Goal: Task Accomplishment & Management: Complete application form

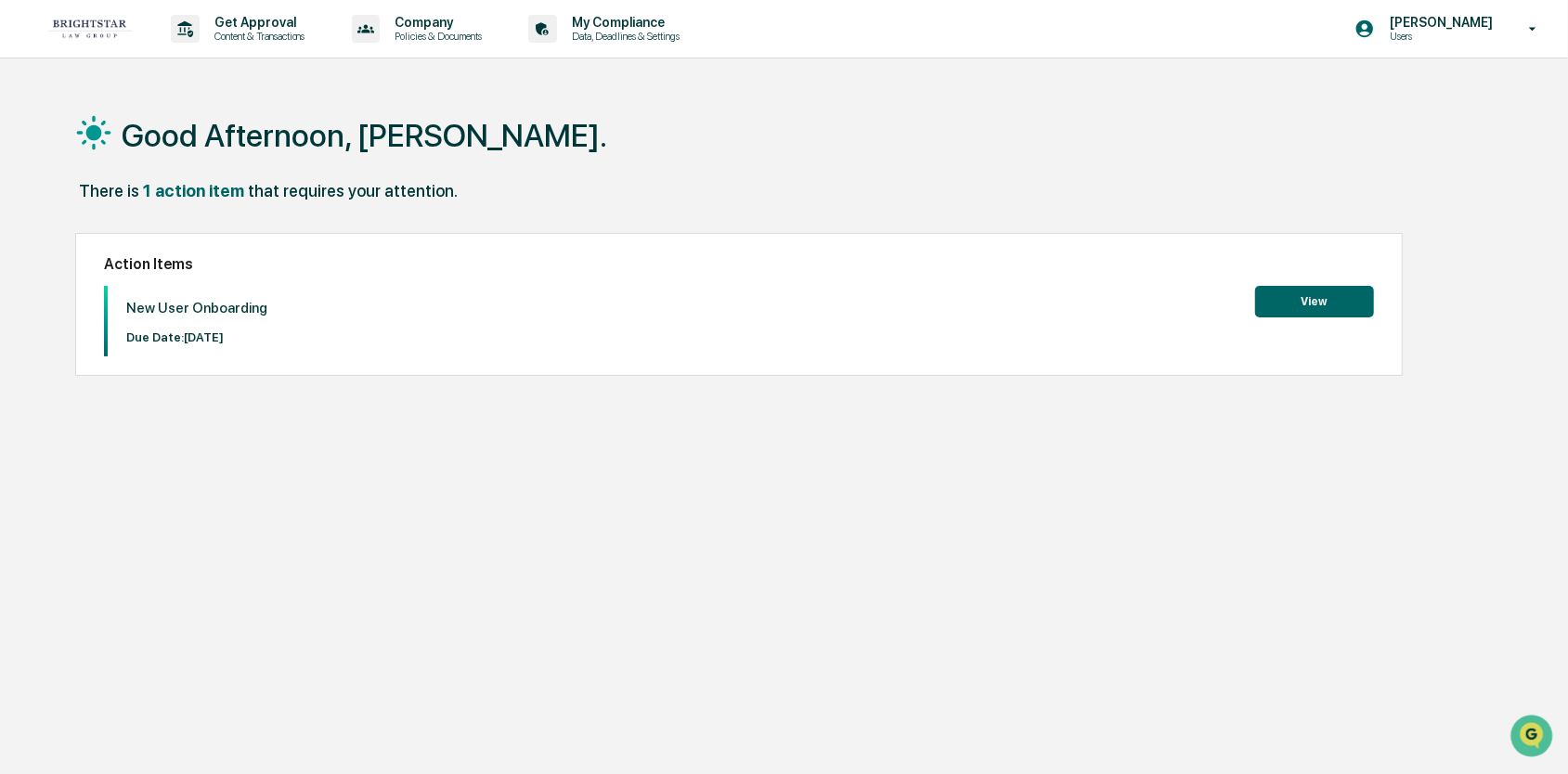
click at [1311, 303] on button "View" at bounding box center [1314, 302] width 119 height 32
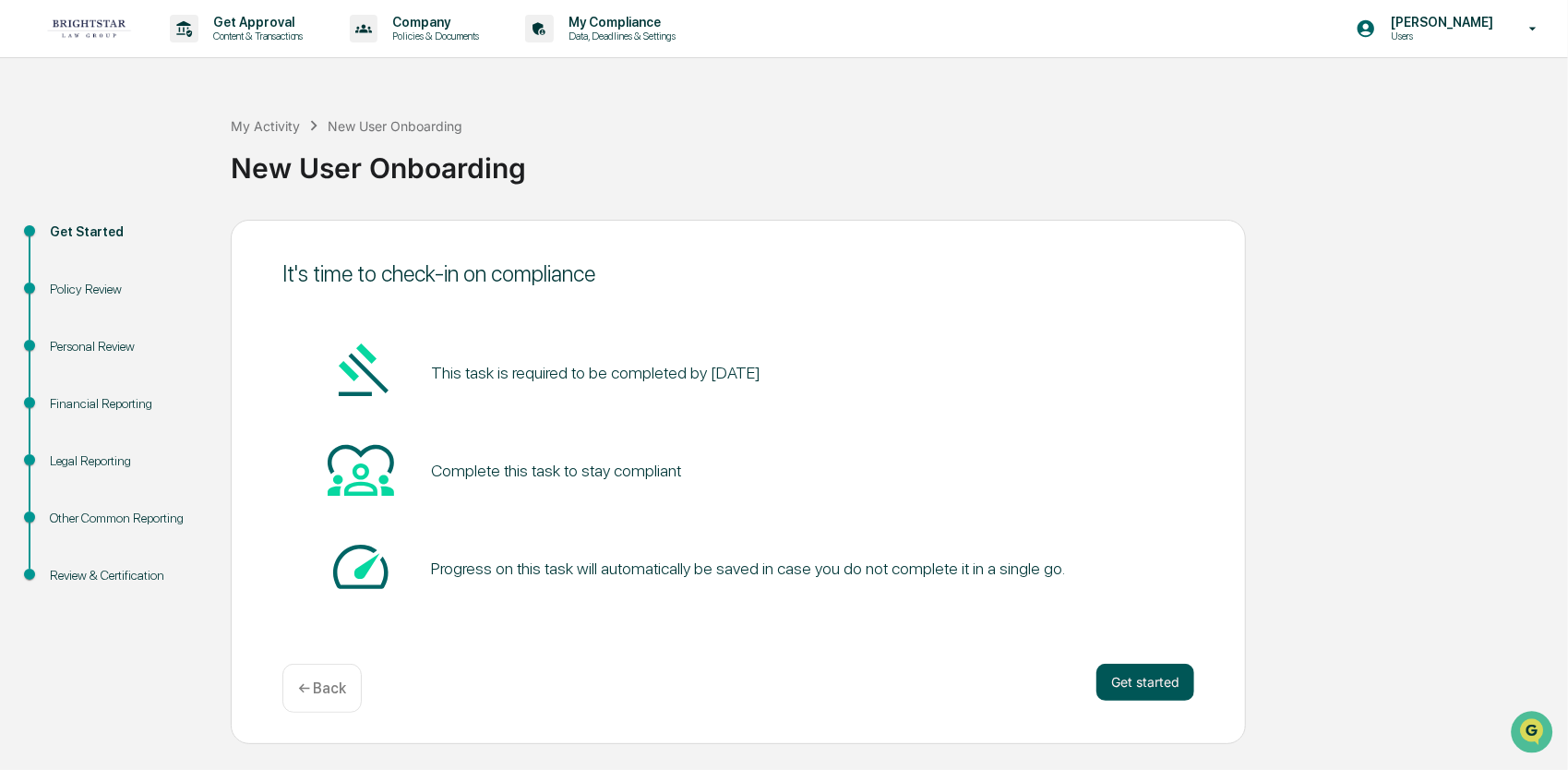
click at [1173, 684] on button "Get started" at bounding box center [1145, 682] width 98 height 37
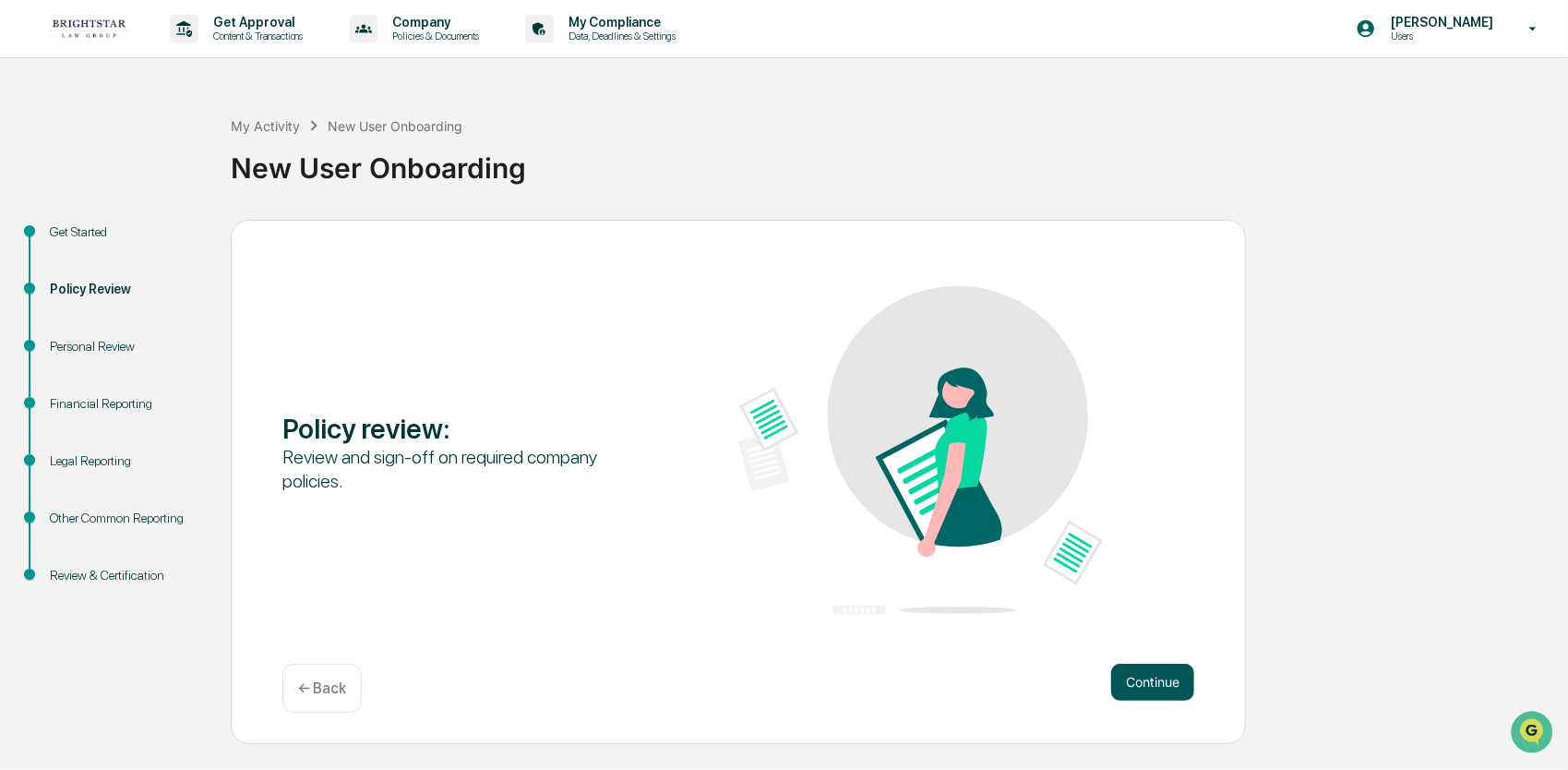
click at [1156, 685] on button "Continue" at bounding box center [1153, 682] width 83 height 37
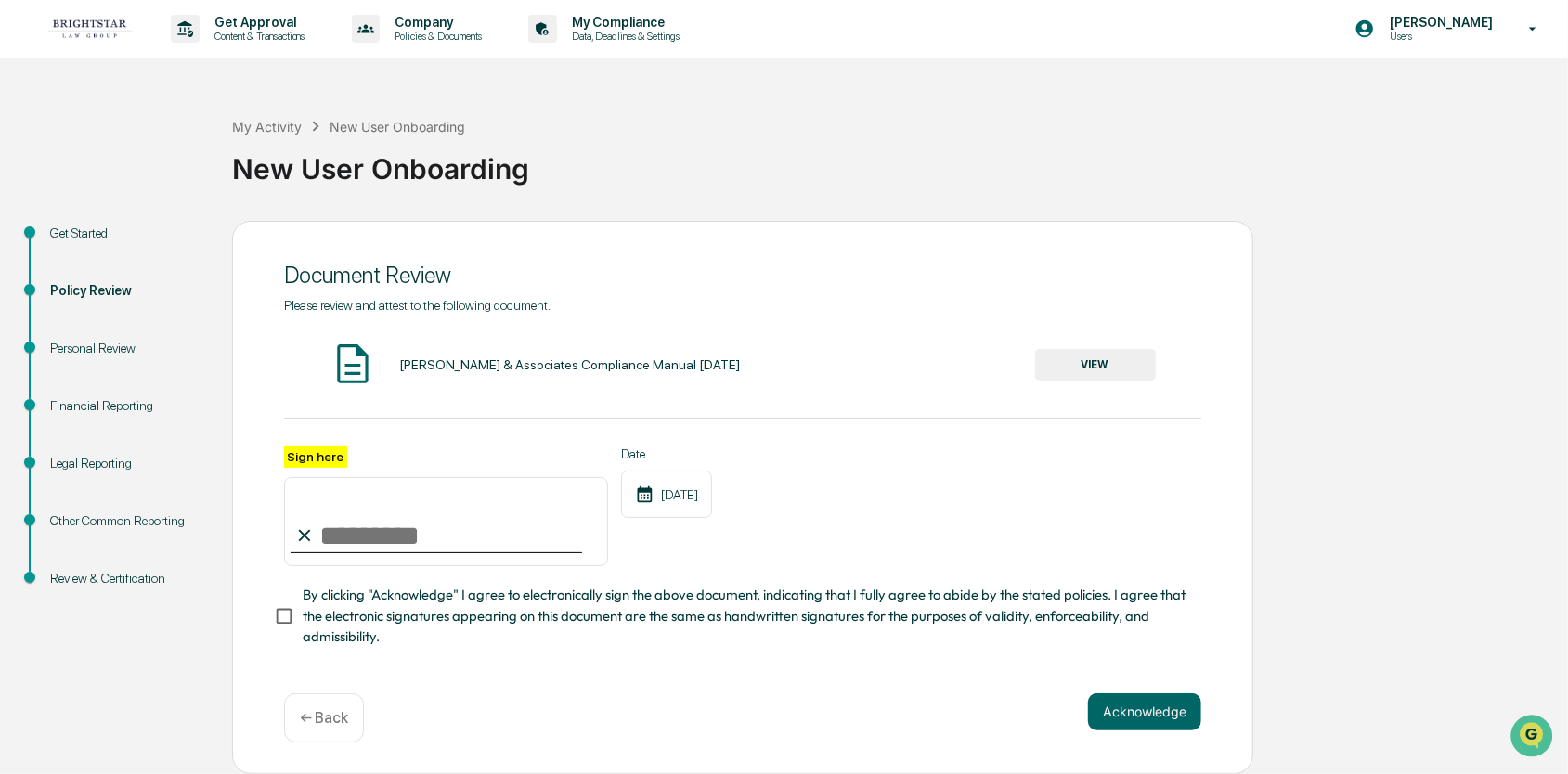
drag, startPoint x: 318, startPoint y: 544, endPoint x: 318, endPoint y: 533, distance: 11.0
click at [318, 533] on input "Sign here" at bounding box center [445, 521] width 324 height 89
type input "**********"
click at [1126, 715] on button "Acknowledge" at bounding box center [1144, 711] width 113 height 37
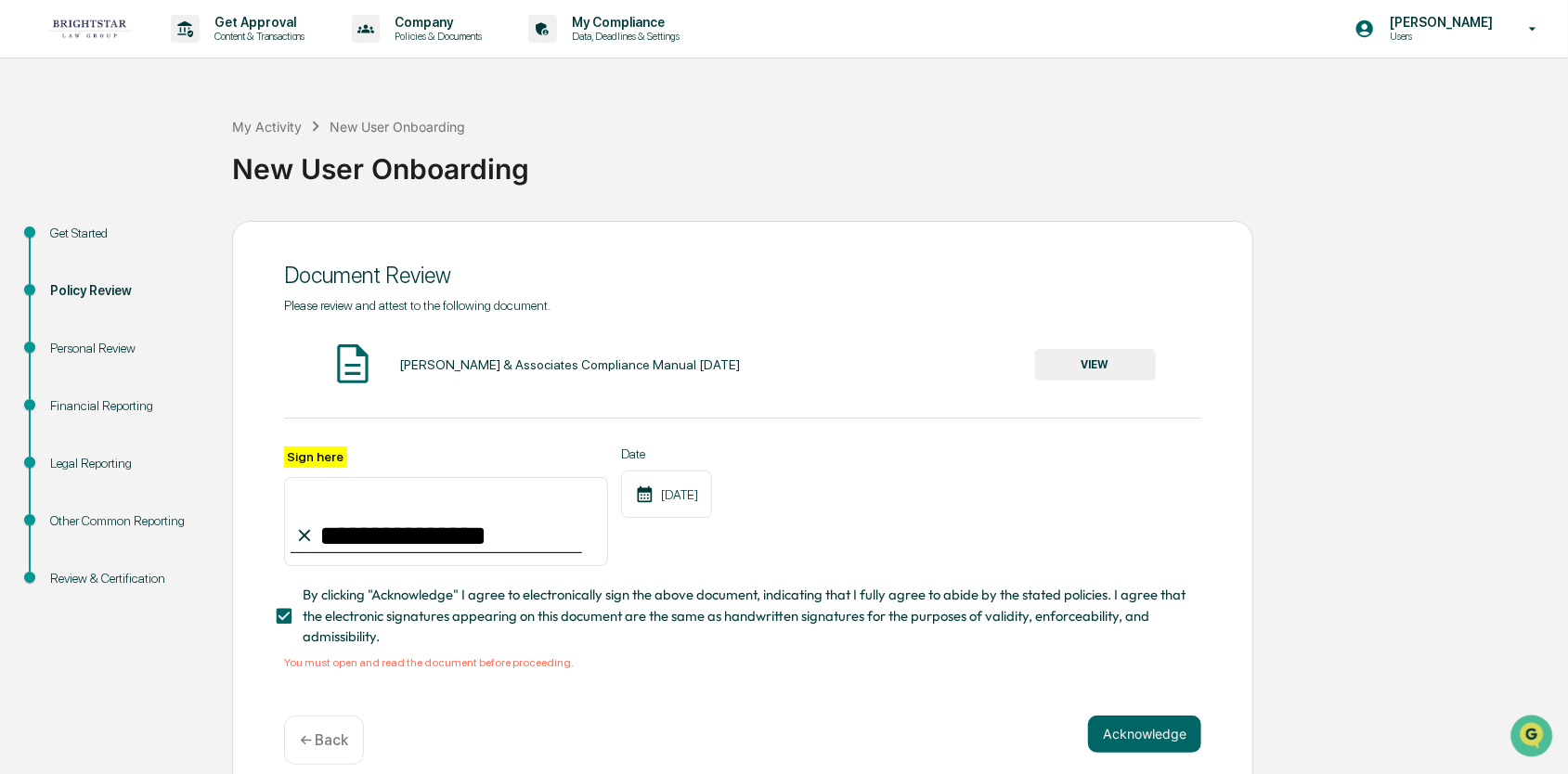
click at [1085, 374] on button "VIEW" at bounding box center [1095, 366] width 121 height 32
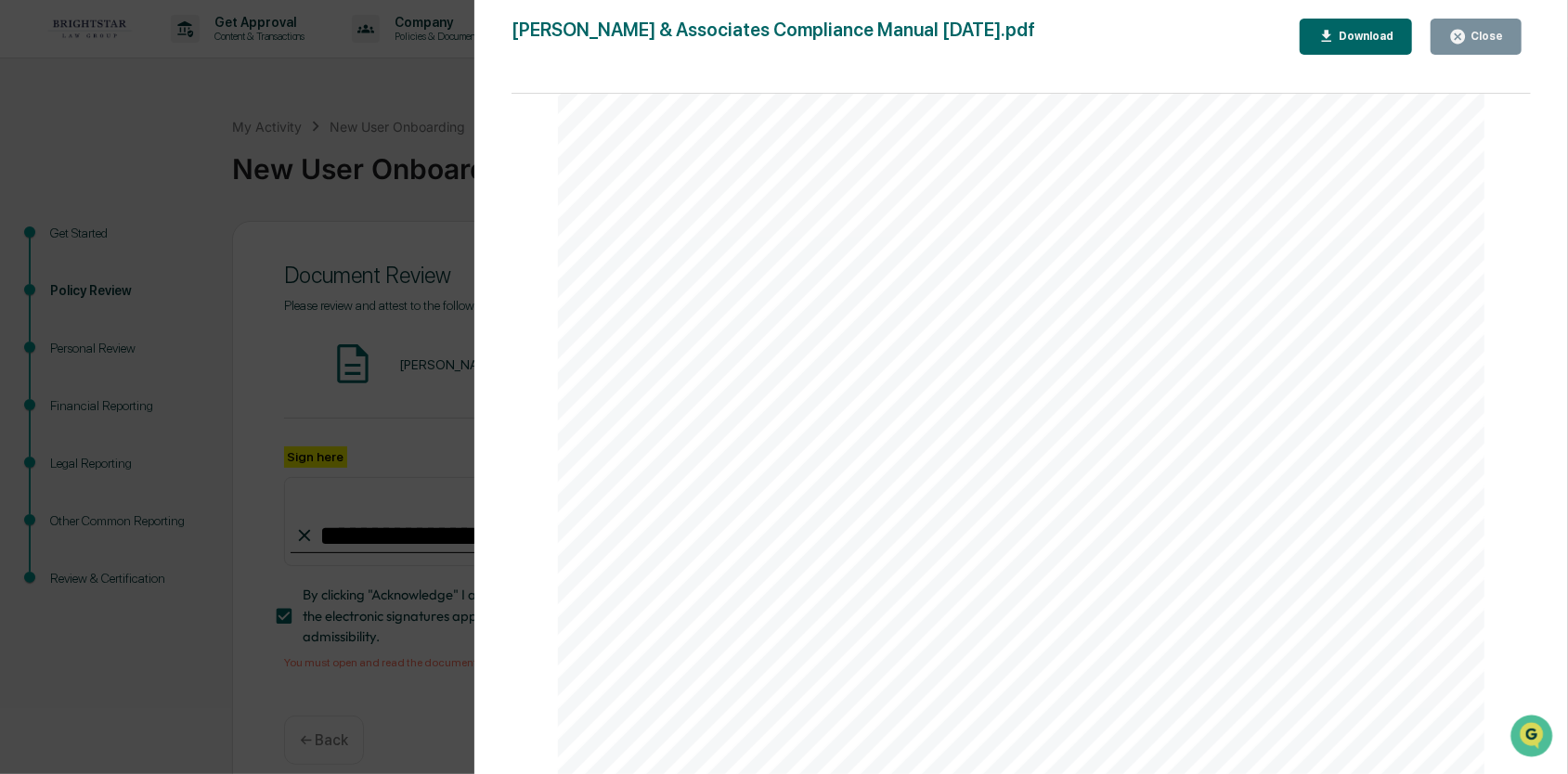
scroll to position [33332, 0]
click at [1457, 34] on icon "button" at bounding box center [1458, 37] width 14 height 14
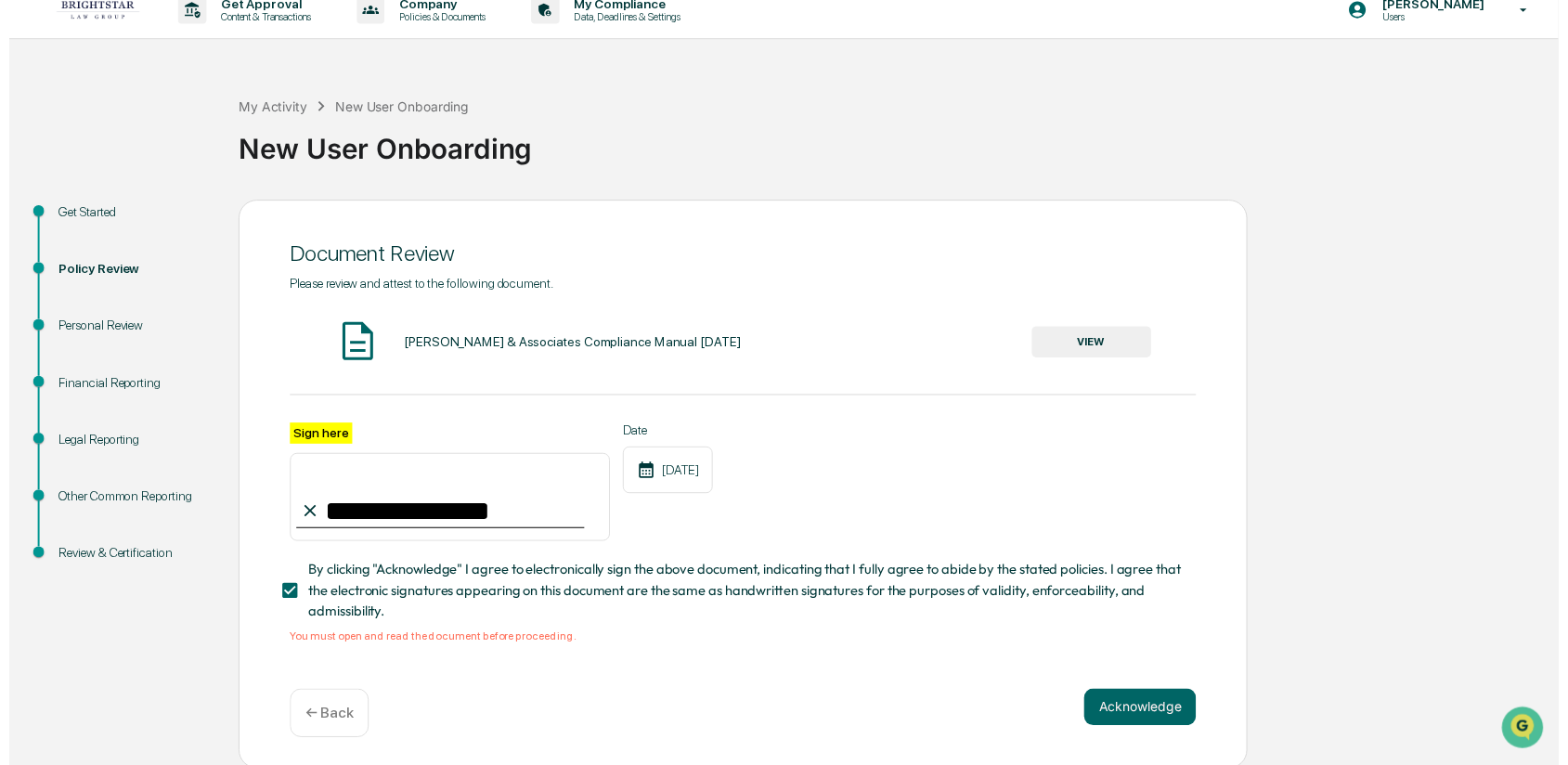
scroll to position [29, 0]
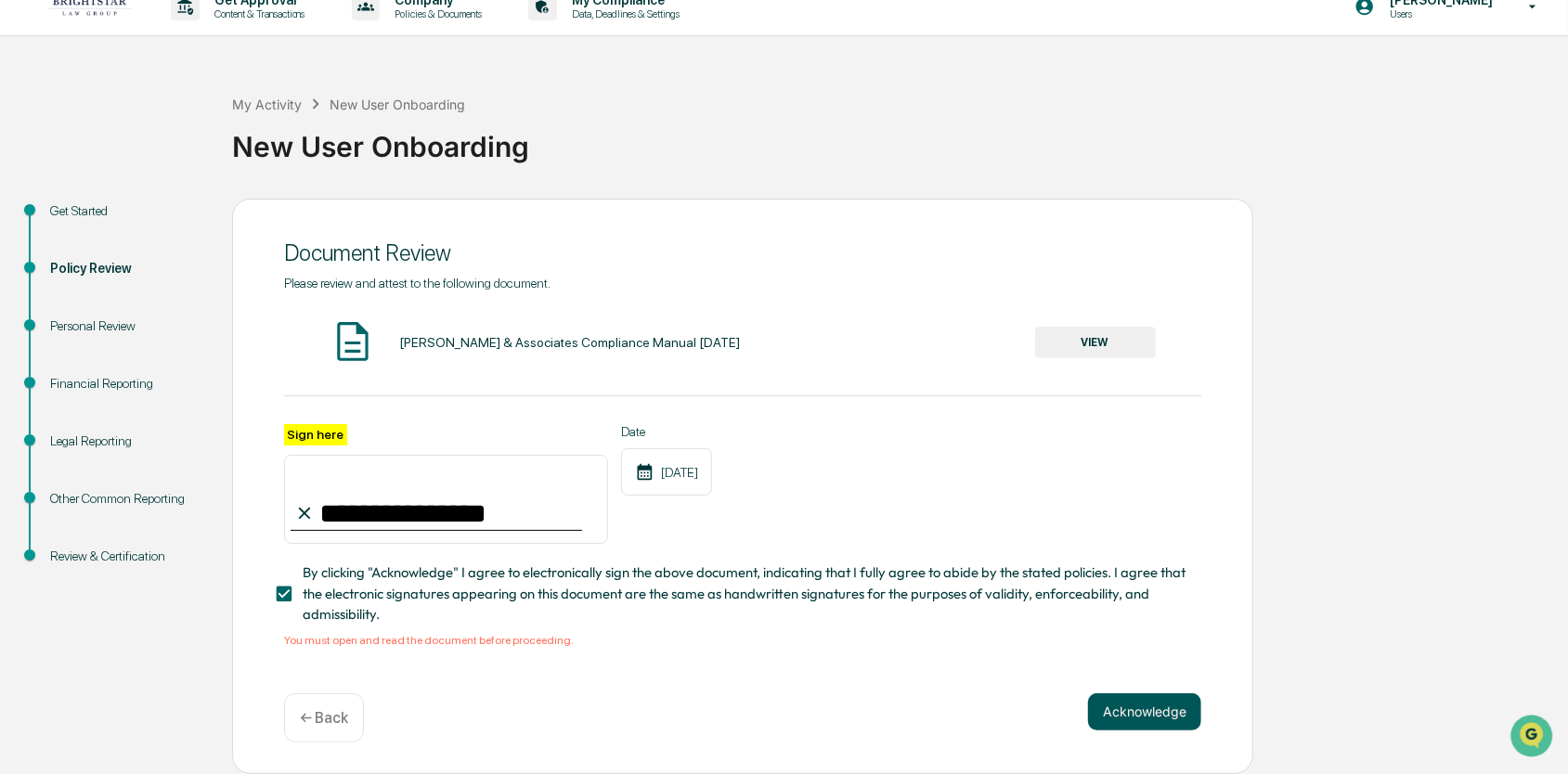
drag, startPoint x: 1131, startPoint y: 687, endPoint x: 1133, endPoint y: 696, distance: 9.2
click at [1131, 691] on div "**********" at bounding box center [742, 486] width 1022 height 575
click at [1141, 709] on button "Acknowledge" at bounding box center [1144, 711] width 113 height 37
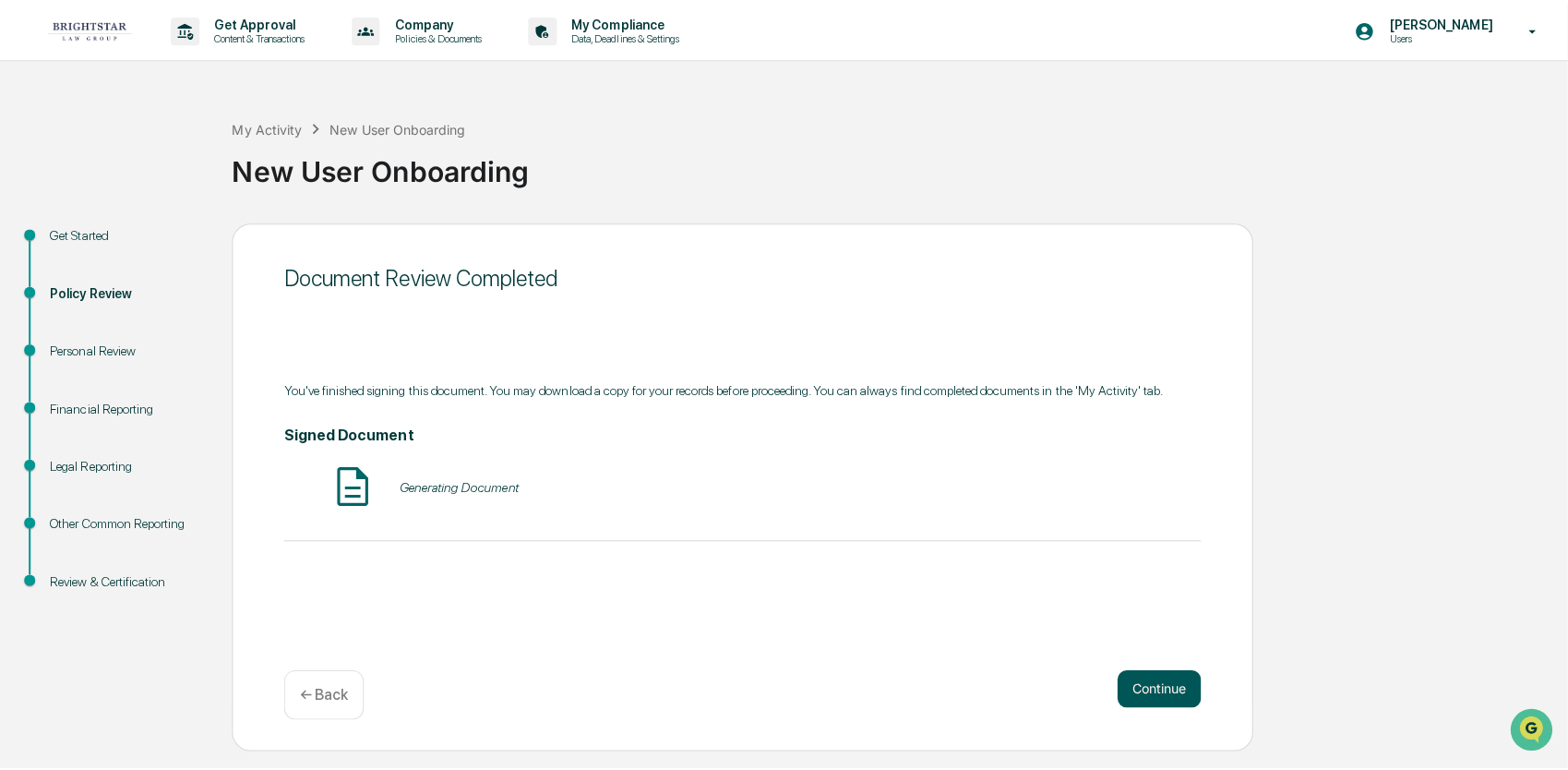
scroll to position [0, 0]
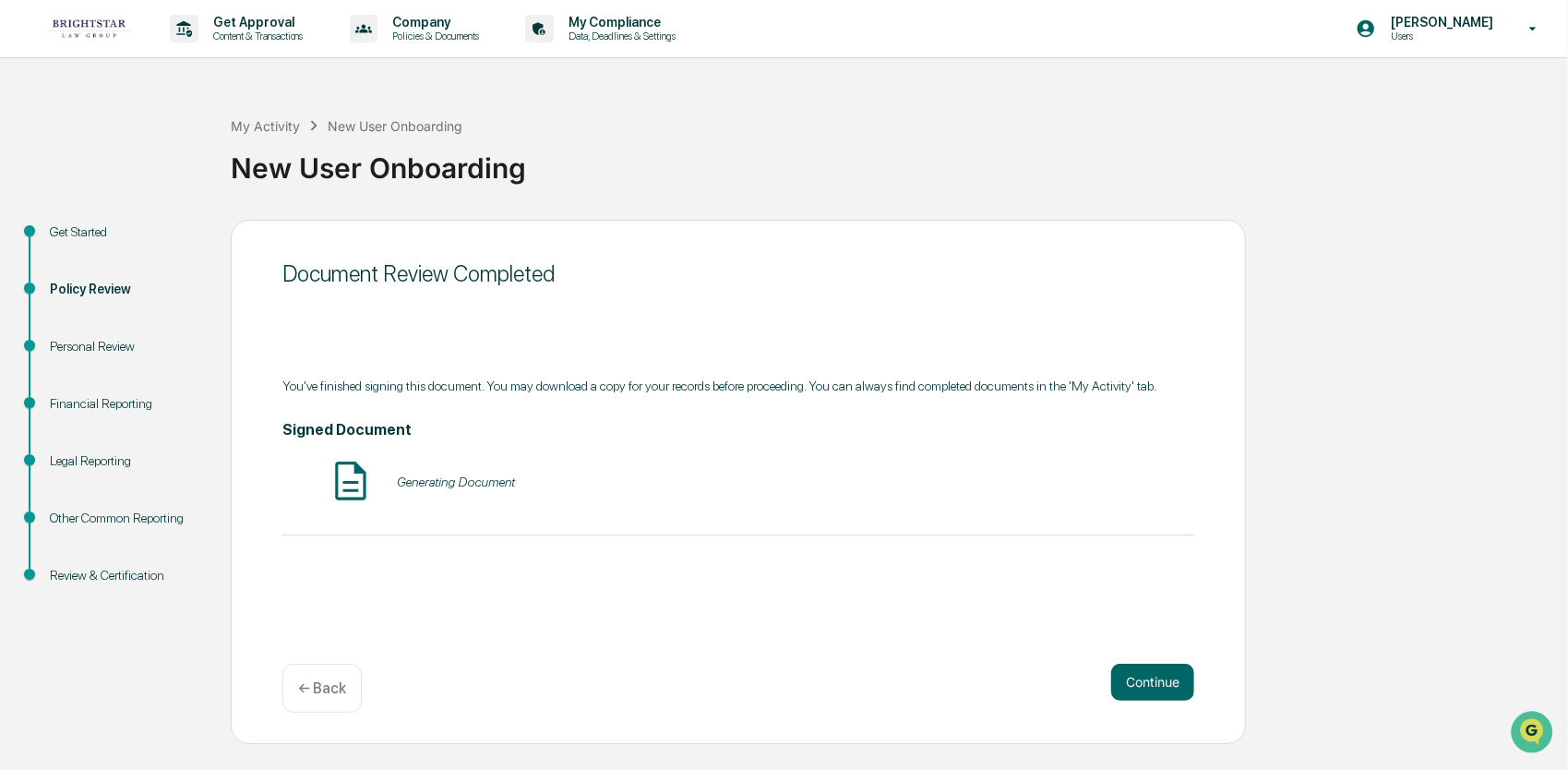
click at [356, 483] on img at bounding box center [351, 481] width 46 height 46
click at [1107, 471] on button "VIEW" at bounding box center [1088, 482] width 120 height 32
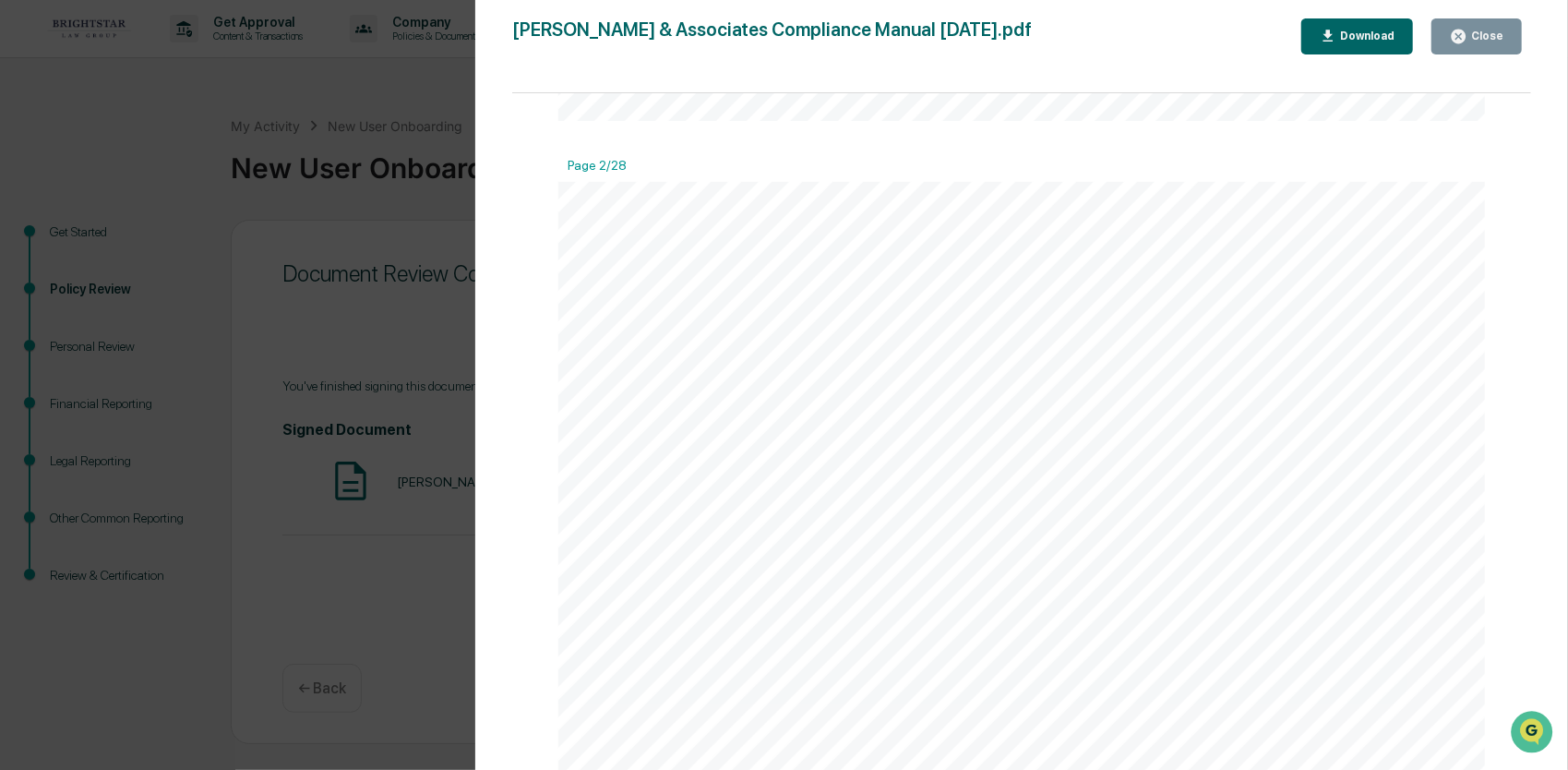
scroll to position [1662, 0]
click at [1499, 41] on div "Close" at bounding box center [1486, 36] width 36 height 13
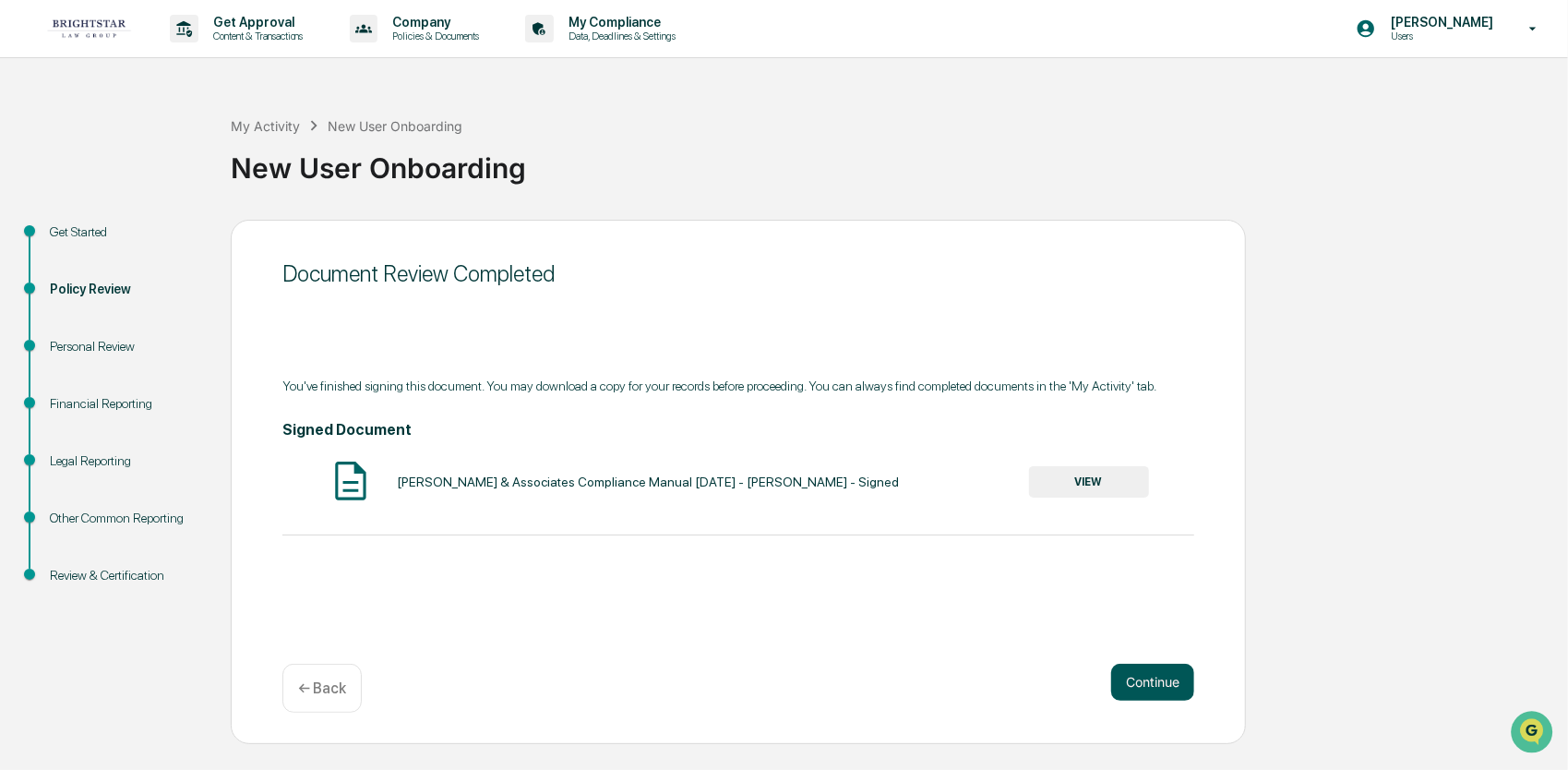
click at [1160, 684] on button "Continue" at bounding box center [1153, 682] width 83 height 37
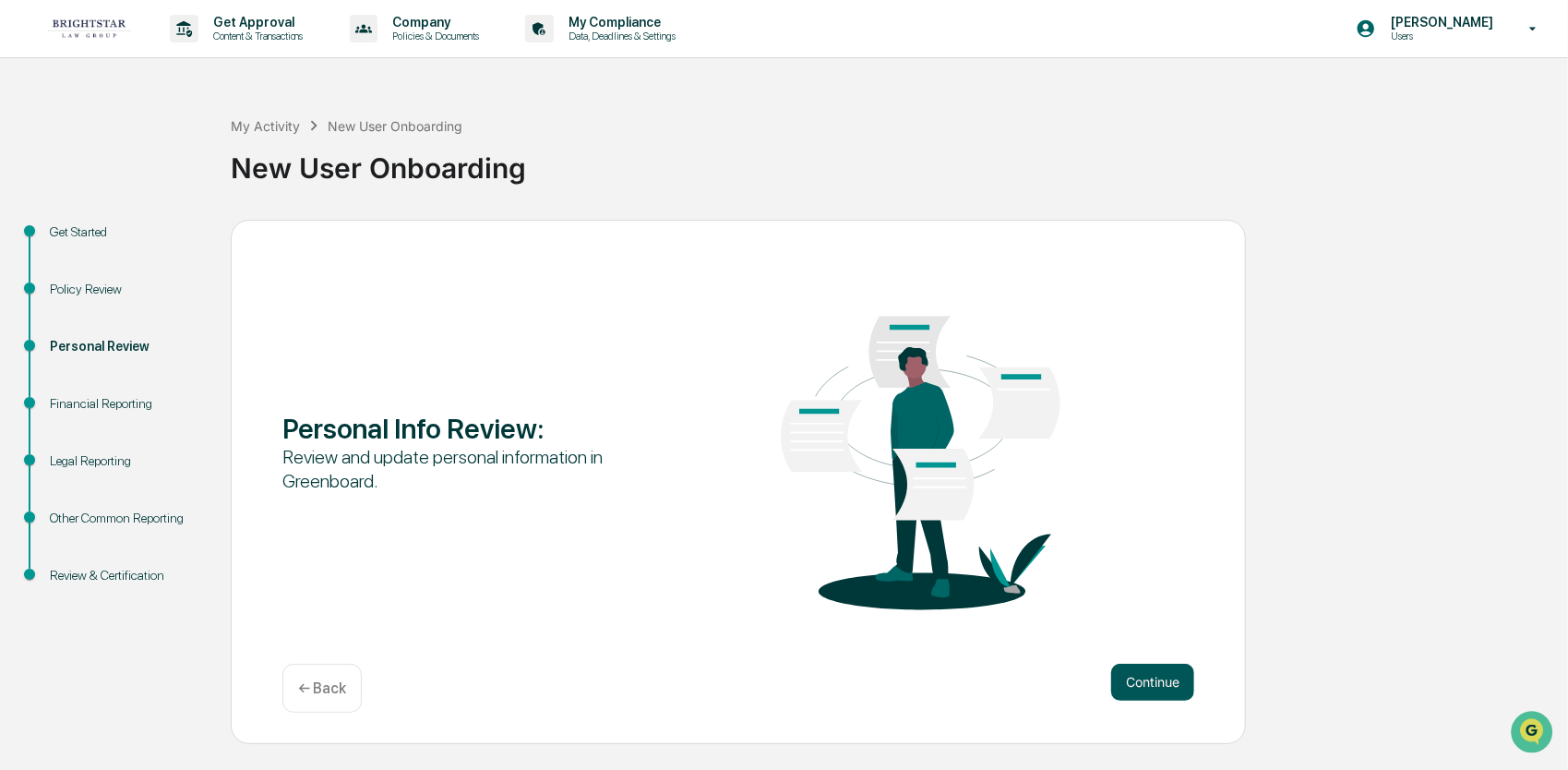
click at [1158, 688] on button "Continue" at bounding box center [1153, 682] width 83 height 37
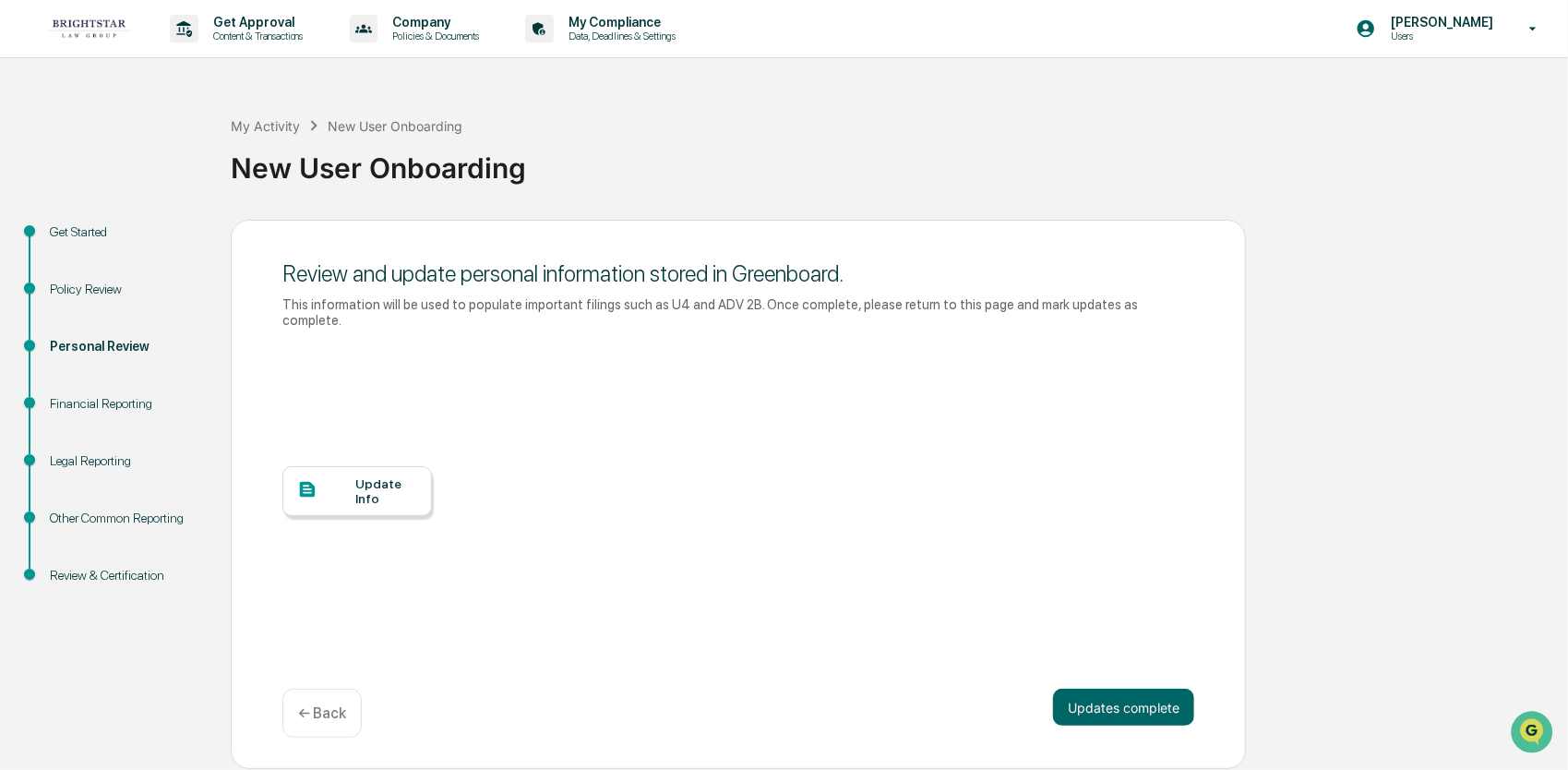
click at [363, 482] on div "Update Info" at bounding box center [386, 492] width 62 height 30
click at [1492, 44] on div "Nicole Thompson Users" at bounding box center [1453, 29] width 230 height 58
click at [1385, 105] on li "Logout" at bounding box center [1424, 93] width 258 height 34
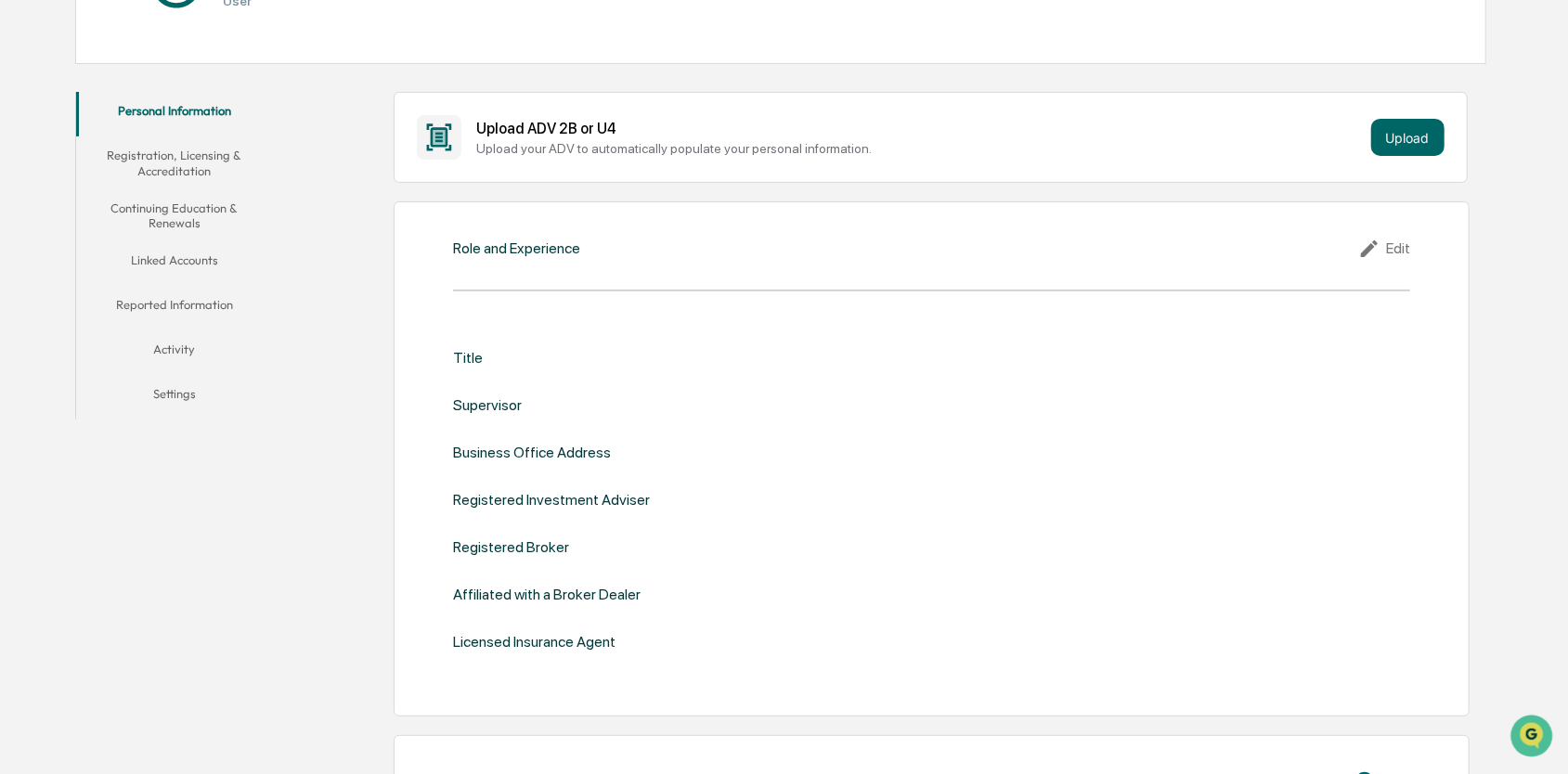
click at [481, 360] on div "Title" at bounding box center [932, 359] width 957 height 18
click at [456, 354] on div "Title" at bounding box center [468, 359] width 30 height 18
click at [535, 257] on div "Role and Experience Edit" at bounding box center [932, 249] width 957 height 22
click at [552, 156] on div "Upload ADV 2B or U4 Upload your ADV to automatically populate your personal inf…" at bounding box center [930, 137] width 1028 height 45
click at [1390, 147] on button "Upload" at bounding box center [1407, 137] width 73 height 37
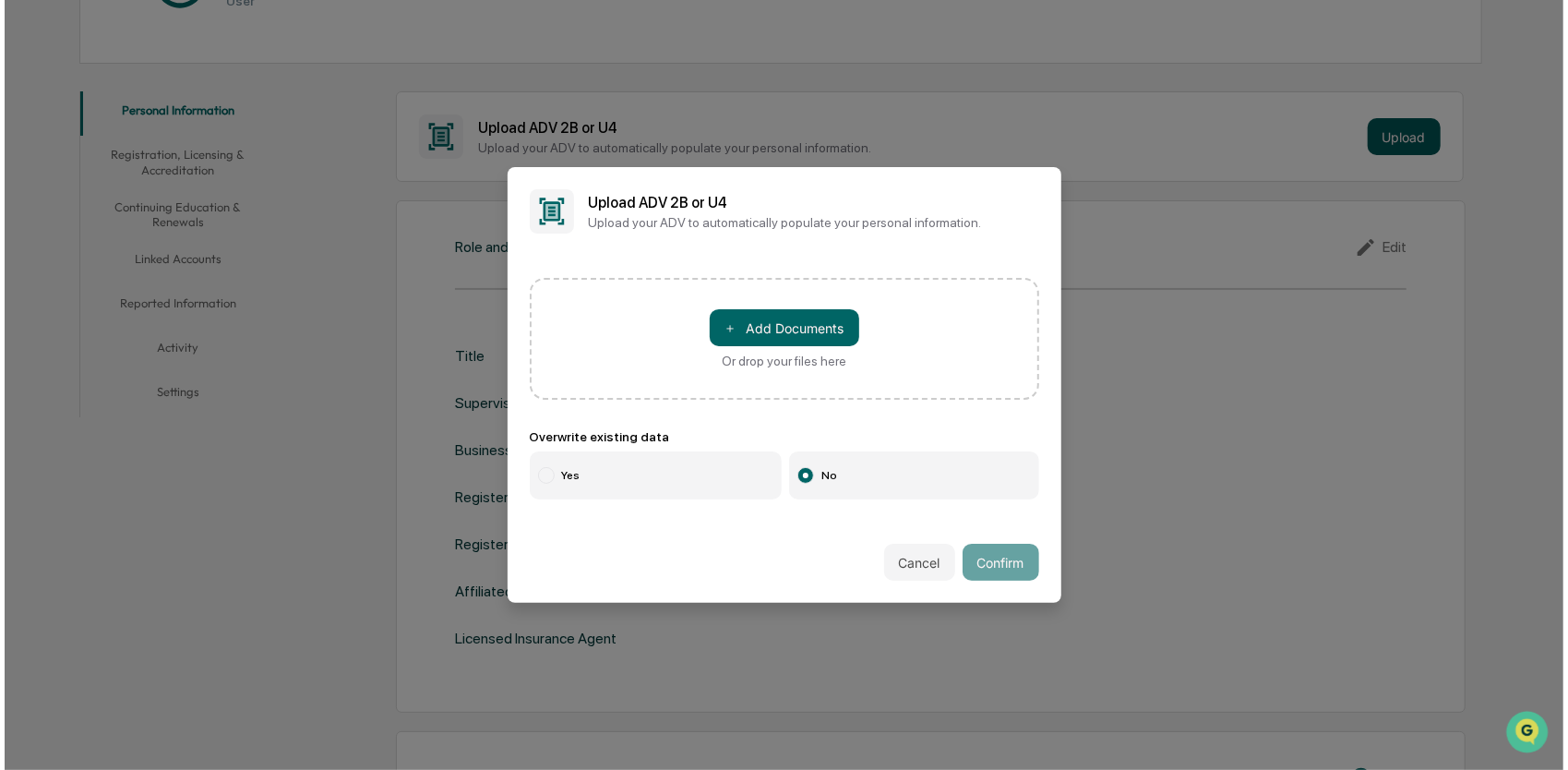
scroll to position [277, 0]
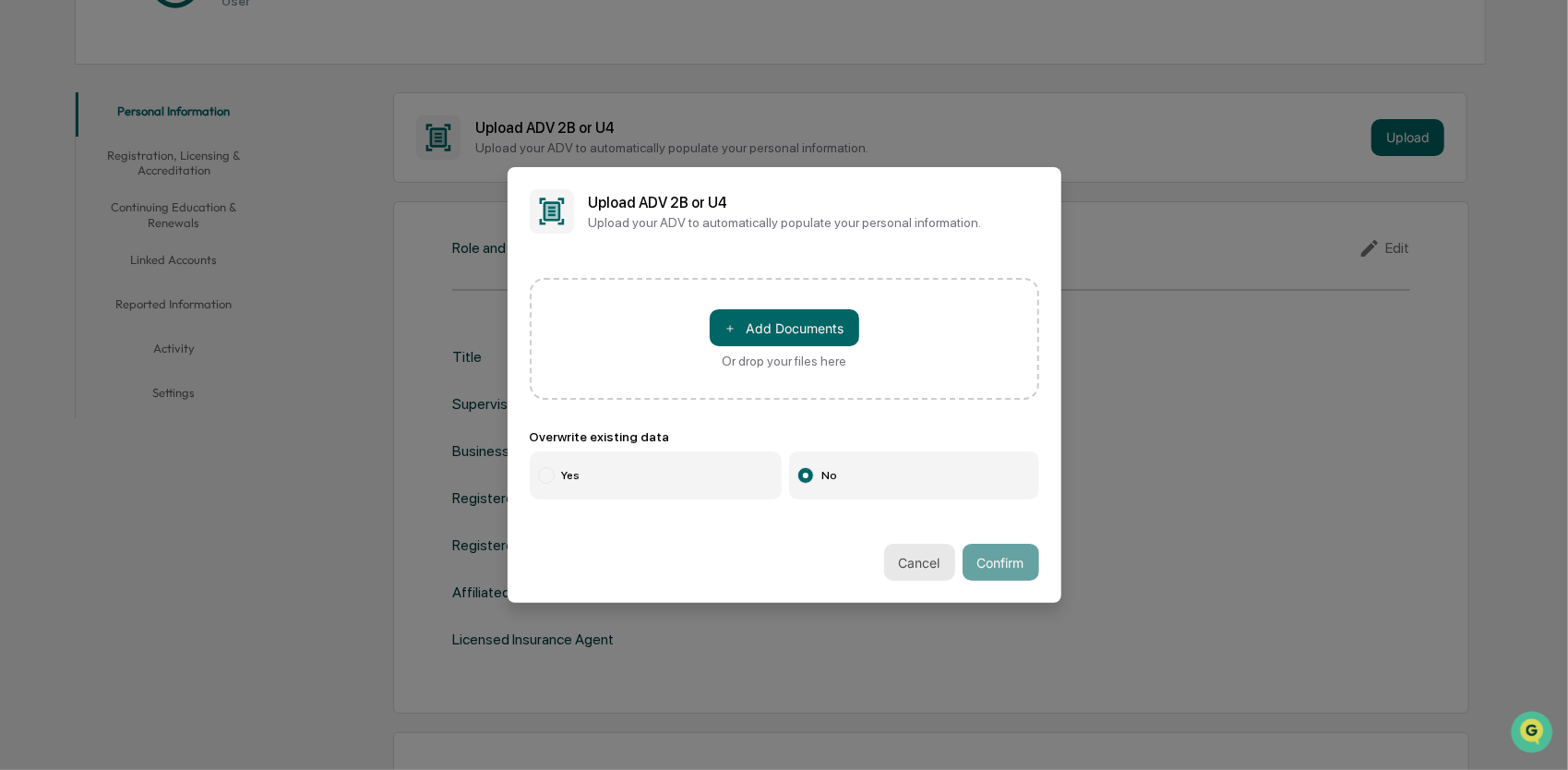
click at [912, 576] on button "Cancel" at bounding box center [921, 562] width 71 height 37
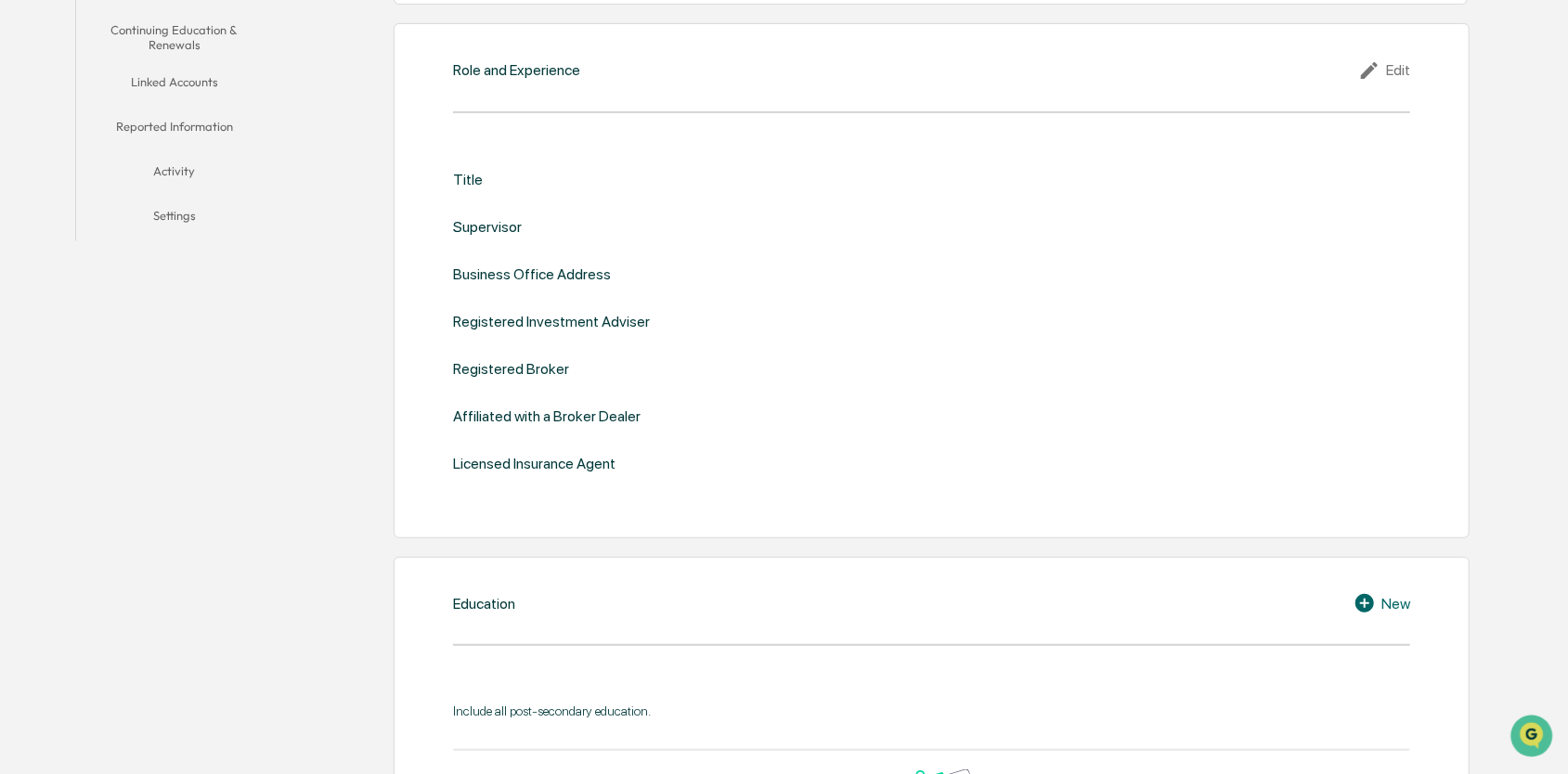
scroll to position [0, 0]
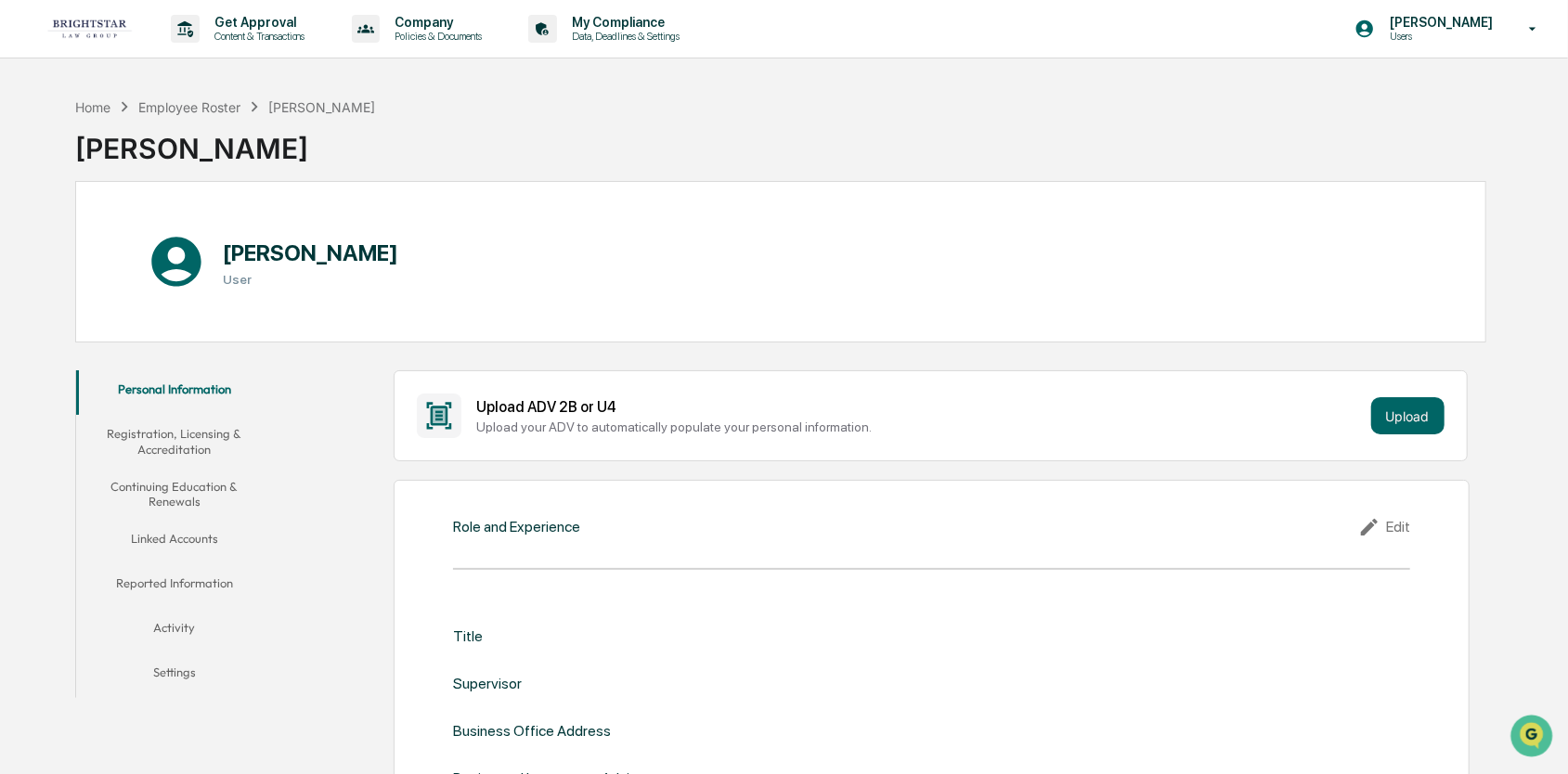
click at [186, 443] on button "Registration, Licensing & Accreditation" at bounding box center [174, 441] width 197 height 53
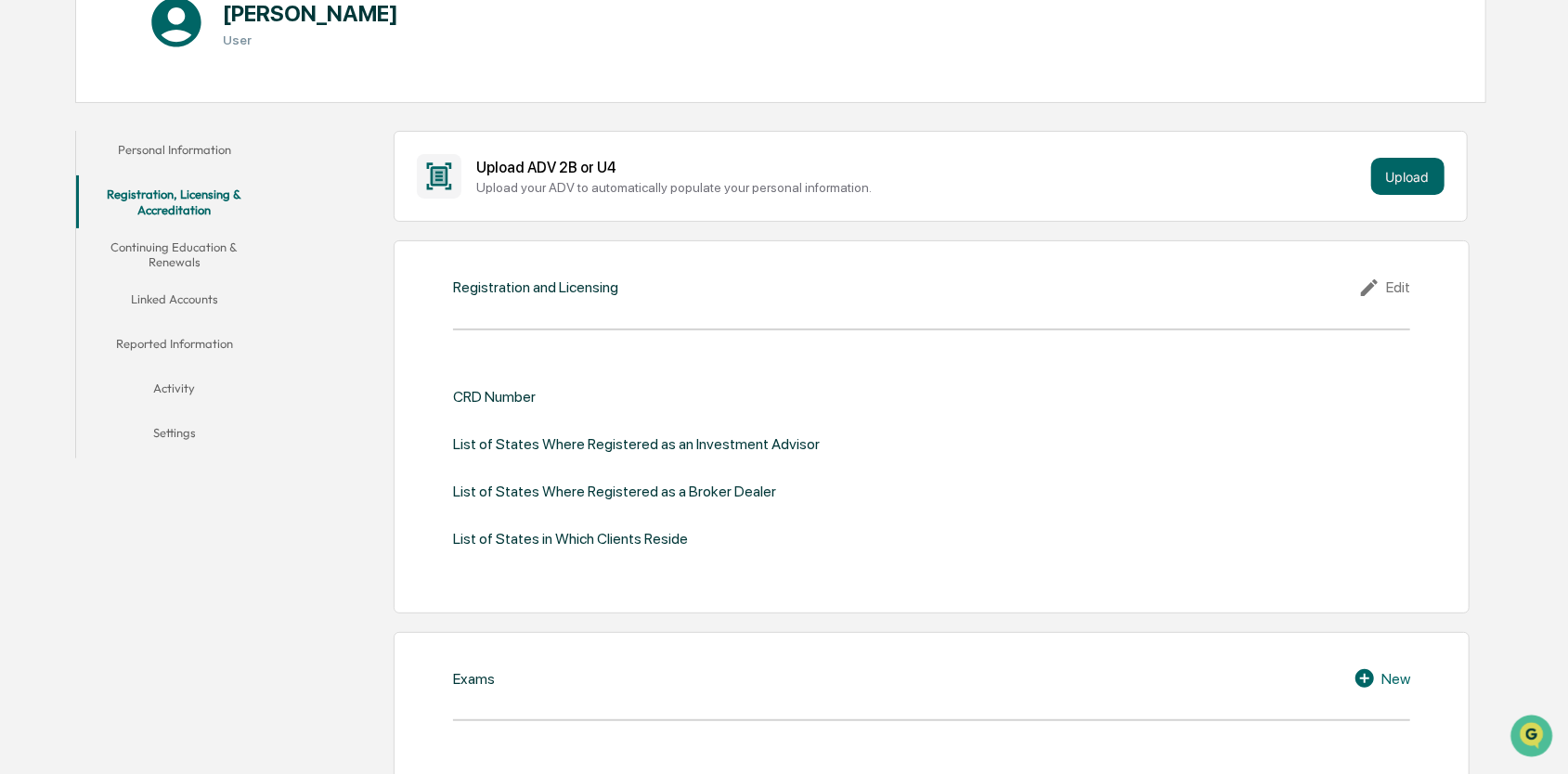
scroll to position [279, 0]
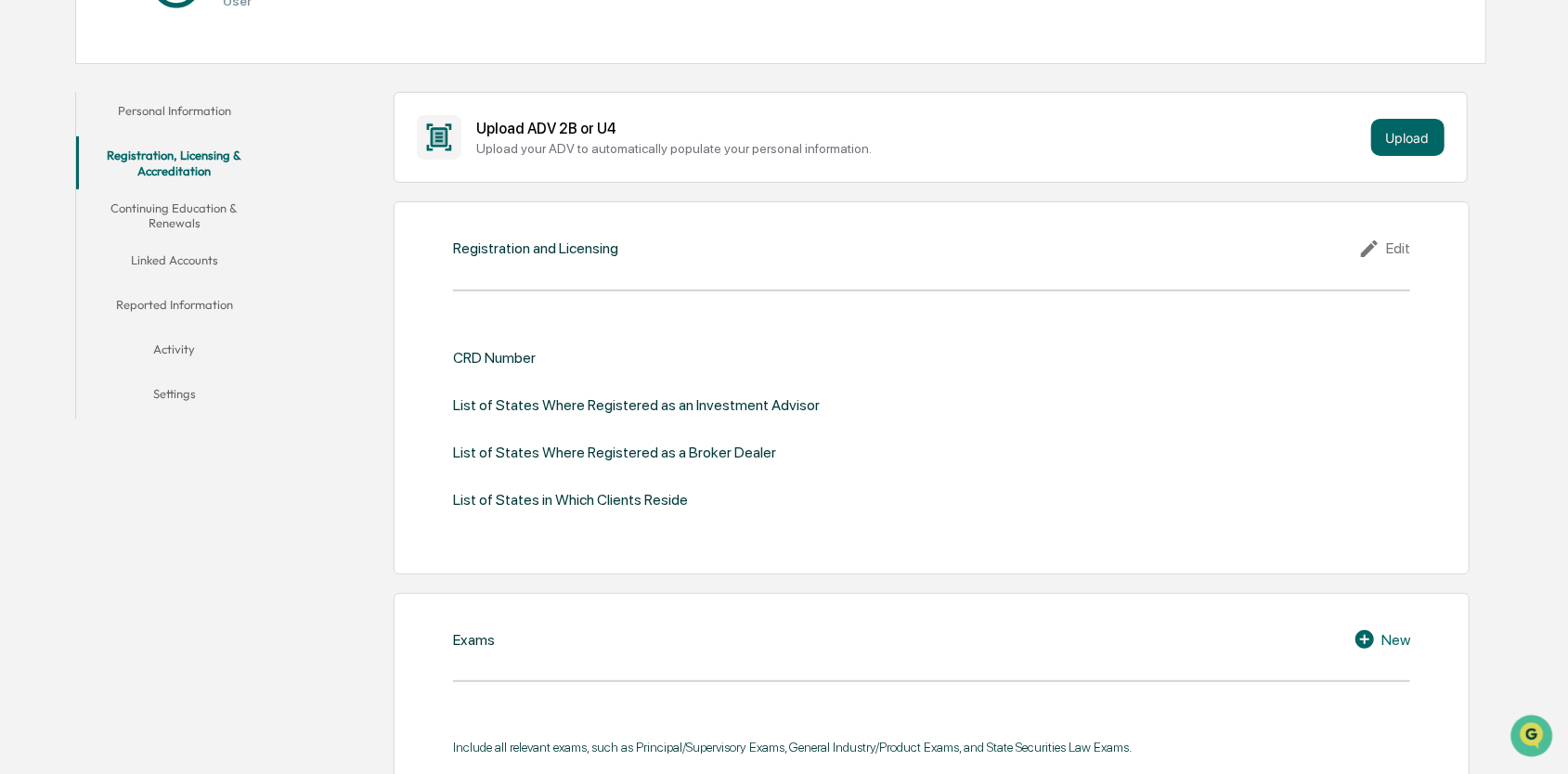
click at [182, 229] on button "Continuing Education & Renewals" at bounding box center [174, 216] width 197 height 53
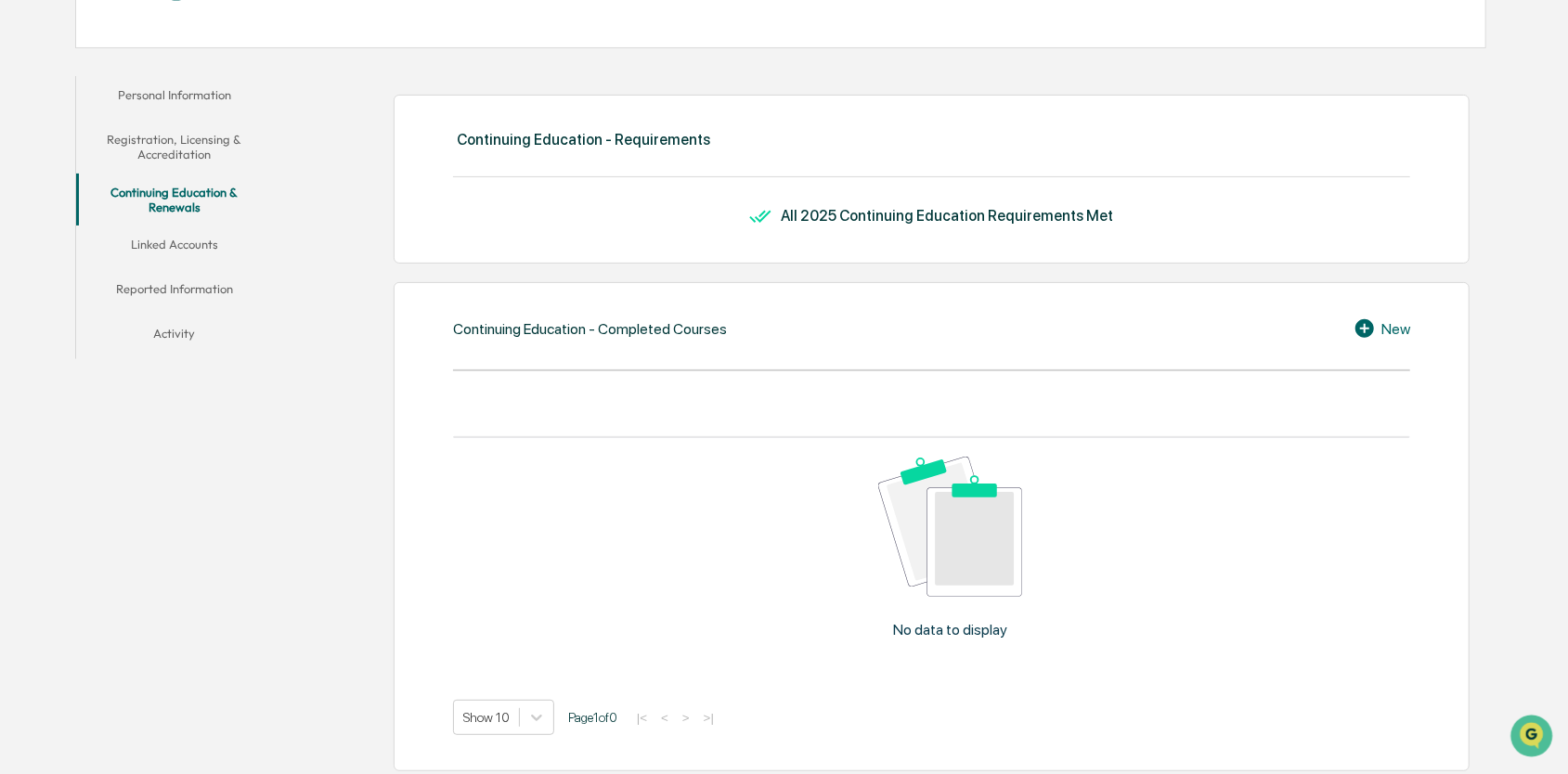
click at [190, 251] on button "Linked Accounts" at bounding box center [174, 248] width 197 height 45
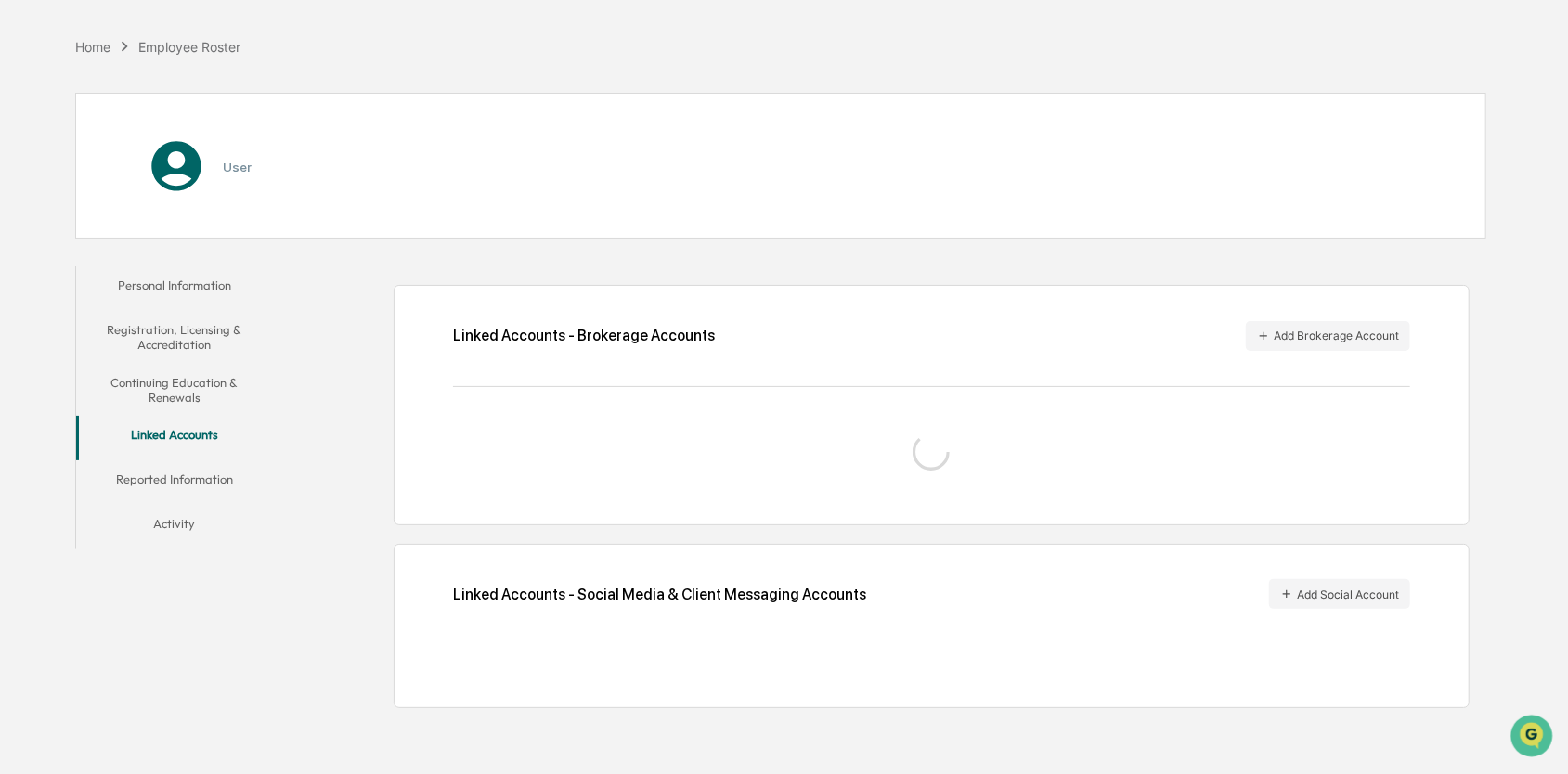
scroll to position [87, 0]
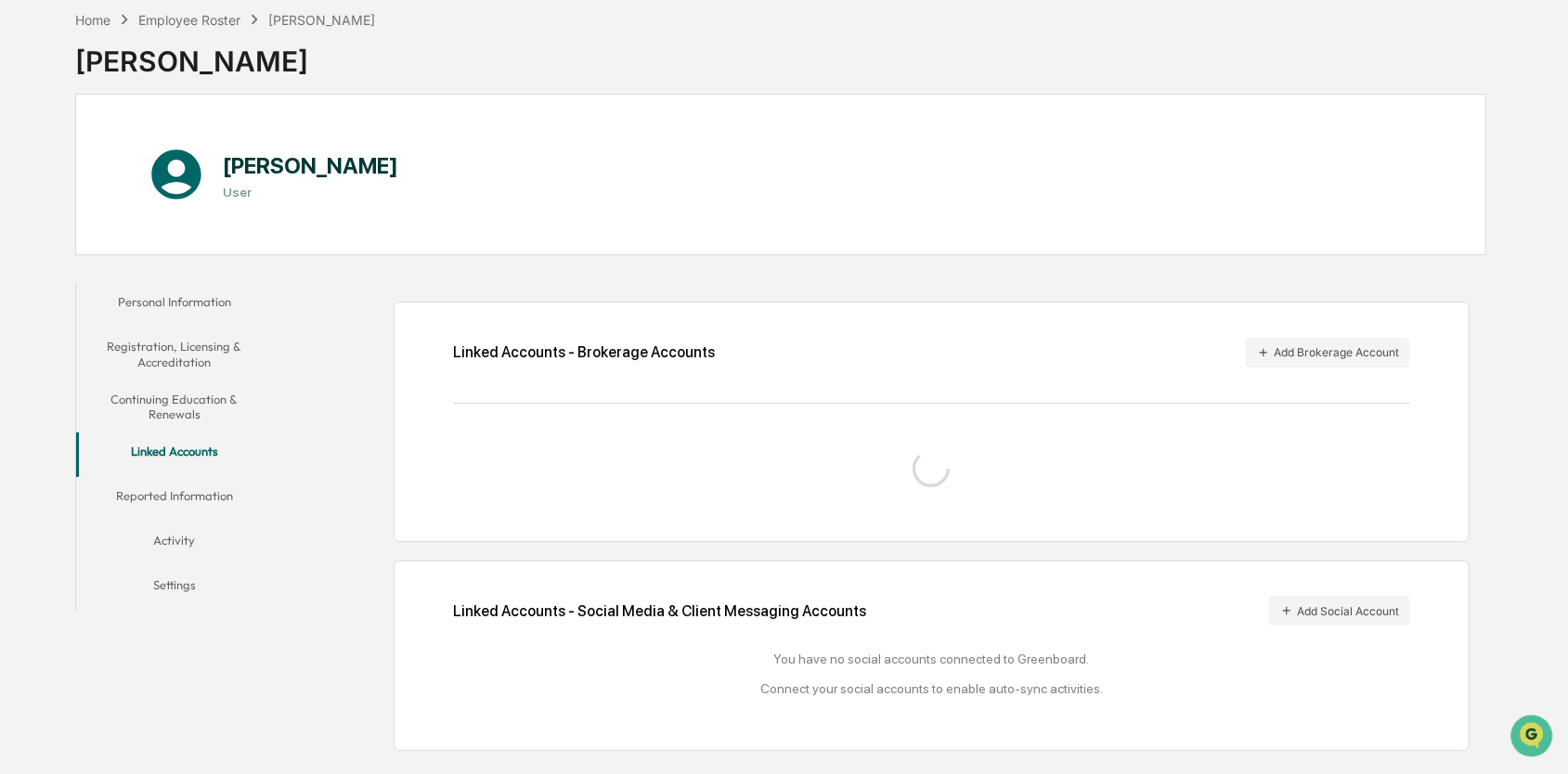
click at [187, 491] on button "Reported Information" at bounding box center [174, 499] width 197 height 45
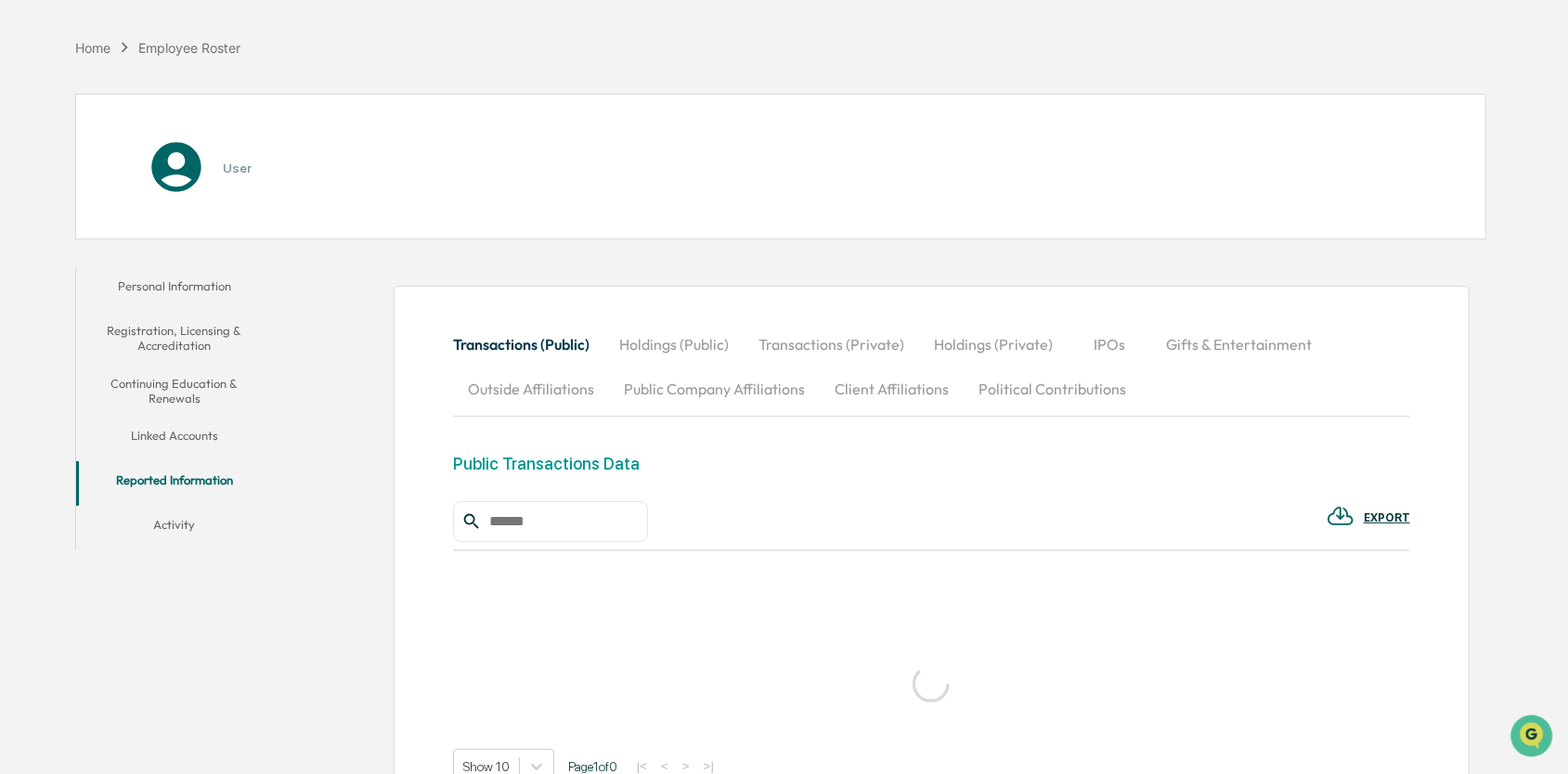
click at [169, 585] on div "Personal Information Registration, Licensing & Accreditation Continuing Educati…" at bounding box center [780, 591] width 1411 height 667
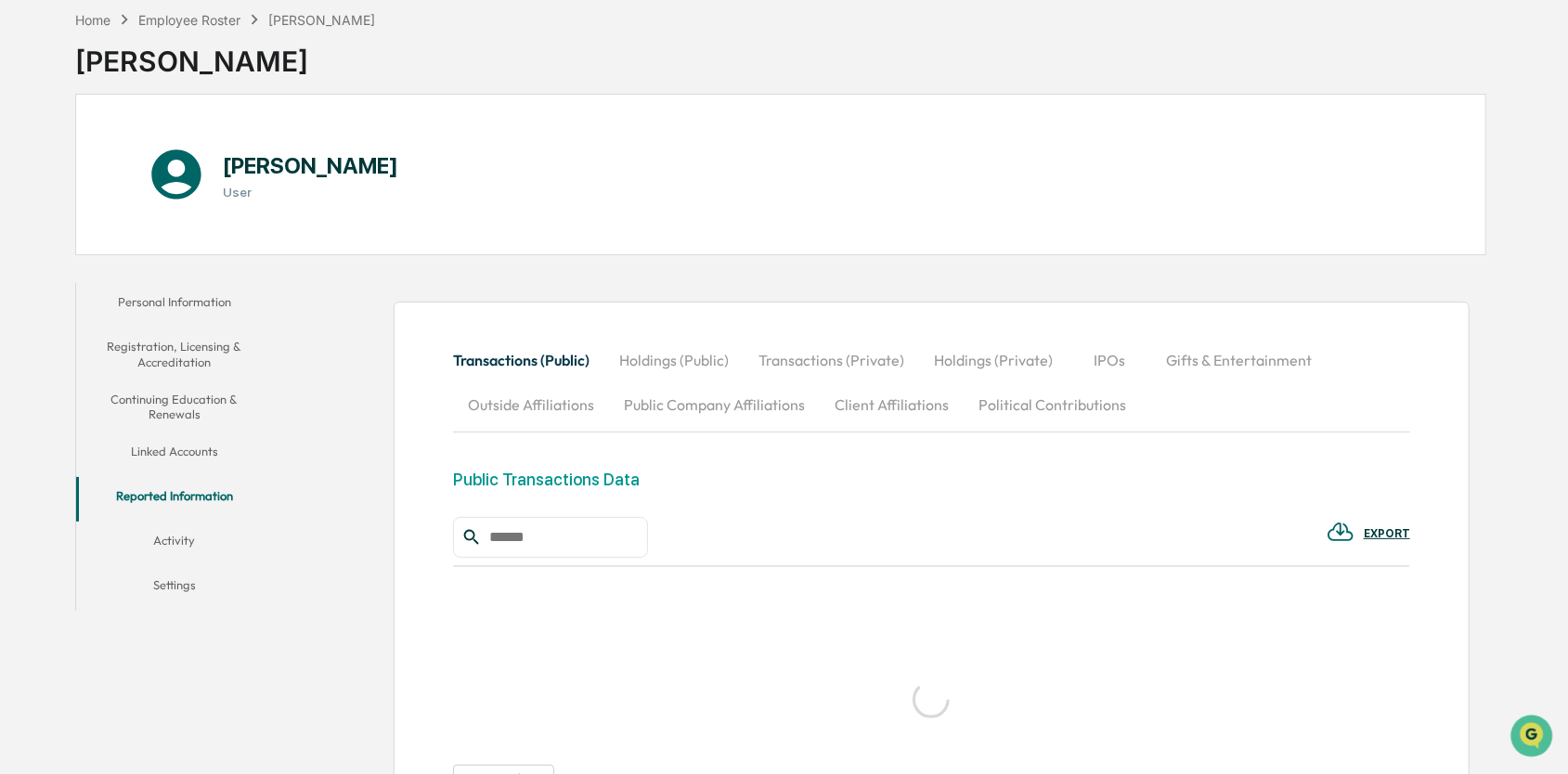
click at [190, 547] on button "Activity" at bounding box center [174, 543] width 197 height 45
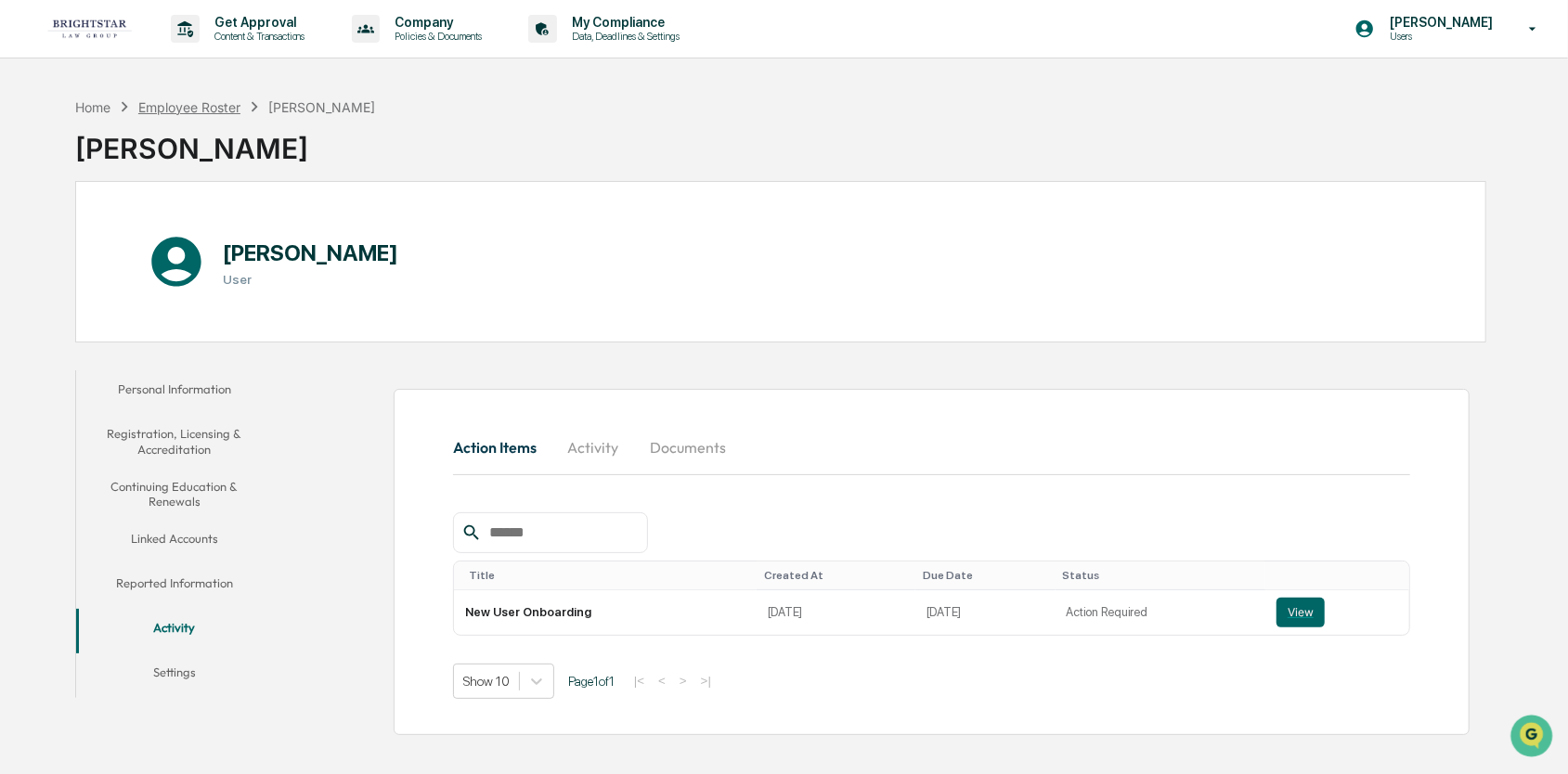
click at [216, 99] on div "Employee Roster" at bounding box center [190, 107] width 102 height 16
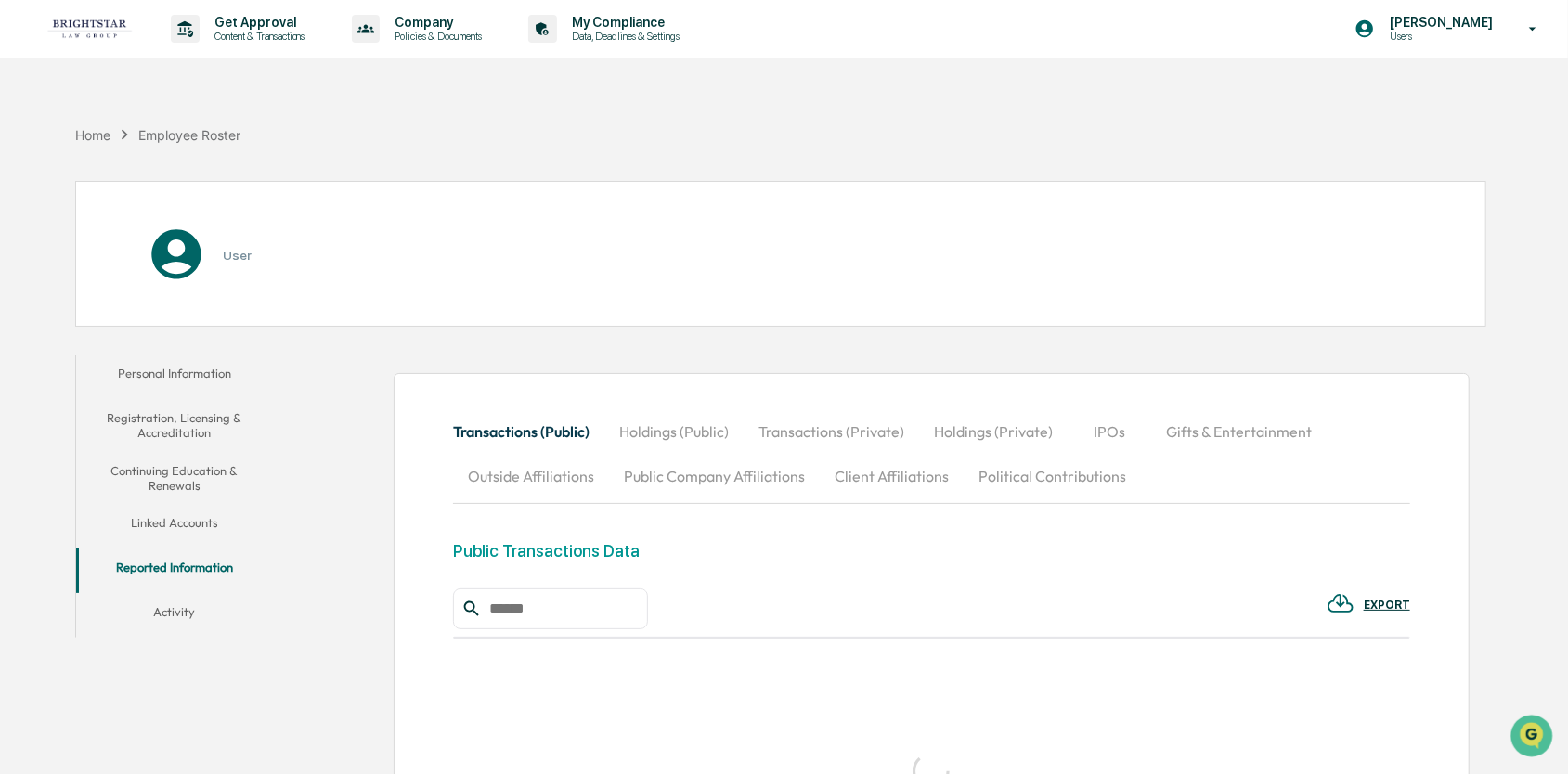
scroll to position [87, 0]
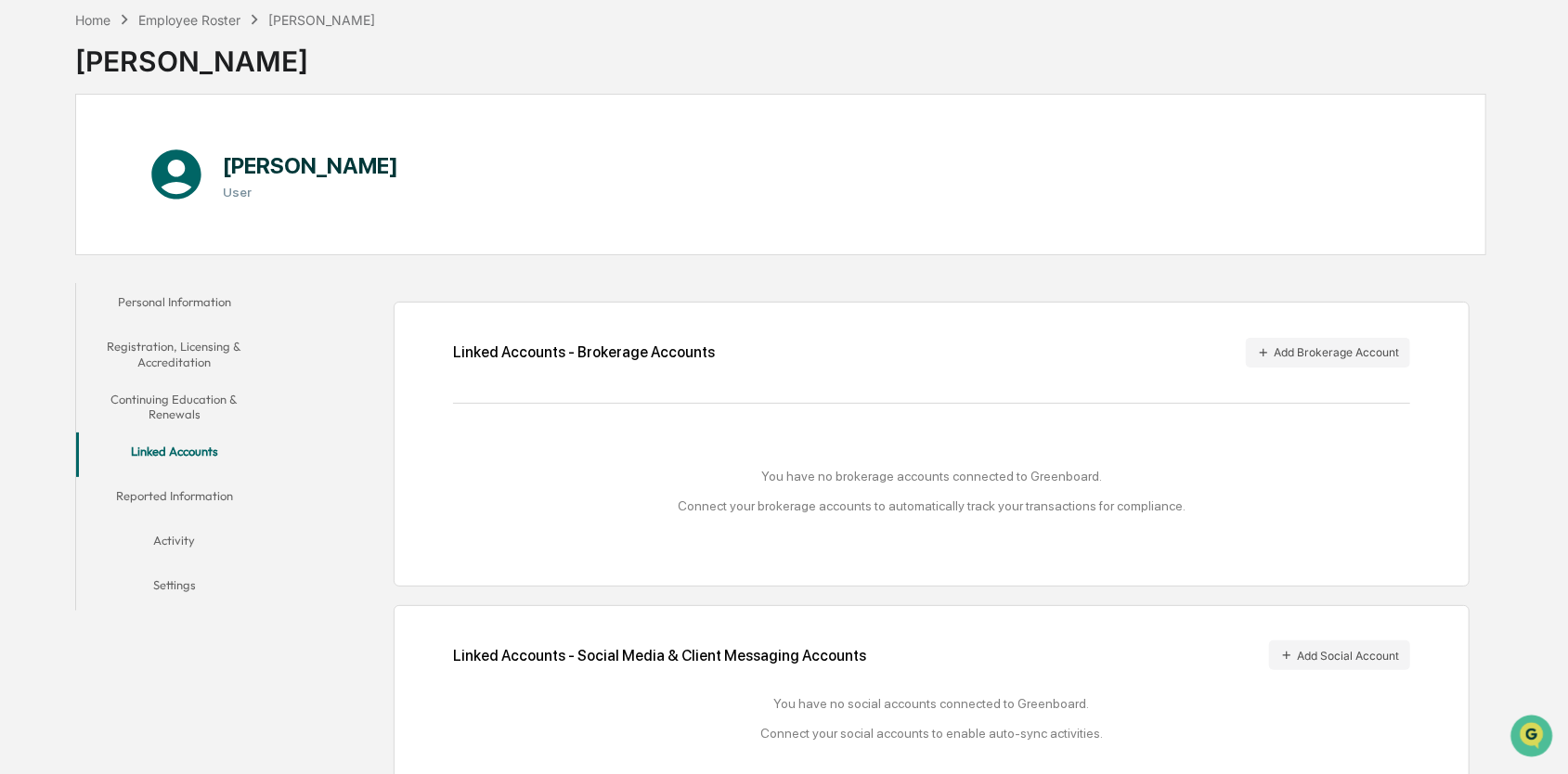
scroll to position [286, 0]
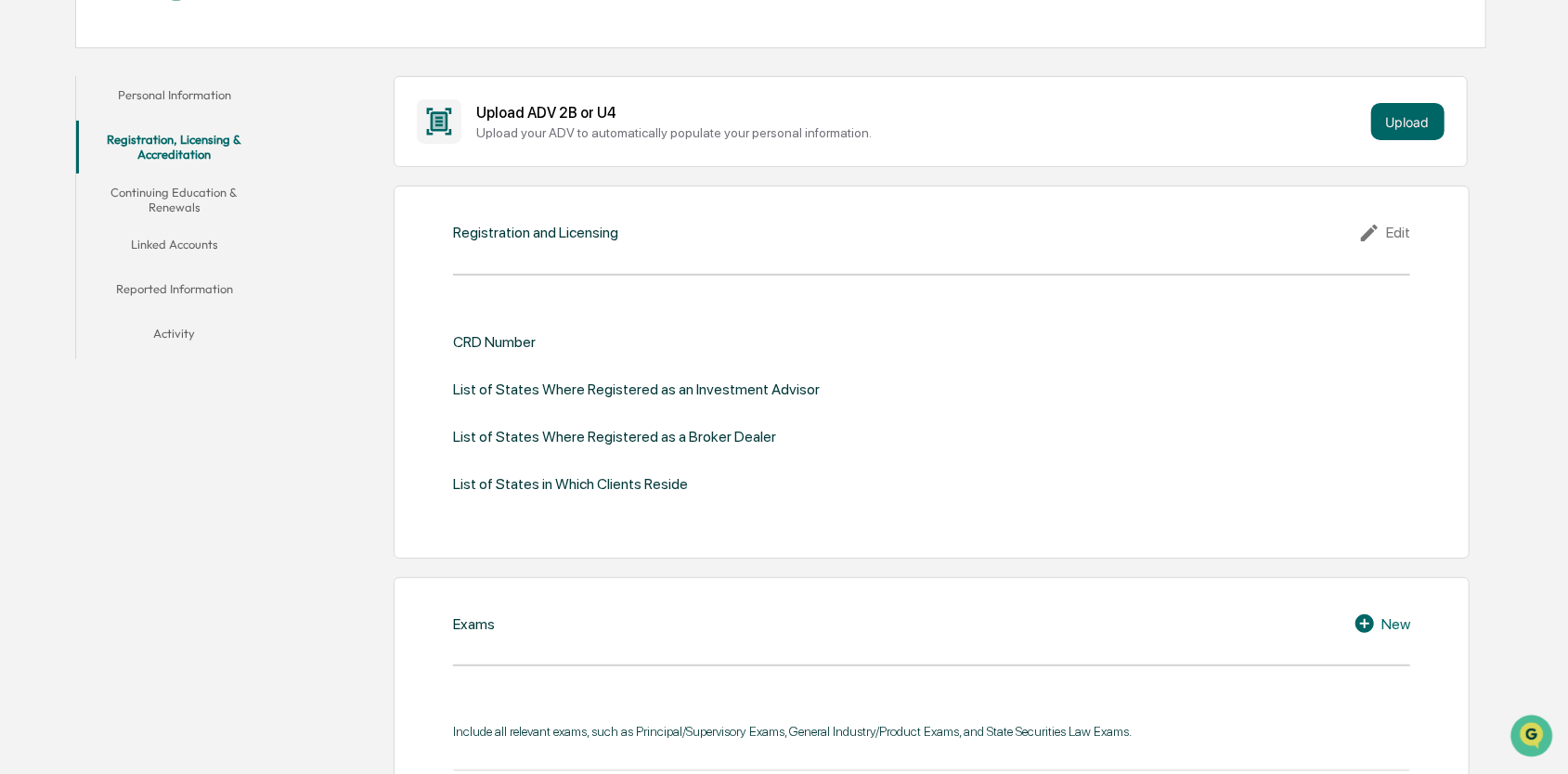
scroll to position [286, 0]
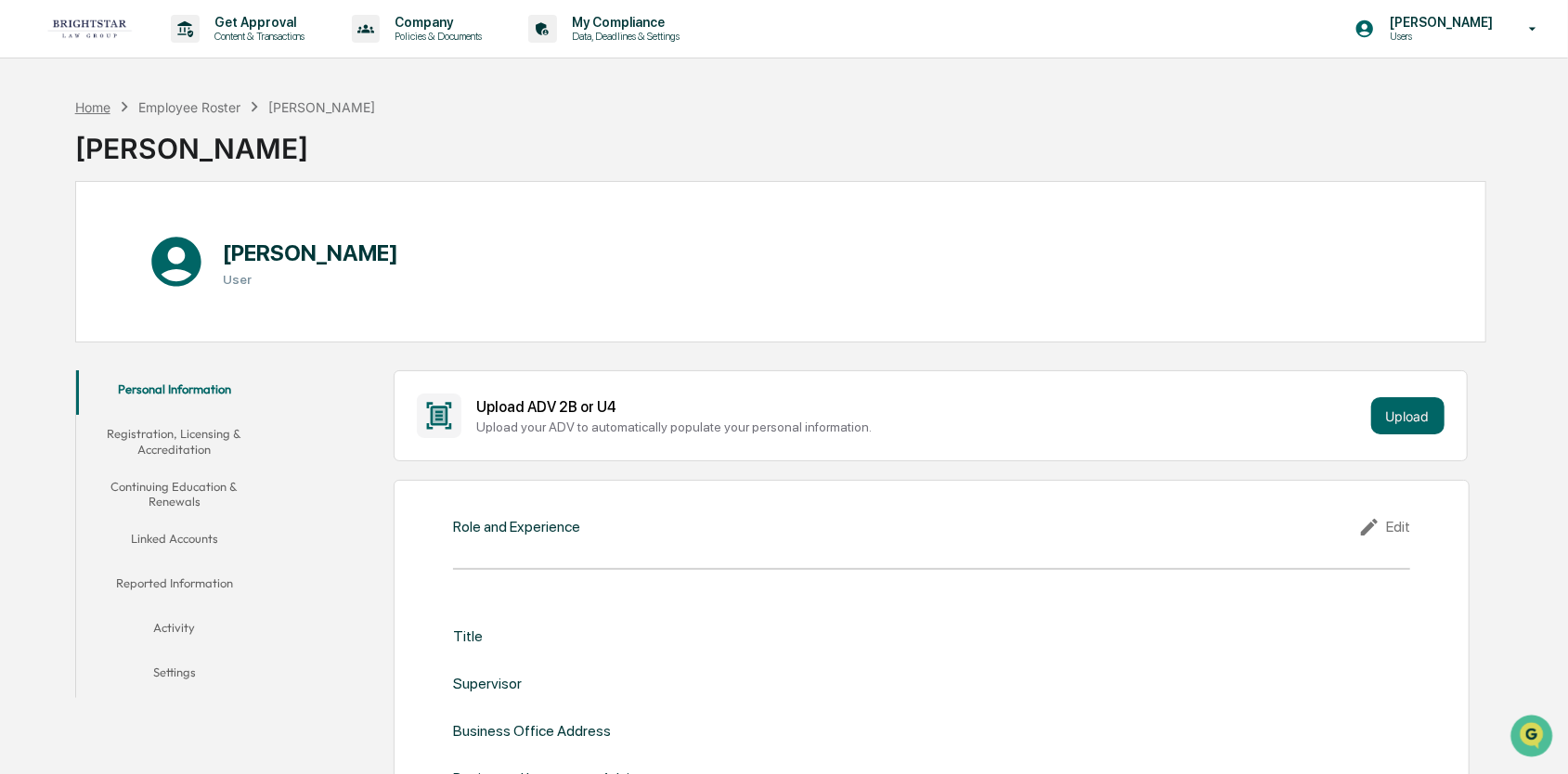
click at [99, 107] on div "Home" at bounding box center [92, 107] width 35 height 16
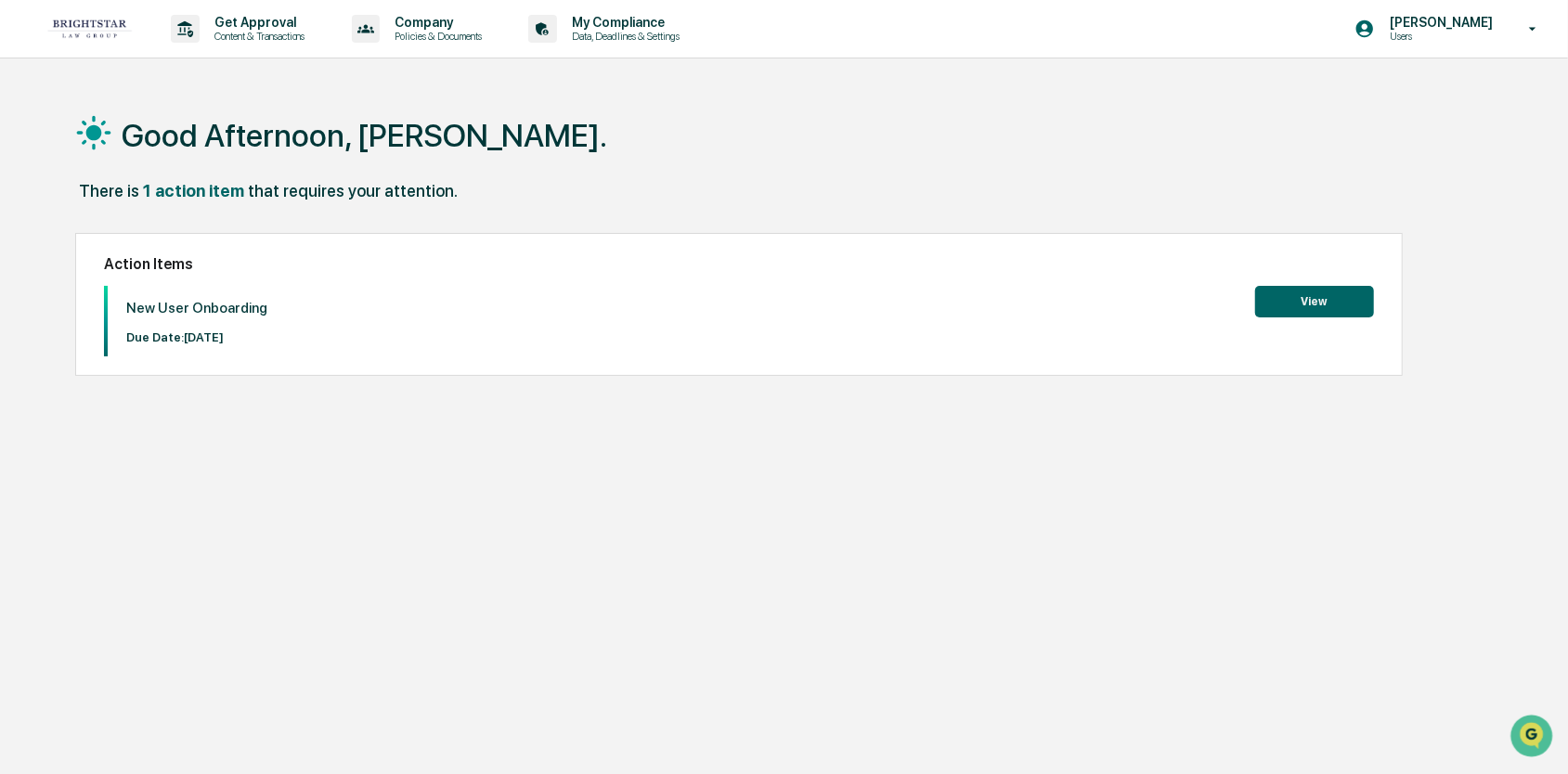
click at [1283, 310] on button "View" at bounding box center [1314, 302] width 119 height 32
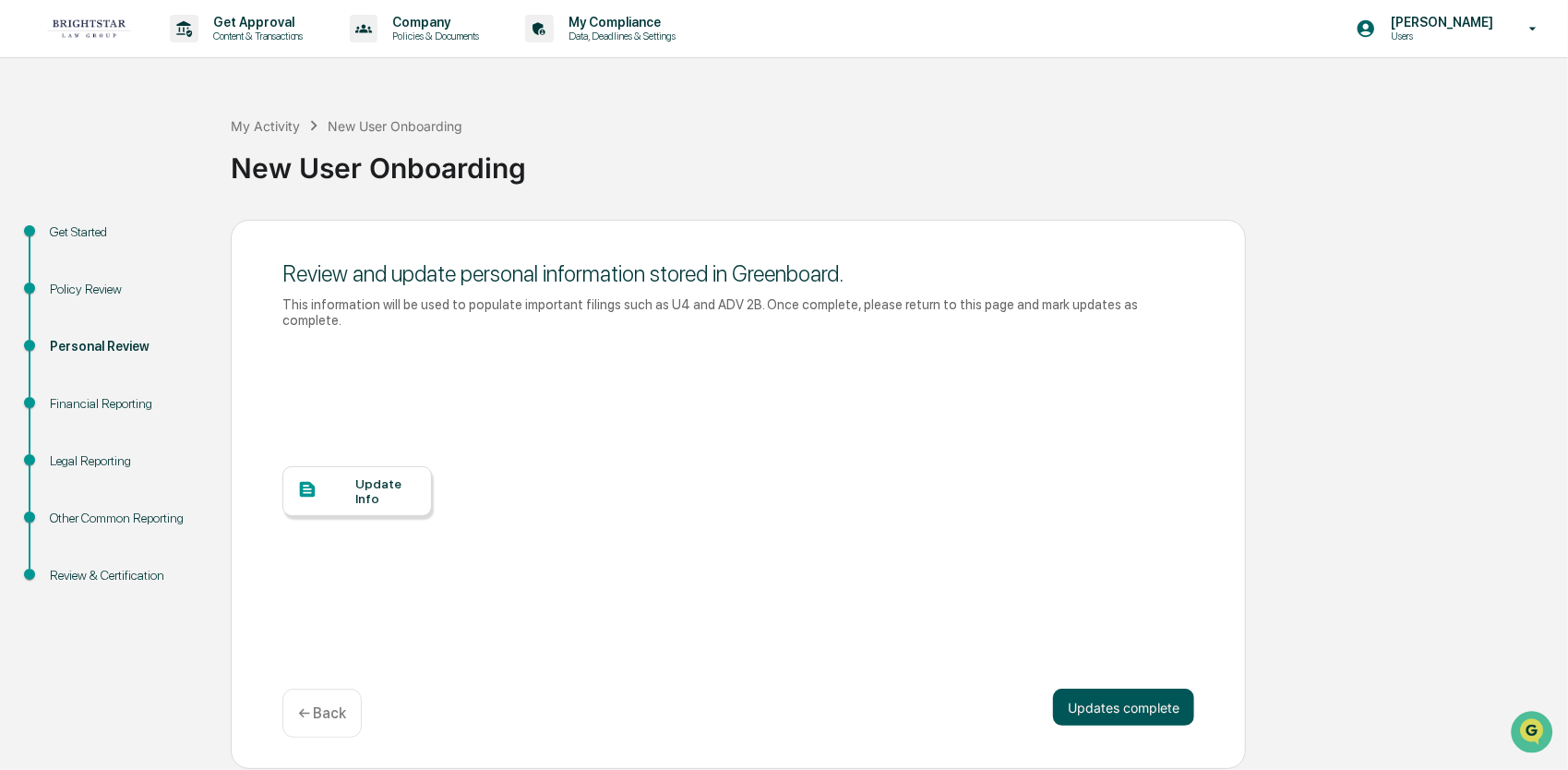
click at [1132, 693] on button "Updates complete" at bounding box center [1124, 706] width 141 height 37
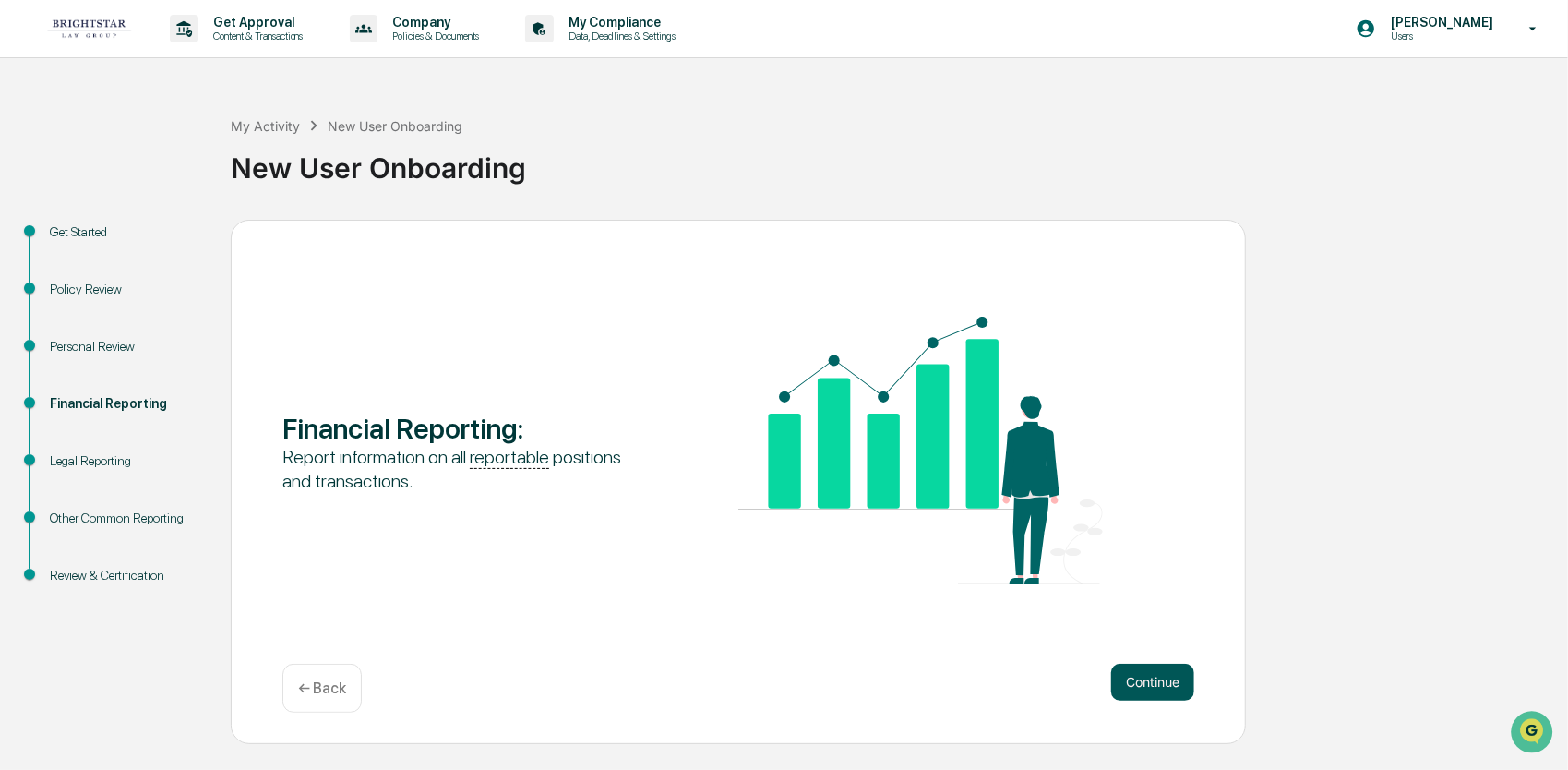
click at [1152, 691] on button "Continue" at bounding box center [1153, 682] width 83 height 37
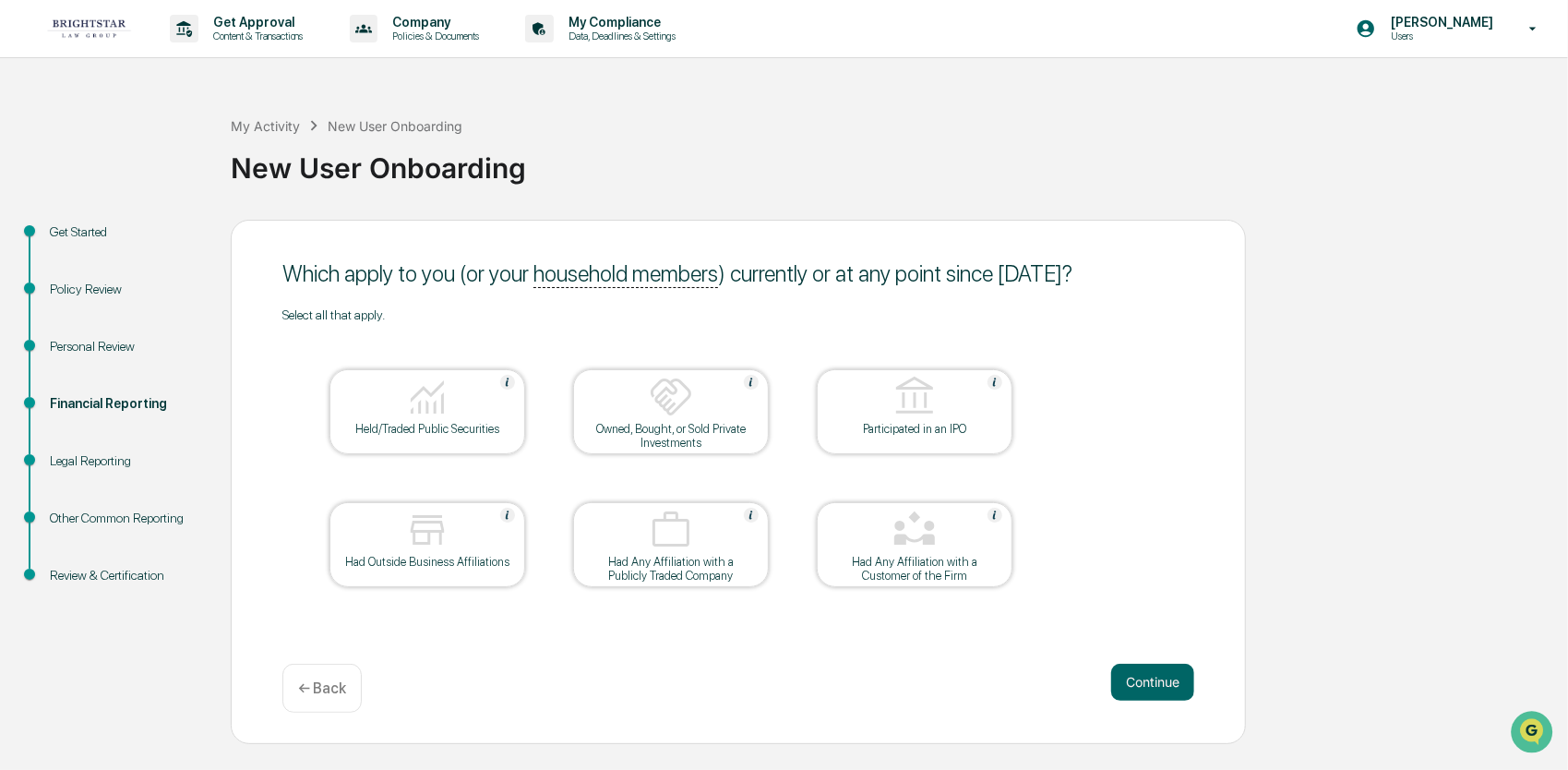
click at [452, 436] on div "Held/Traded Public Securities" at bounding box center [427, 429] width 166 height 14
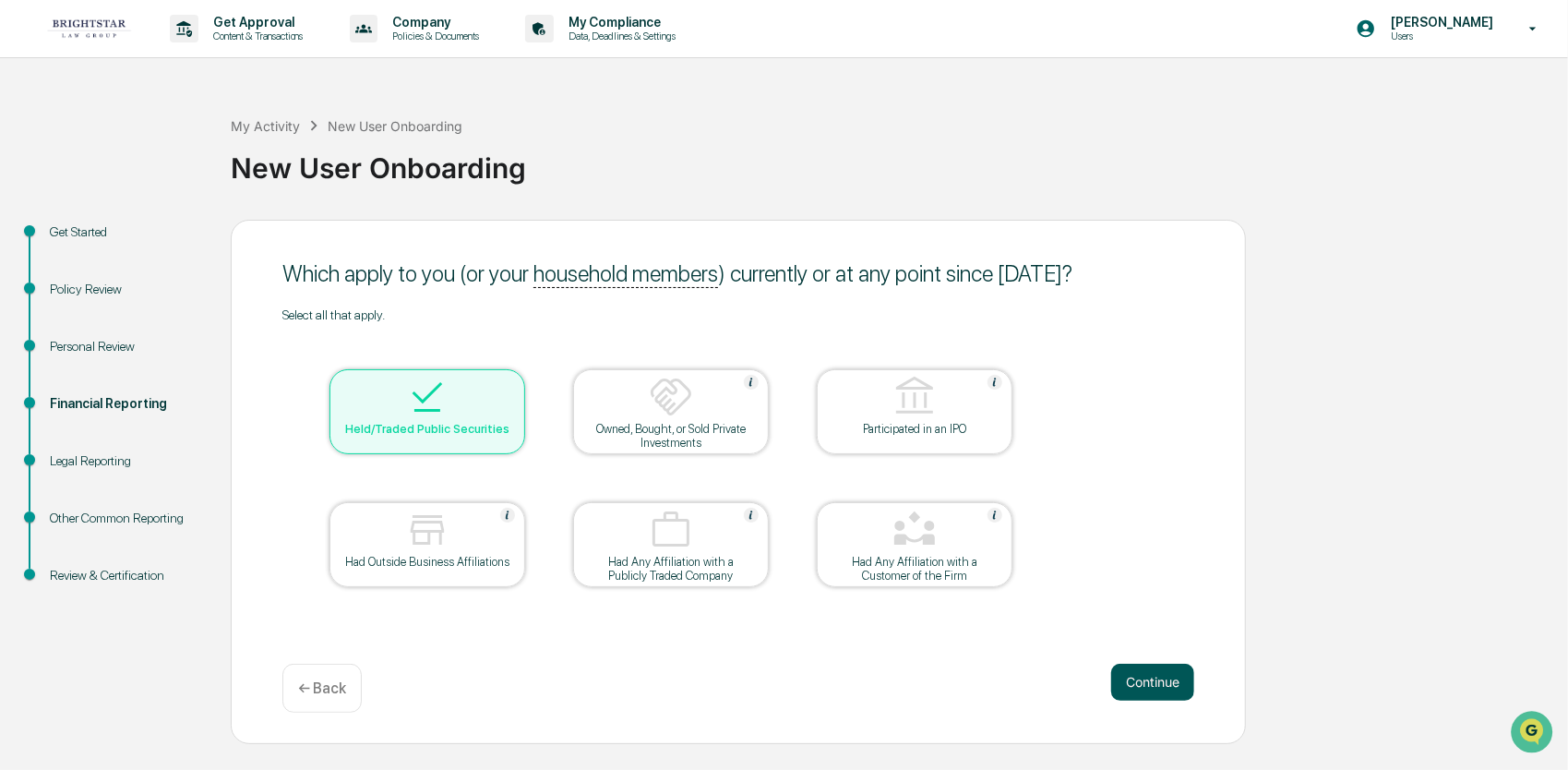
click at [1158, 687] on button "Continue" at bounding box center [1153, 682] width 83 height 37
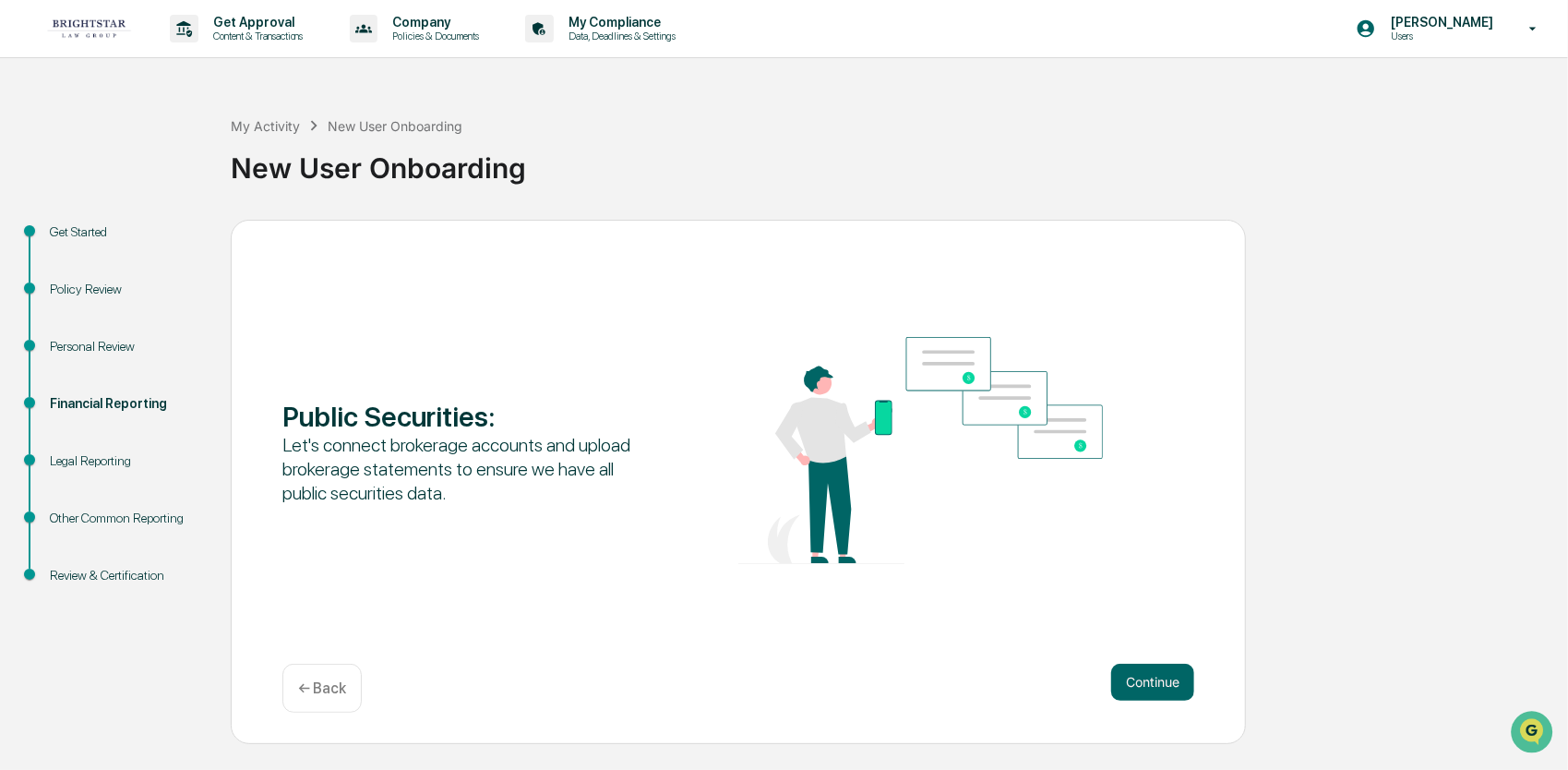
click at [1158, 687] on button "Continue" at bounding box center [1153, 682] width 83 height 37
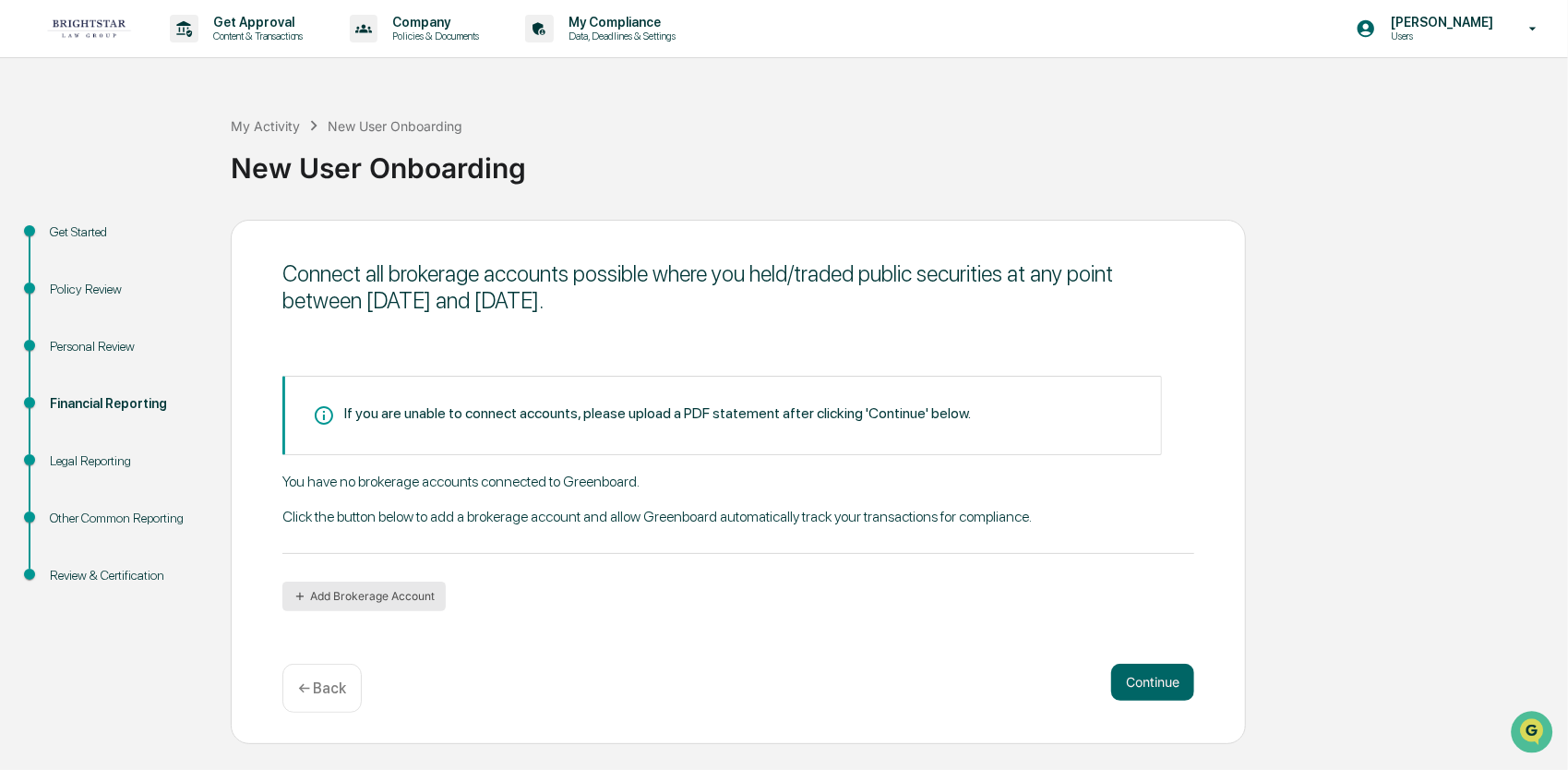
click at [308, 606] on button "Add Brokerage Account" at bounding box center [363, 597] width 164 height 30
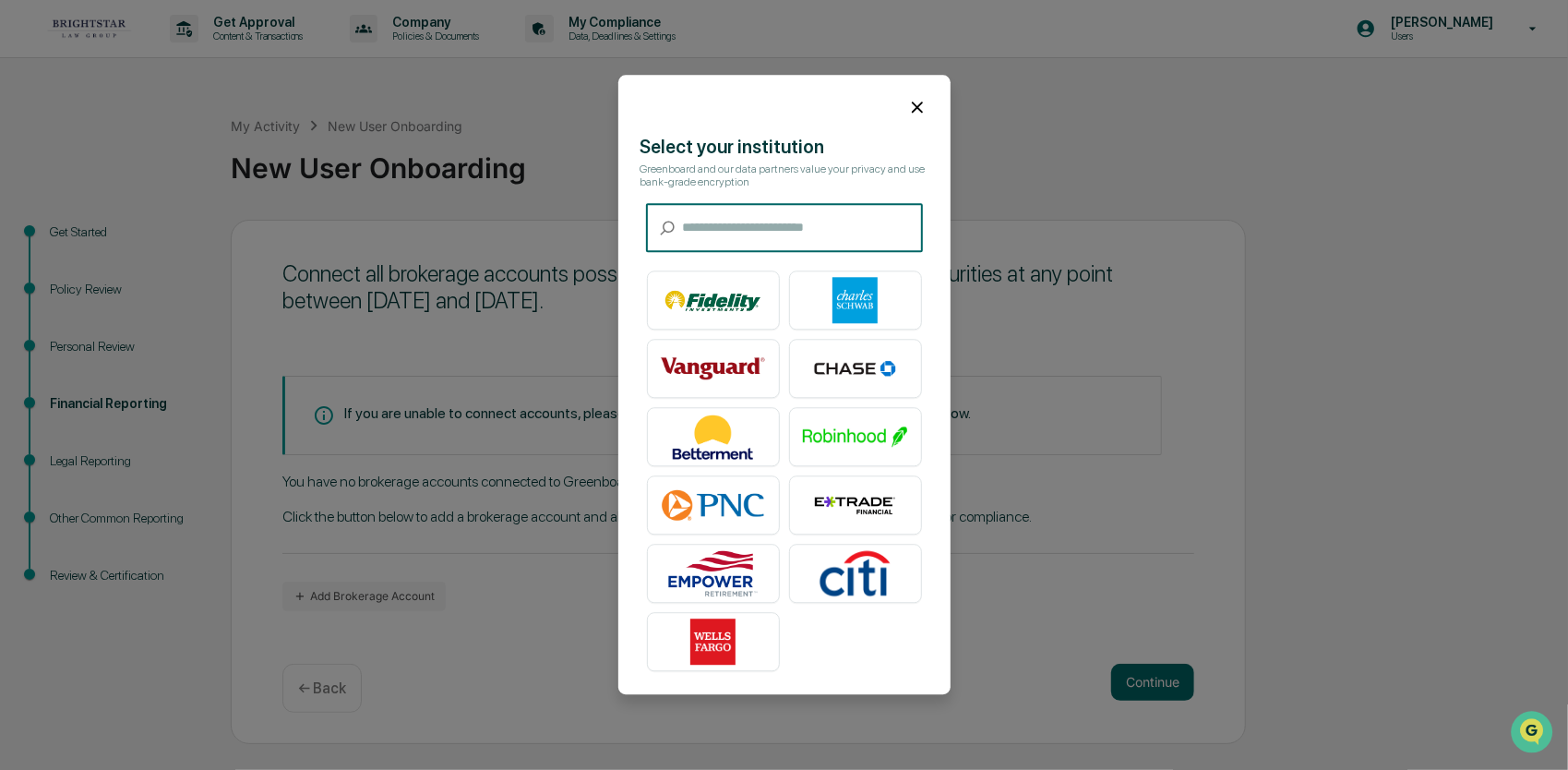
click at [699, 230] on input "text" at bounding box center [803, 228] width 240 height 49
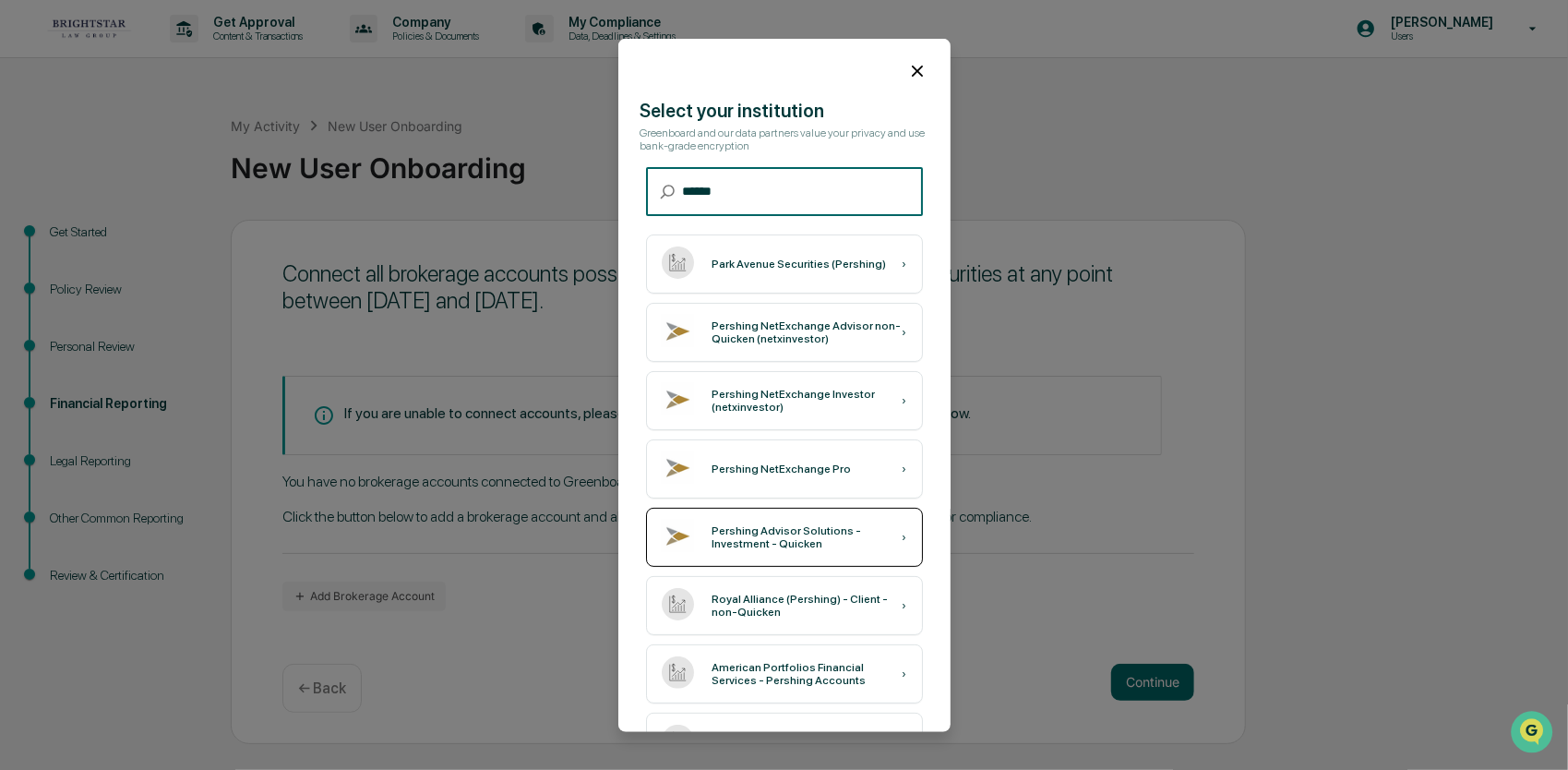
scroll to position [92, 0]
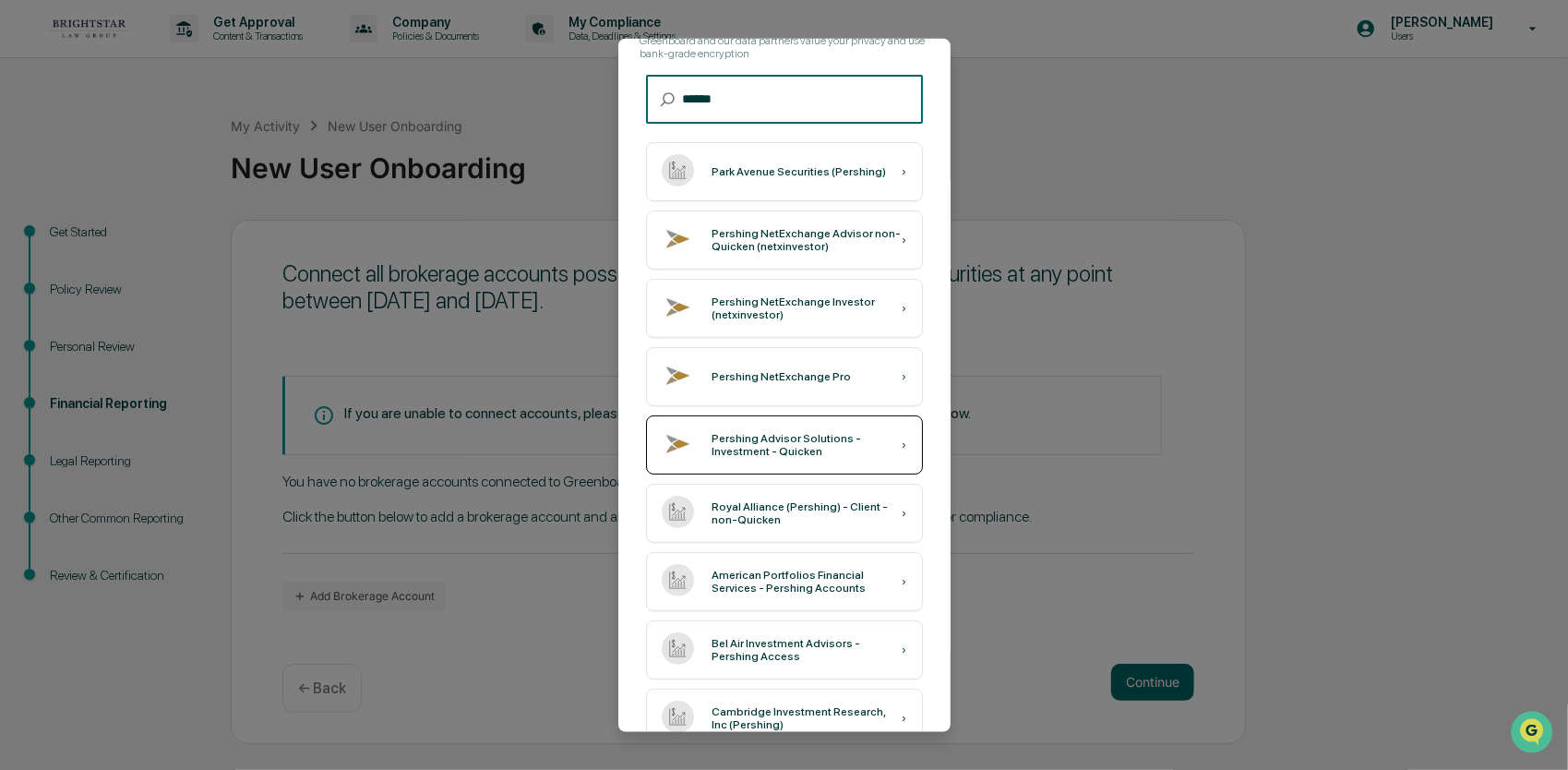
type input "******"
click at [847, 468] on div "Pershing Advisor Solutions - Investment - Quicken ›" at bounding box center [784, 444] width 277 height 59
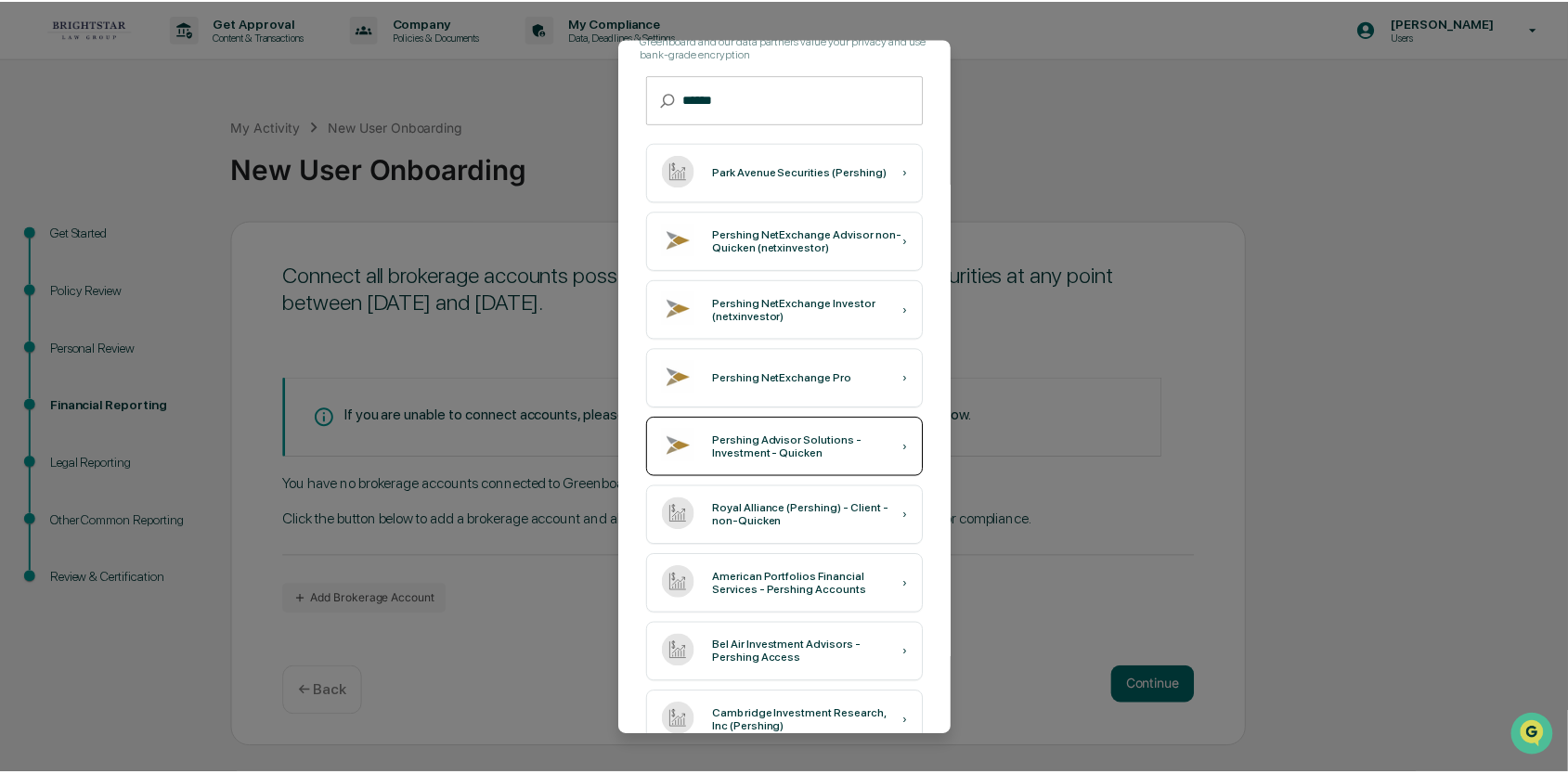
scroll to position [0, 0]
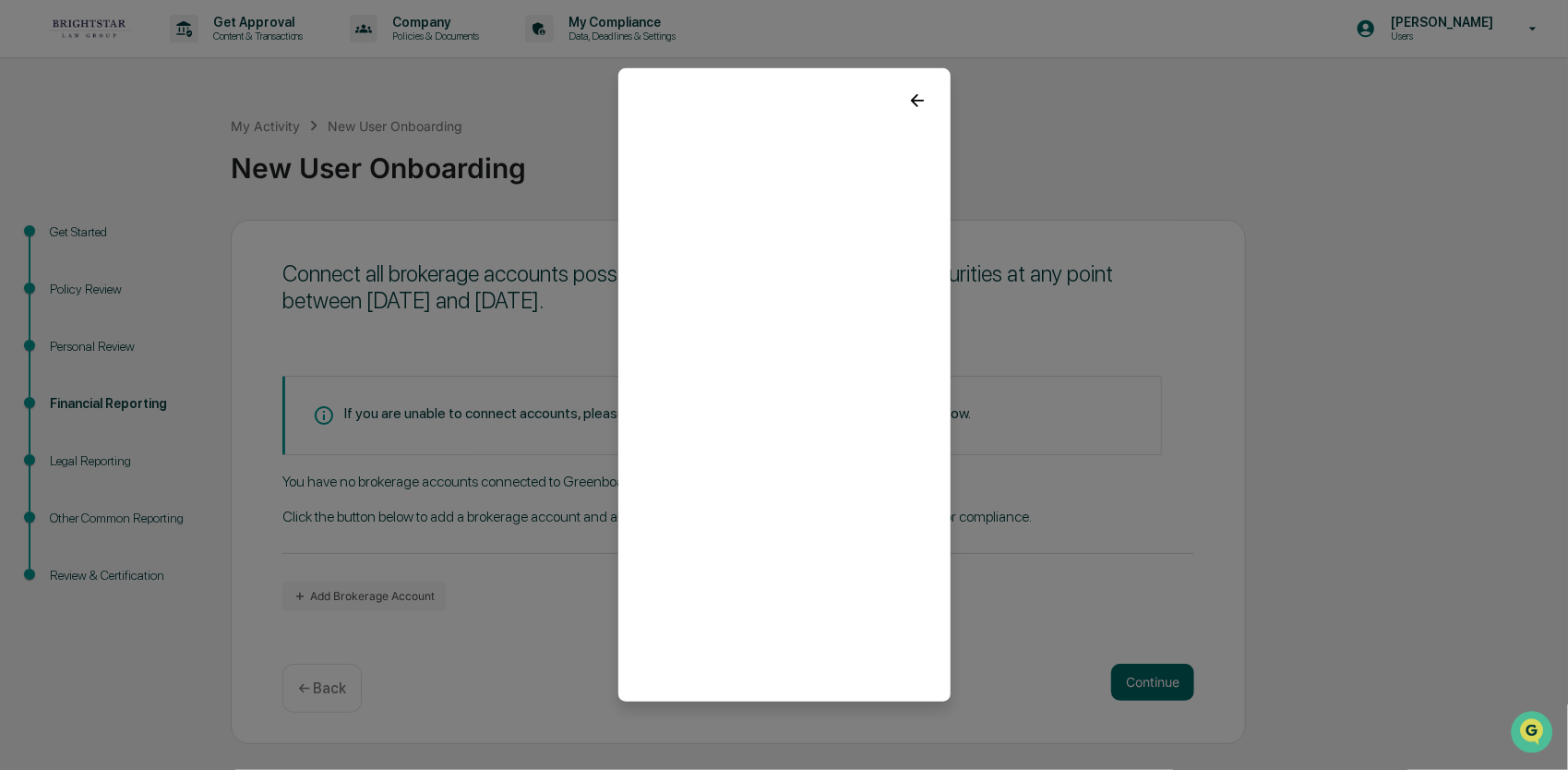
click at [911, 98] on icon at bounding box center [918, 100] width 20 height 20
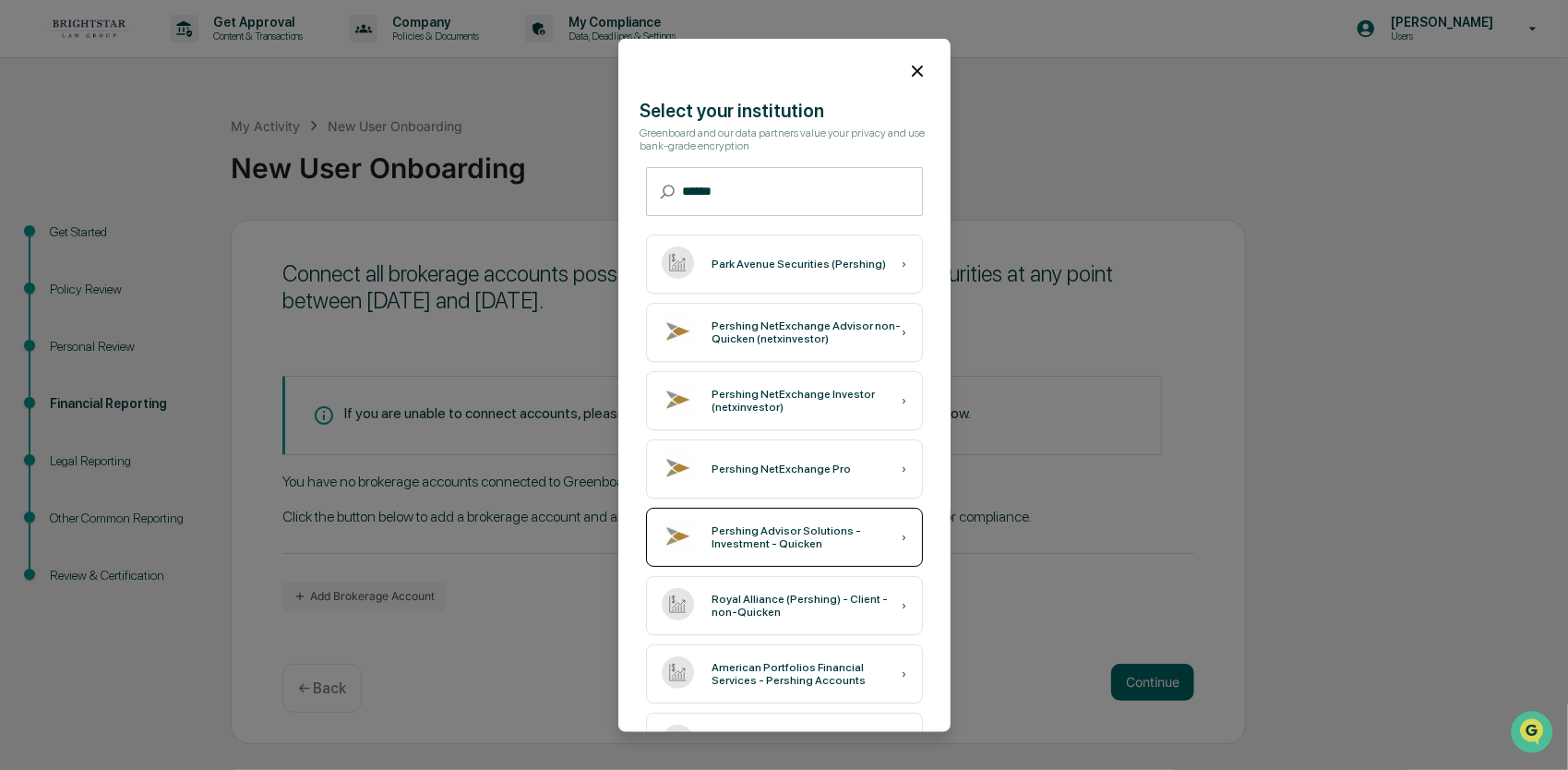
click at [789, 538] on div "Pershing Advisor Solutions - Investment - Quicken" at bounding box center [807, 538] width 190 height 26
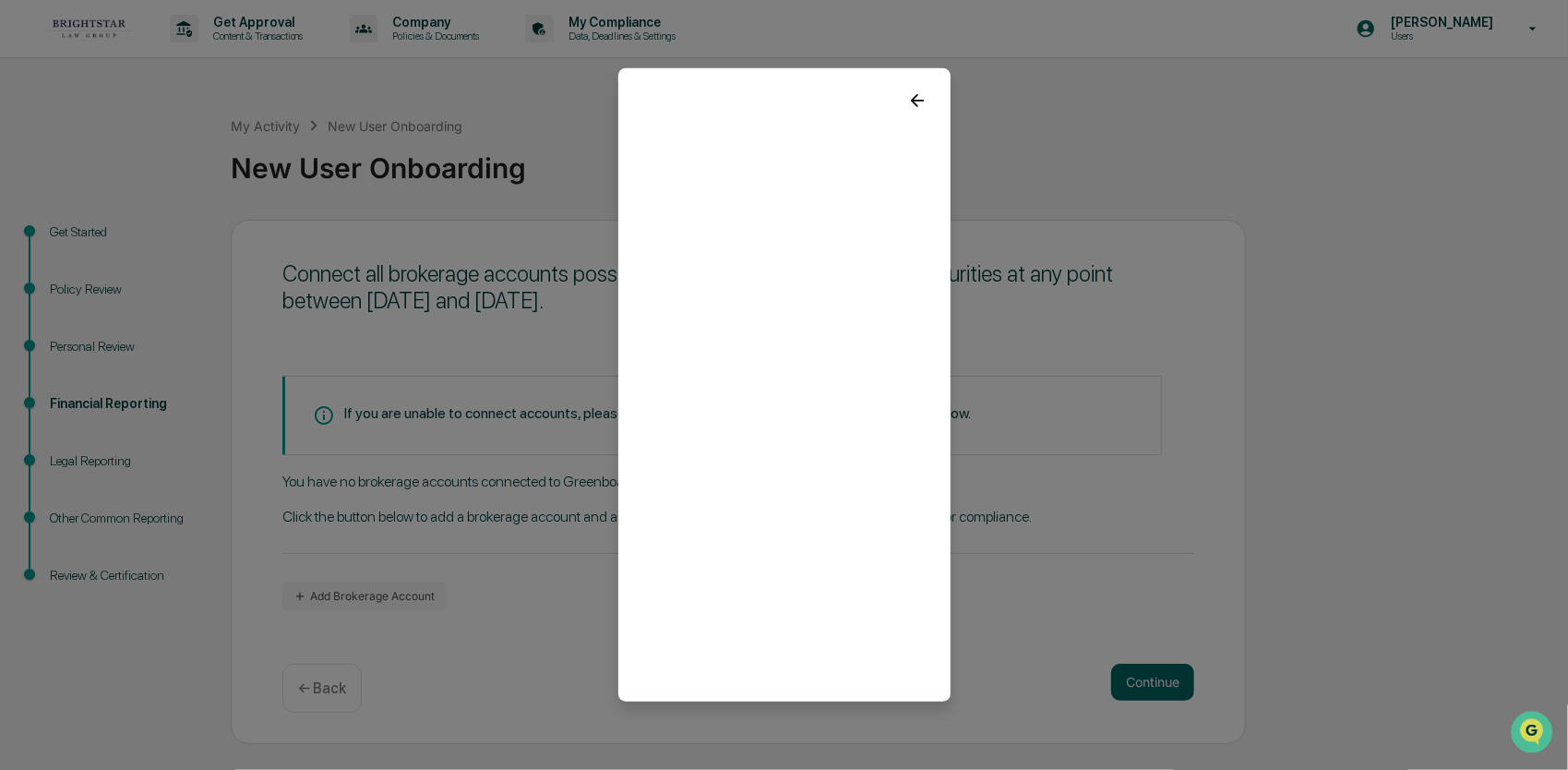
click at [924, 94] on icon at bounding box center [918, 100] width 20 height 20
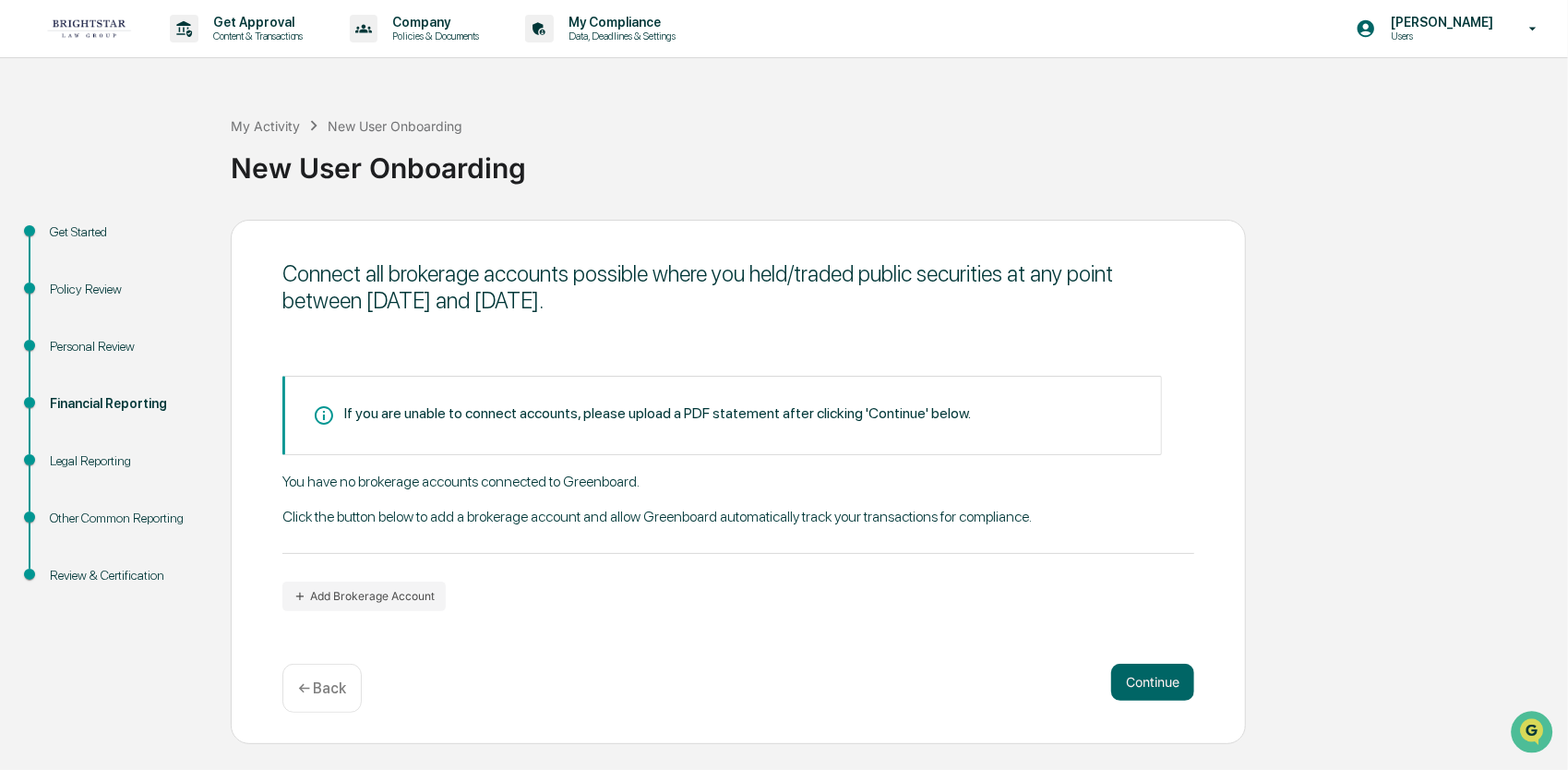
click at [522, 413] on div "If you are unable to connect accounts, please upload a PDF statement after clic…" at bounding box center [657, 413] width 627 height 18
click at [378, 514] on div "You have no brokerage accounts connected to Greenboard. Click the button below …" at bounding box center [738, 514] width 912 height 81
click at [381, 596] on button "Add Brokerage Account" at bounding box center [363, 597] width 164 height 30
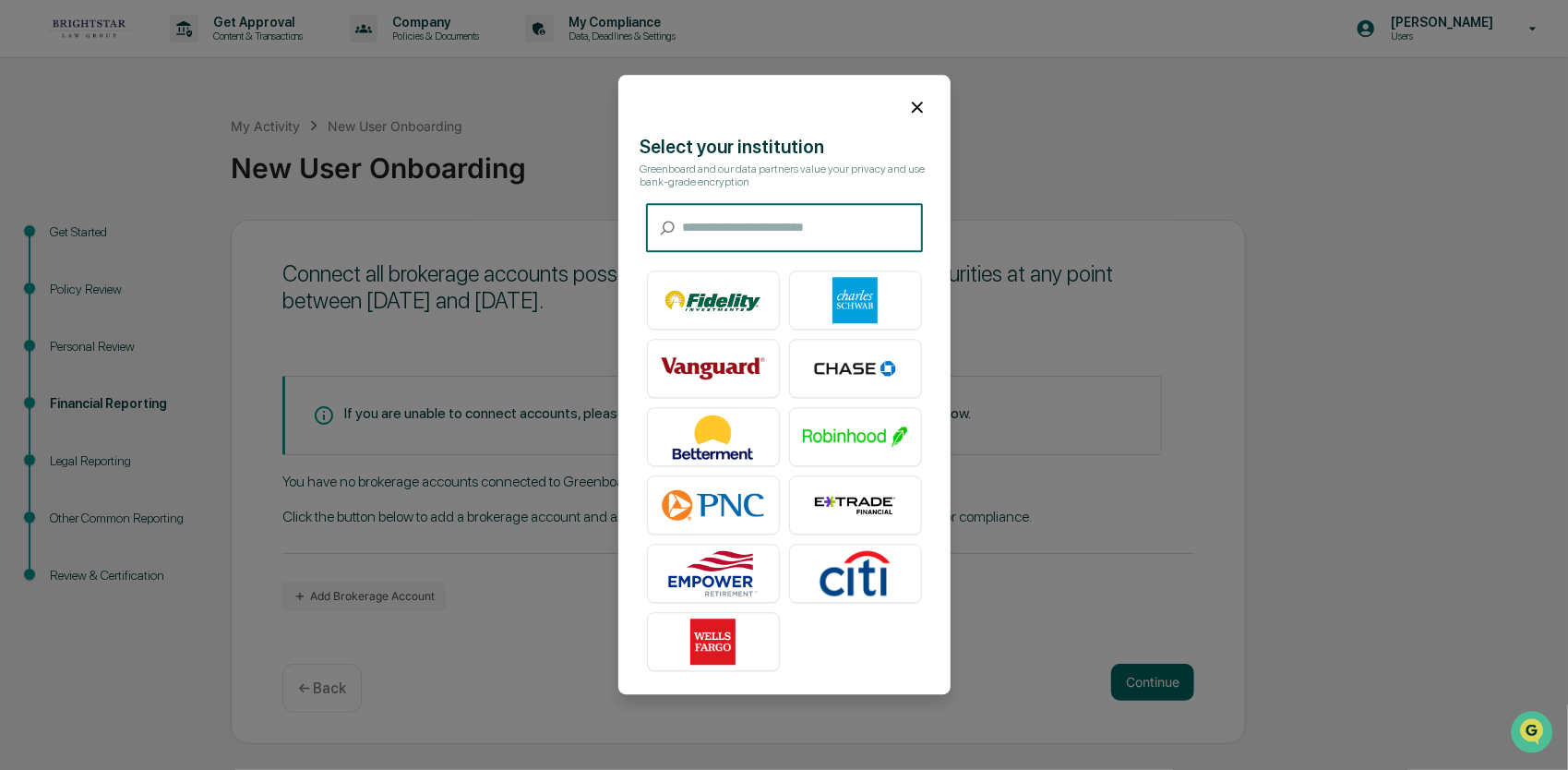
click at [909, 105] on icon at bounding box center [918, 107] width 20 height 20
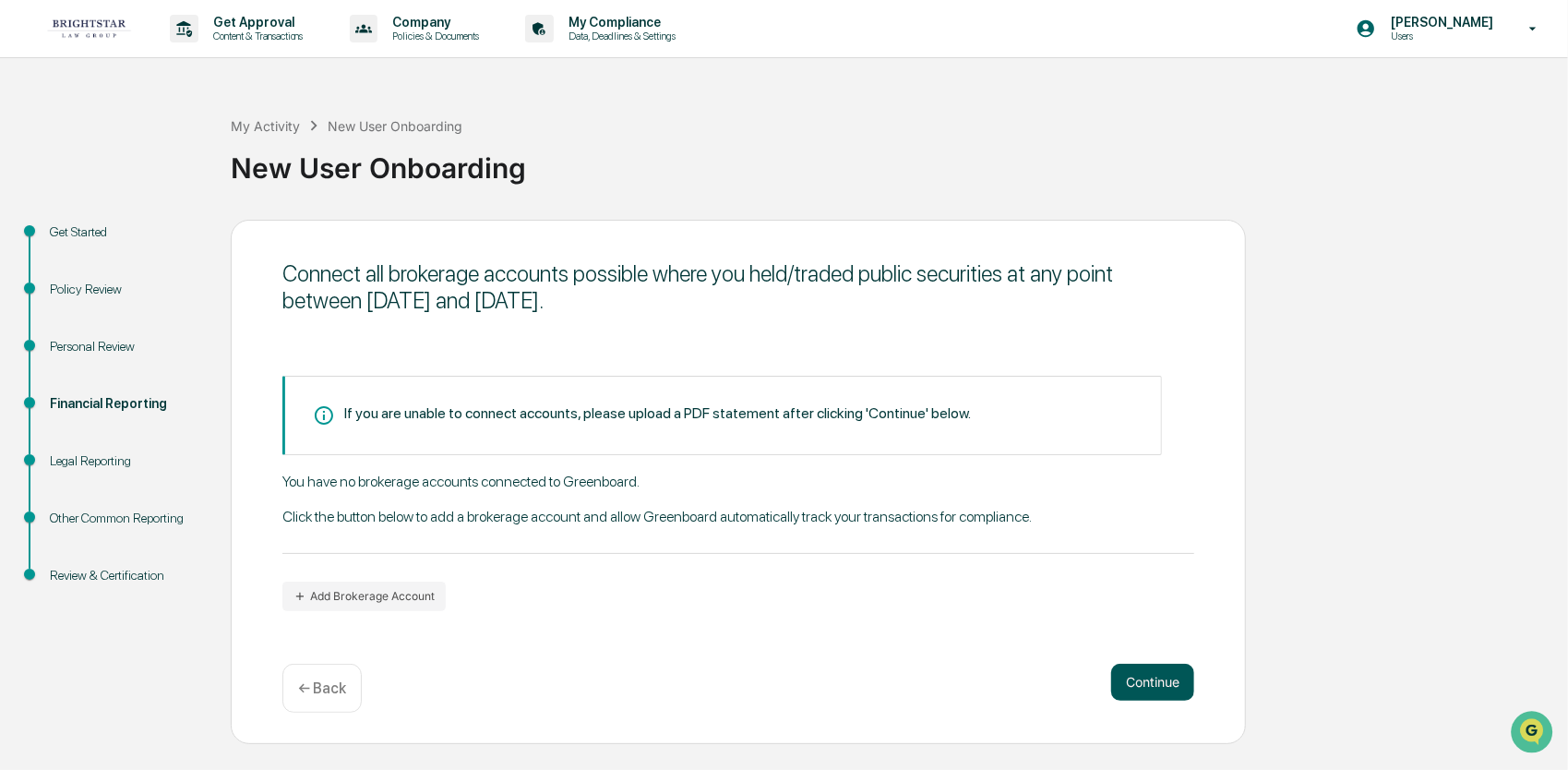
click at [1143, 689] on button "Continue" at bounding box center [1153, 682] width 83 height 37
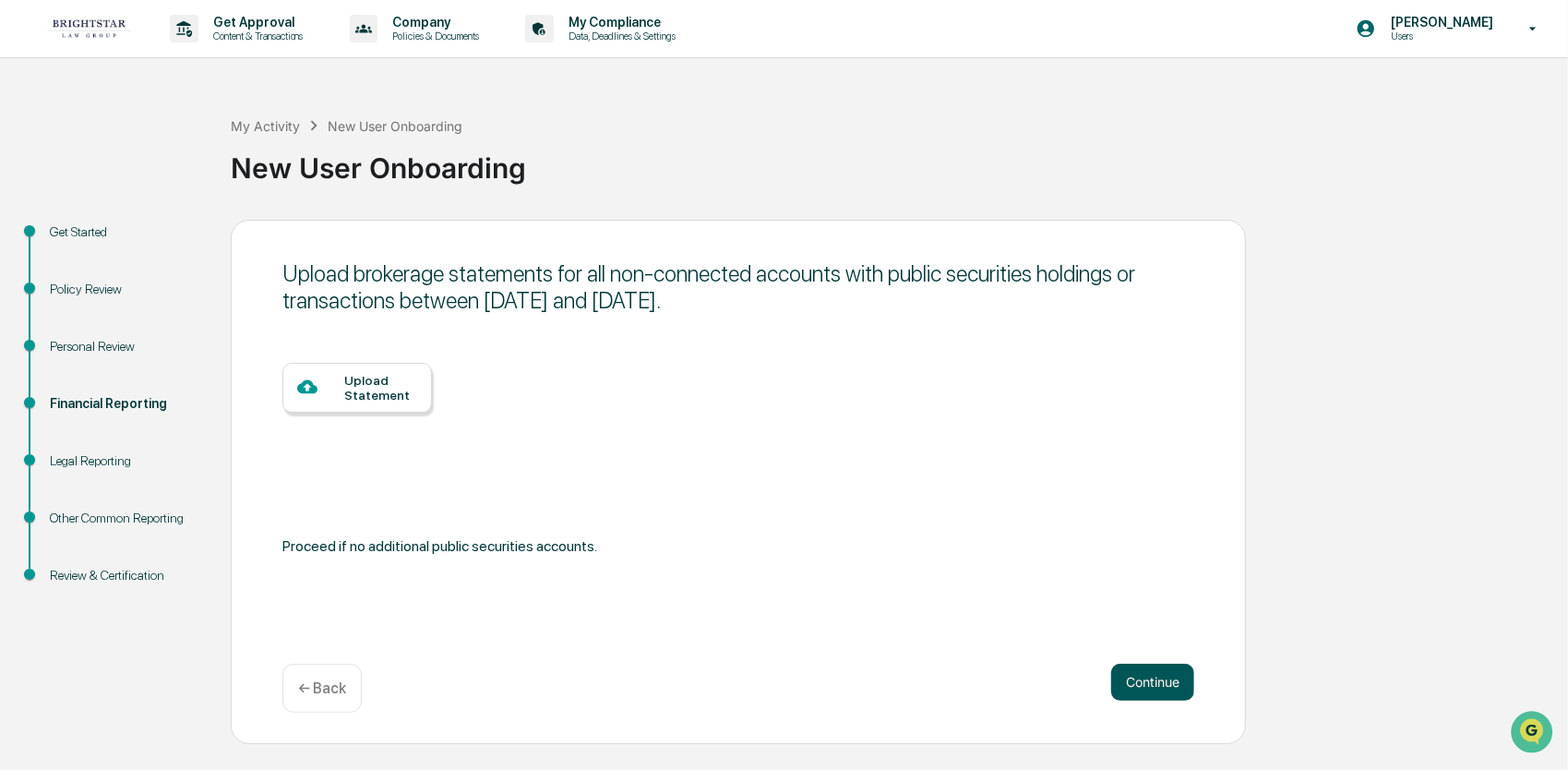
click at [1167, 691] on button "Continue" at bounding box center [1153, 682] width 83 height 37
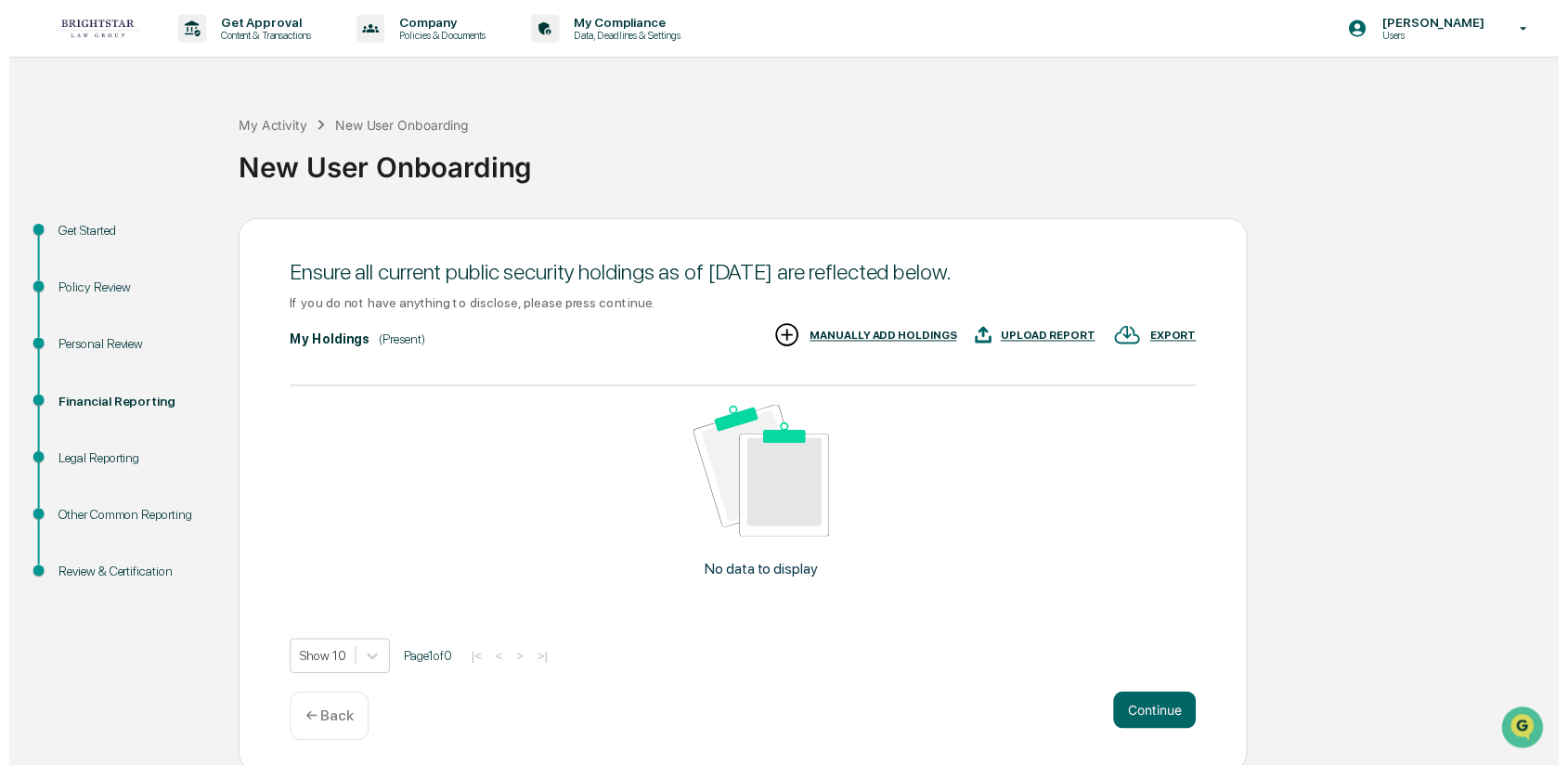
scroll to position [7, 0]
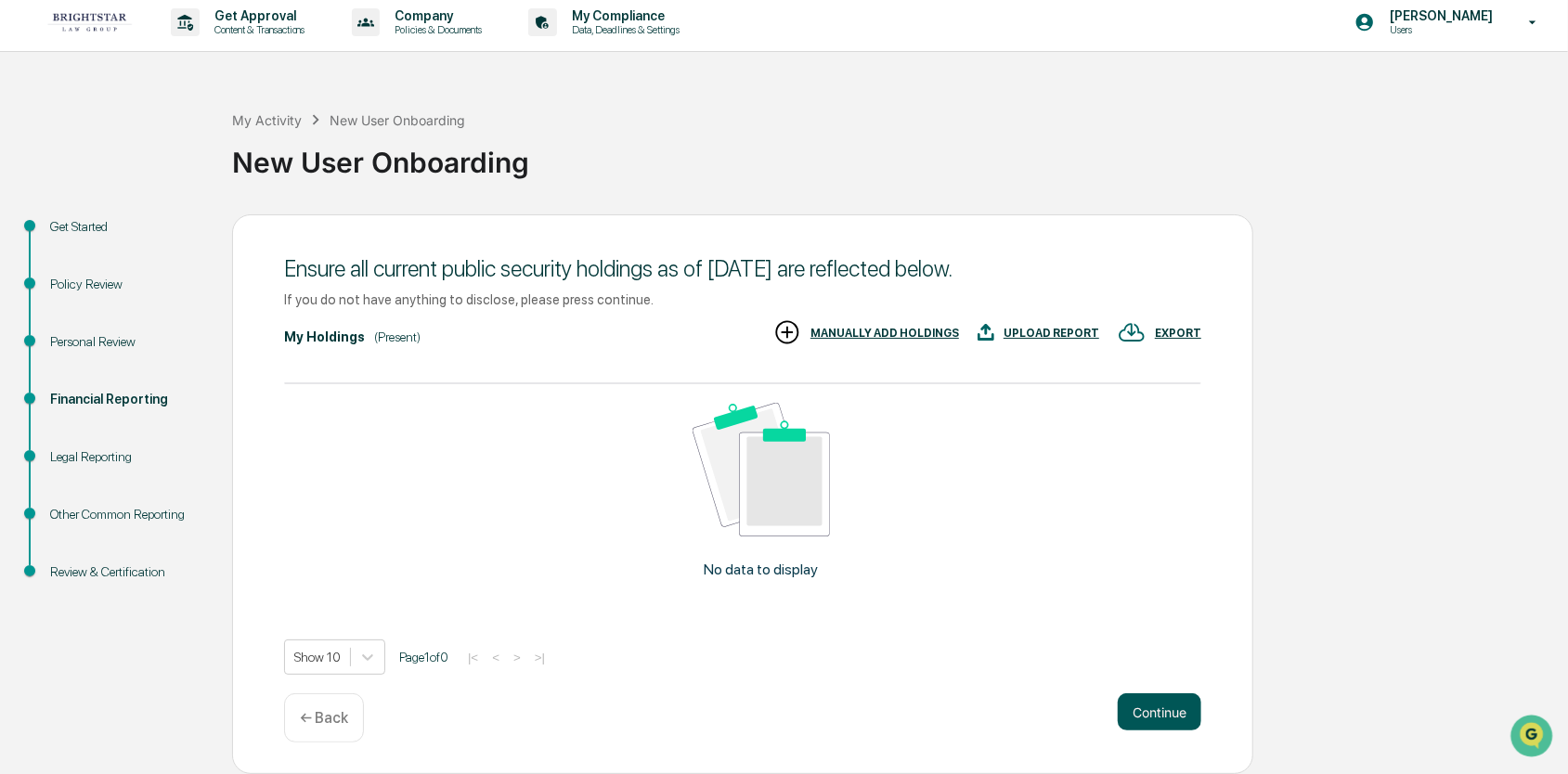
click at [1152, 717] on button "Continue" at bounding box center [1160, 711] width 84 height 37
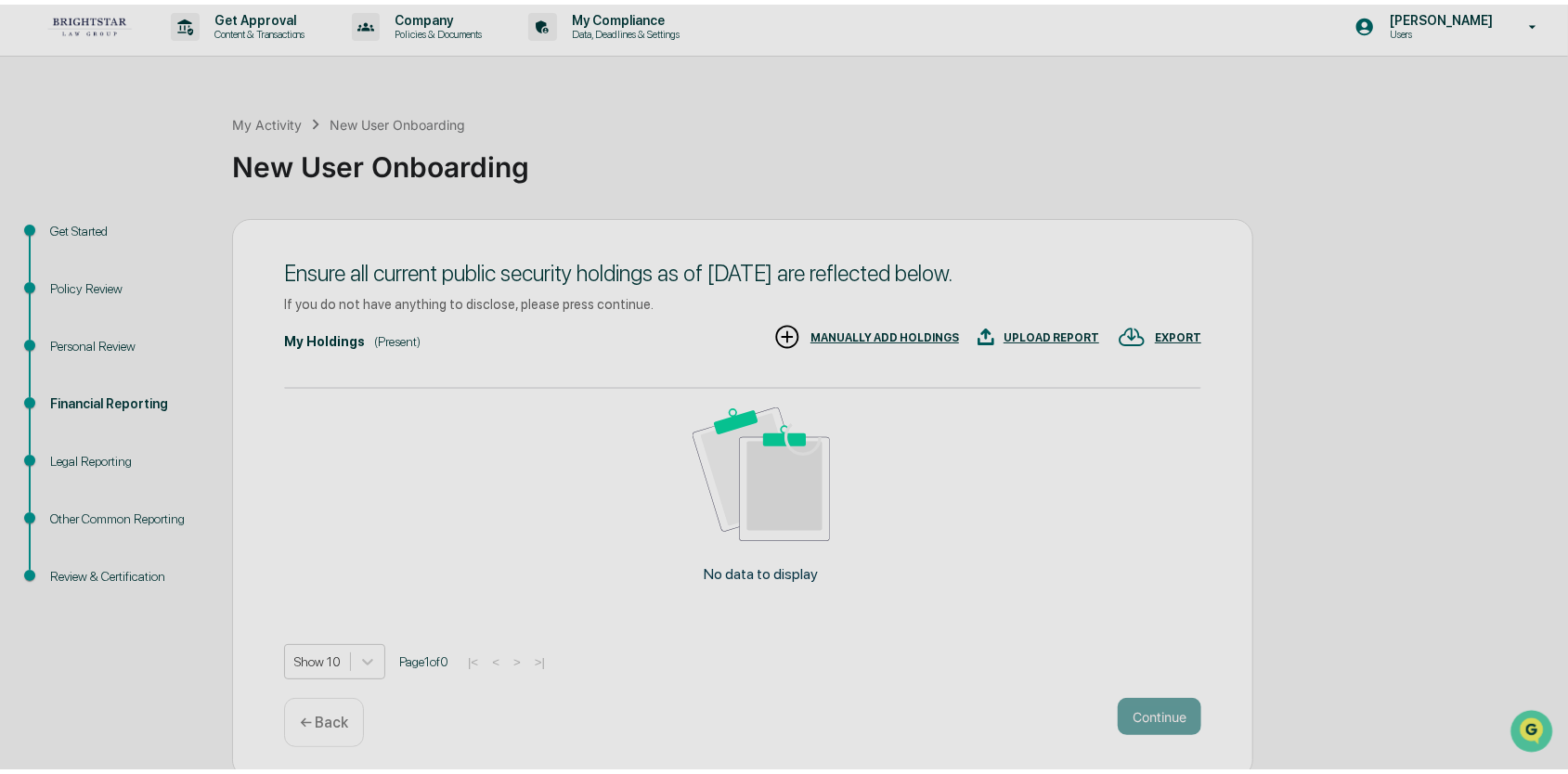
scroll to position [0, 0]
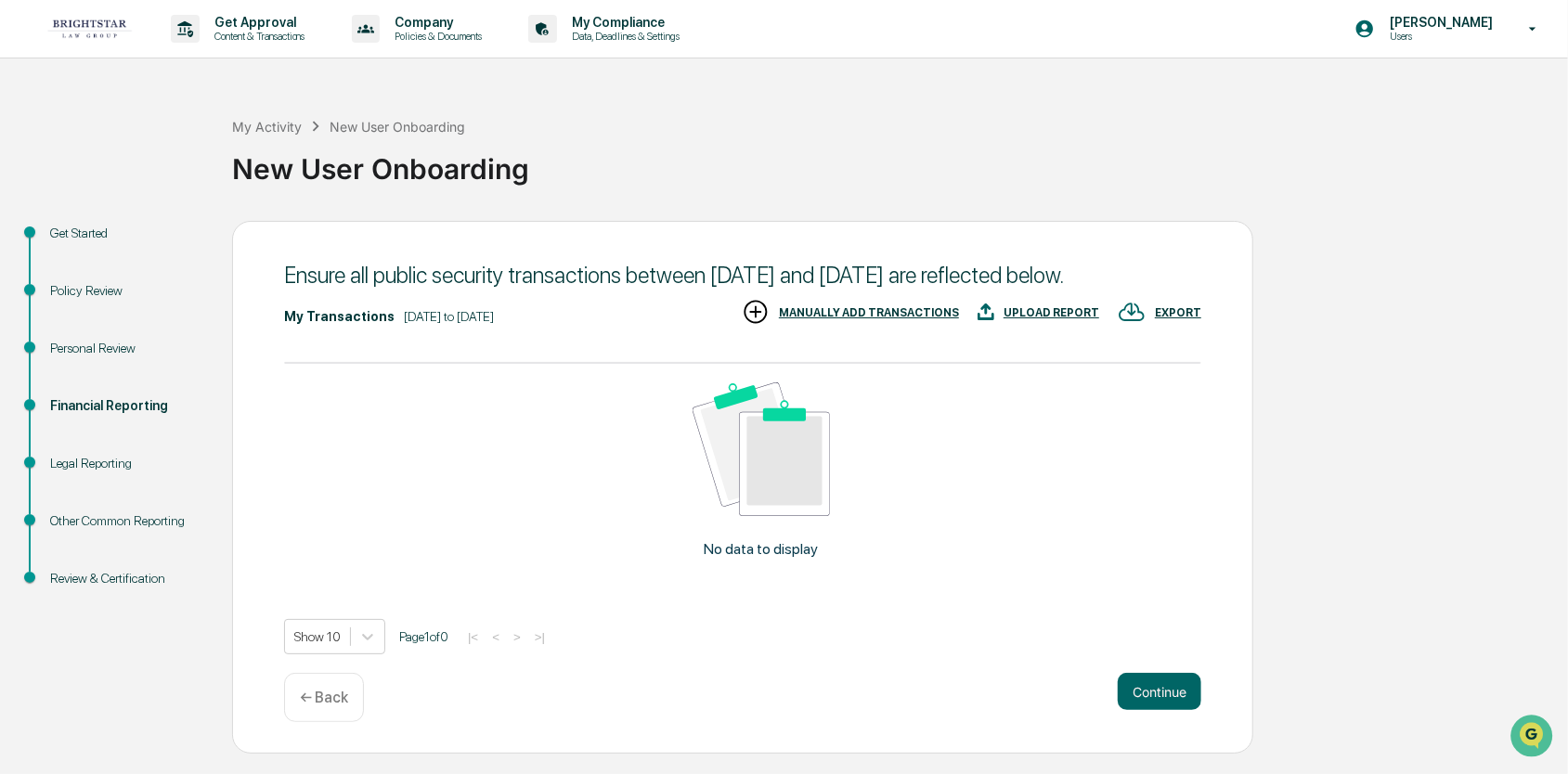
click at [1152, 710] on button "Continue" at bounding box center [1160, 691] width 84 height 37
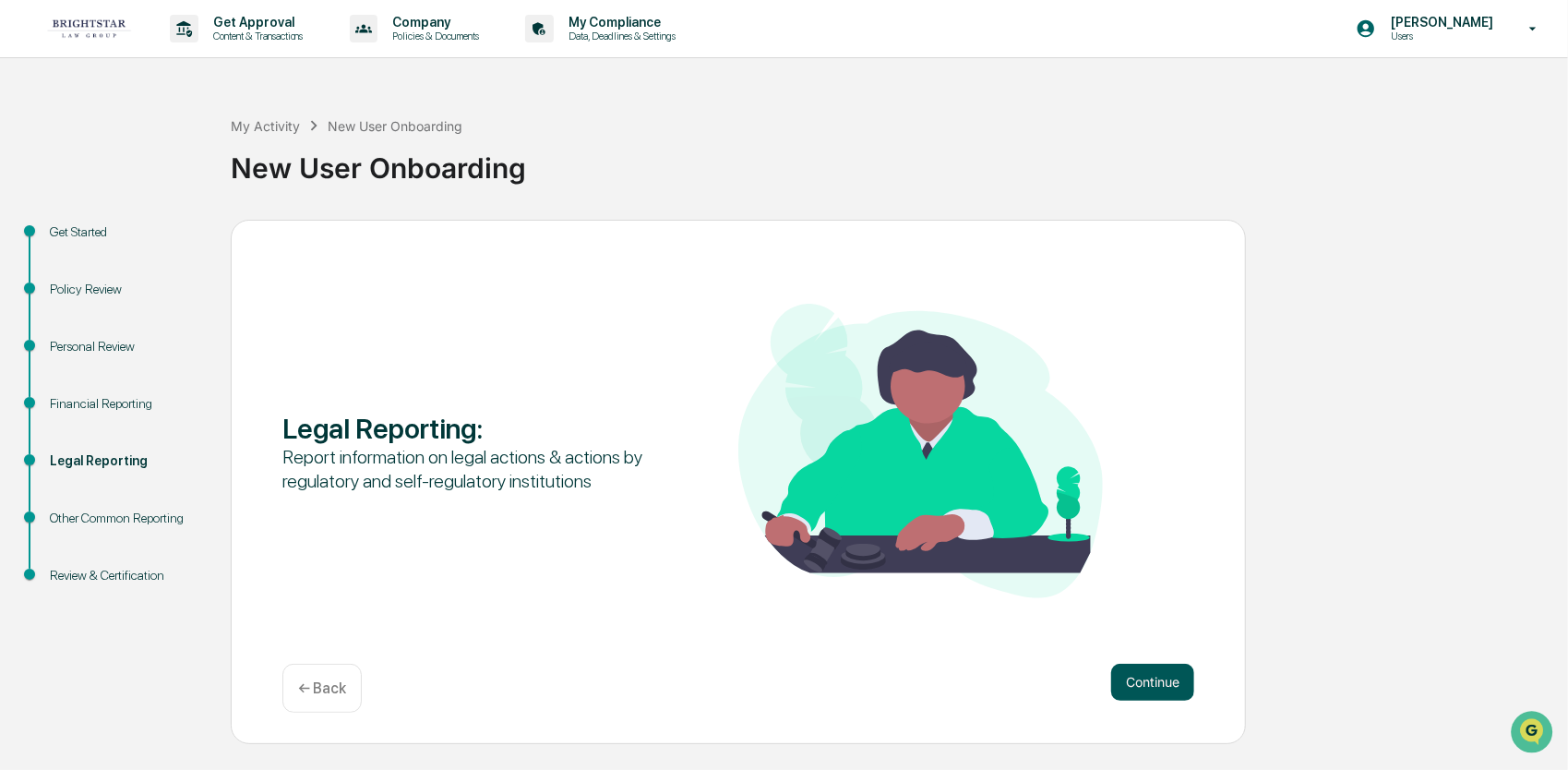
click at [1160, 693] on button "Continue" at bounding box center [1153, 682] width 83 height 37
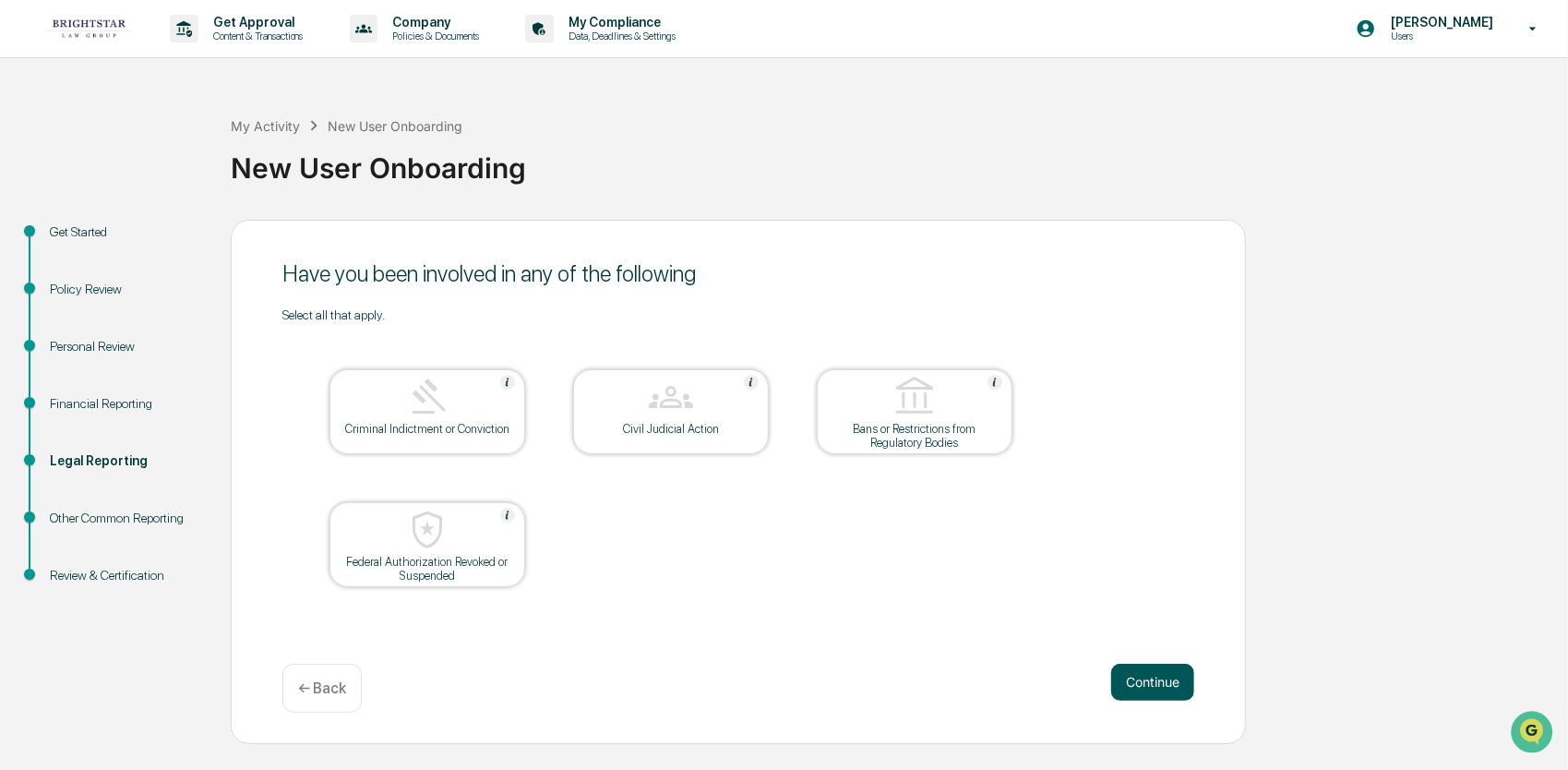
click at [1161, 690] on button "Continue" at bounding box center [1153, 682] width 83 height 37
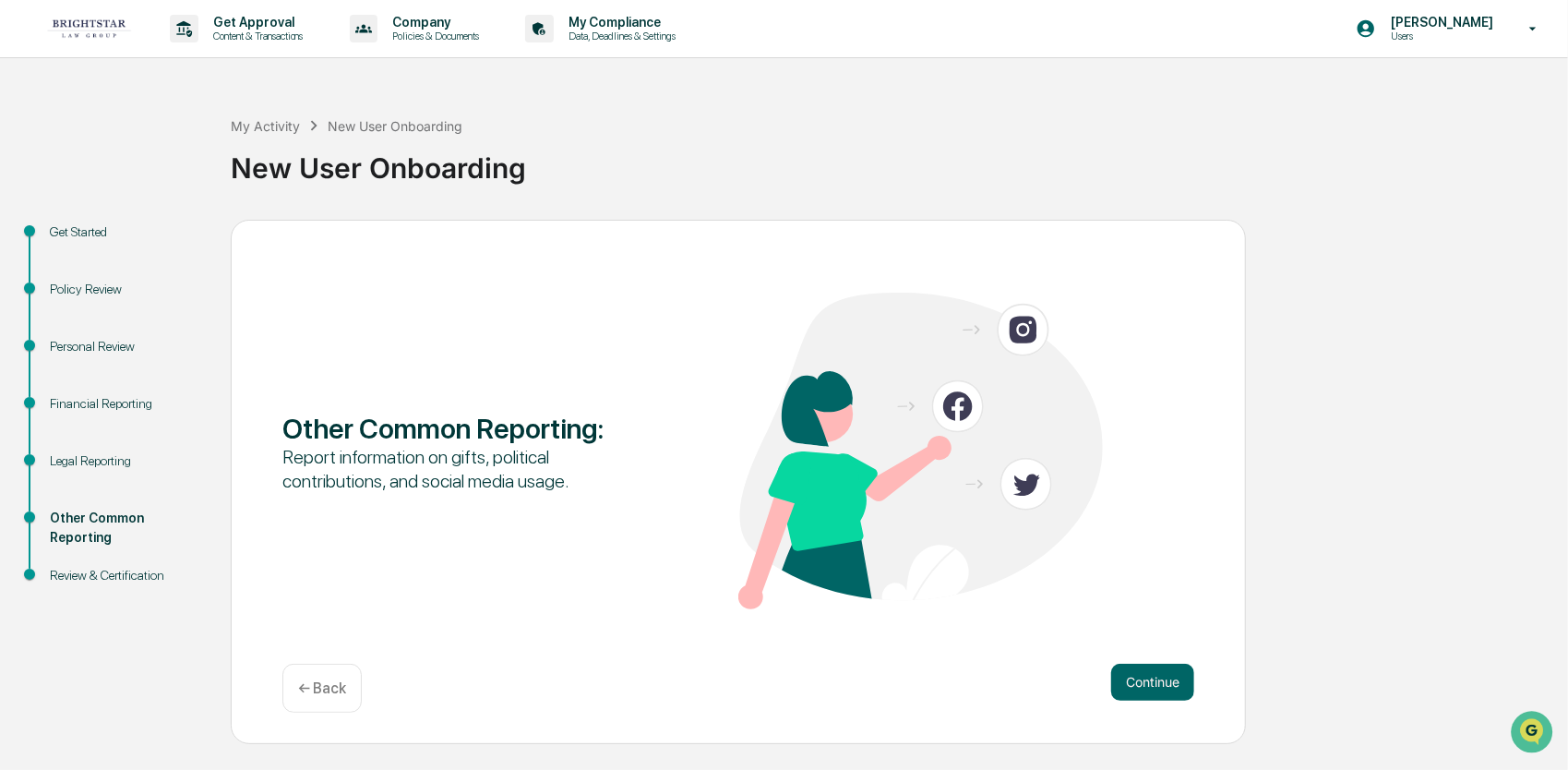
click at [1161, 690] on button "Continue" at bounding box center [1153, 682] width 83 height 37
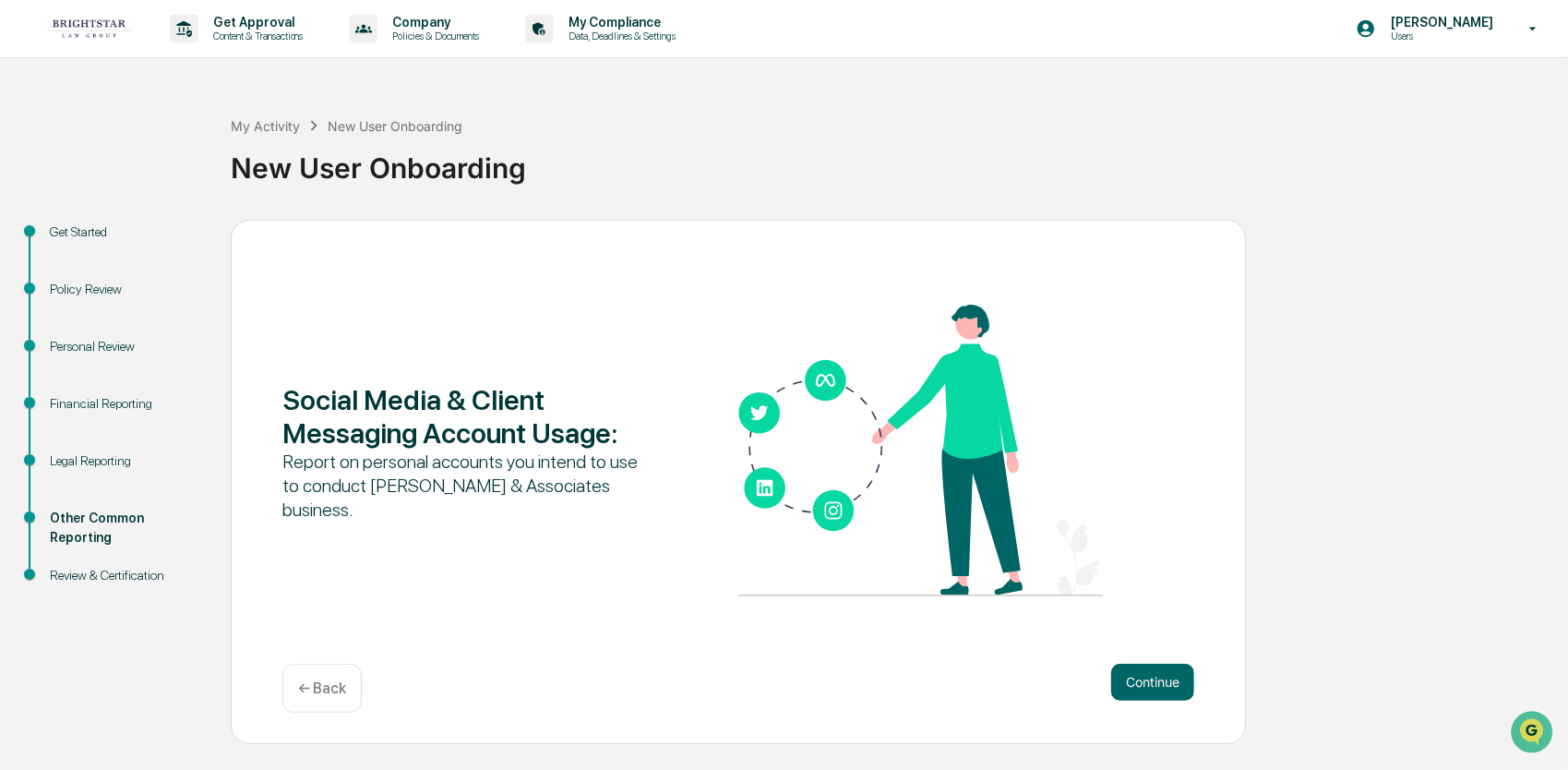
click at [1161, 690] on button "Continue" at bounding box center [1153, 682] width 83 height 37
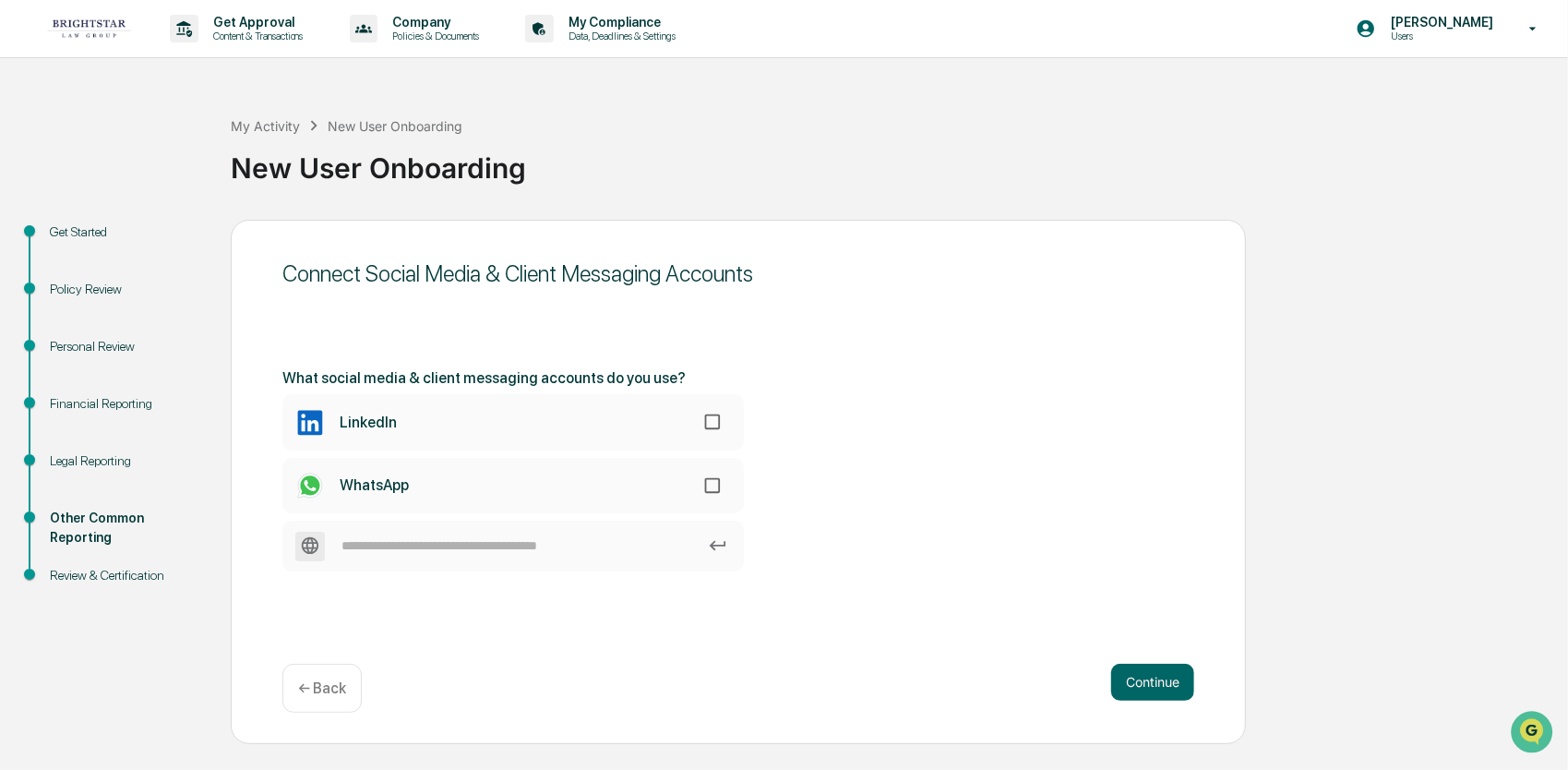
click at [1161, 690] on button "Continue" at bounding box center [1153, 682] width 83 height 37
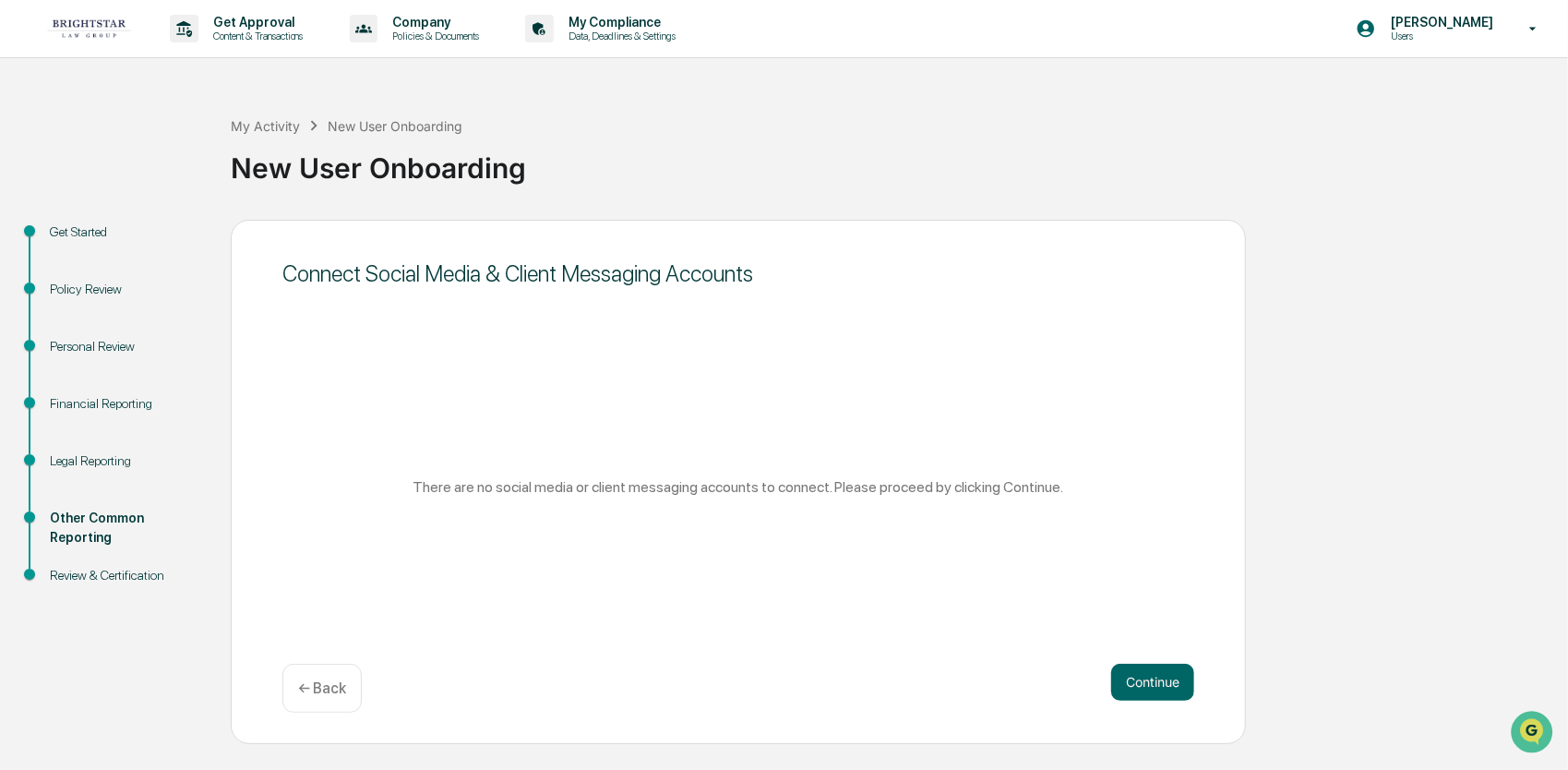
click at [1161, 690] on button "Continue" at bounding box center [1153, 682] width 83 height 37
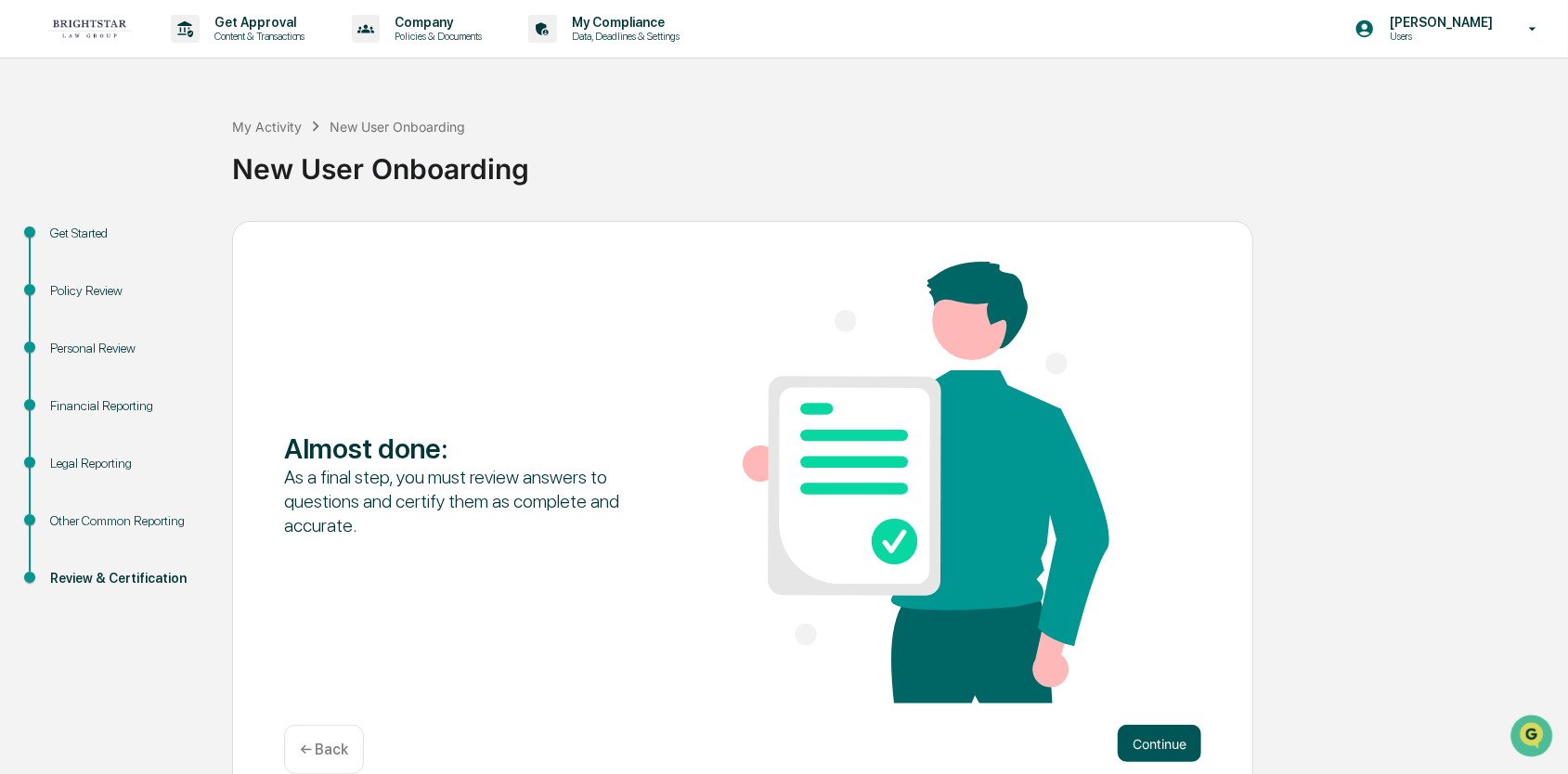
click at [1144, 730] on button "Continue" at bounding box center [1160, 743] width 84 height 37
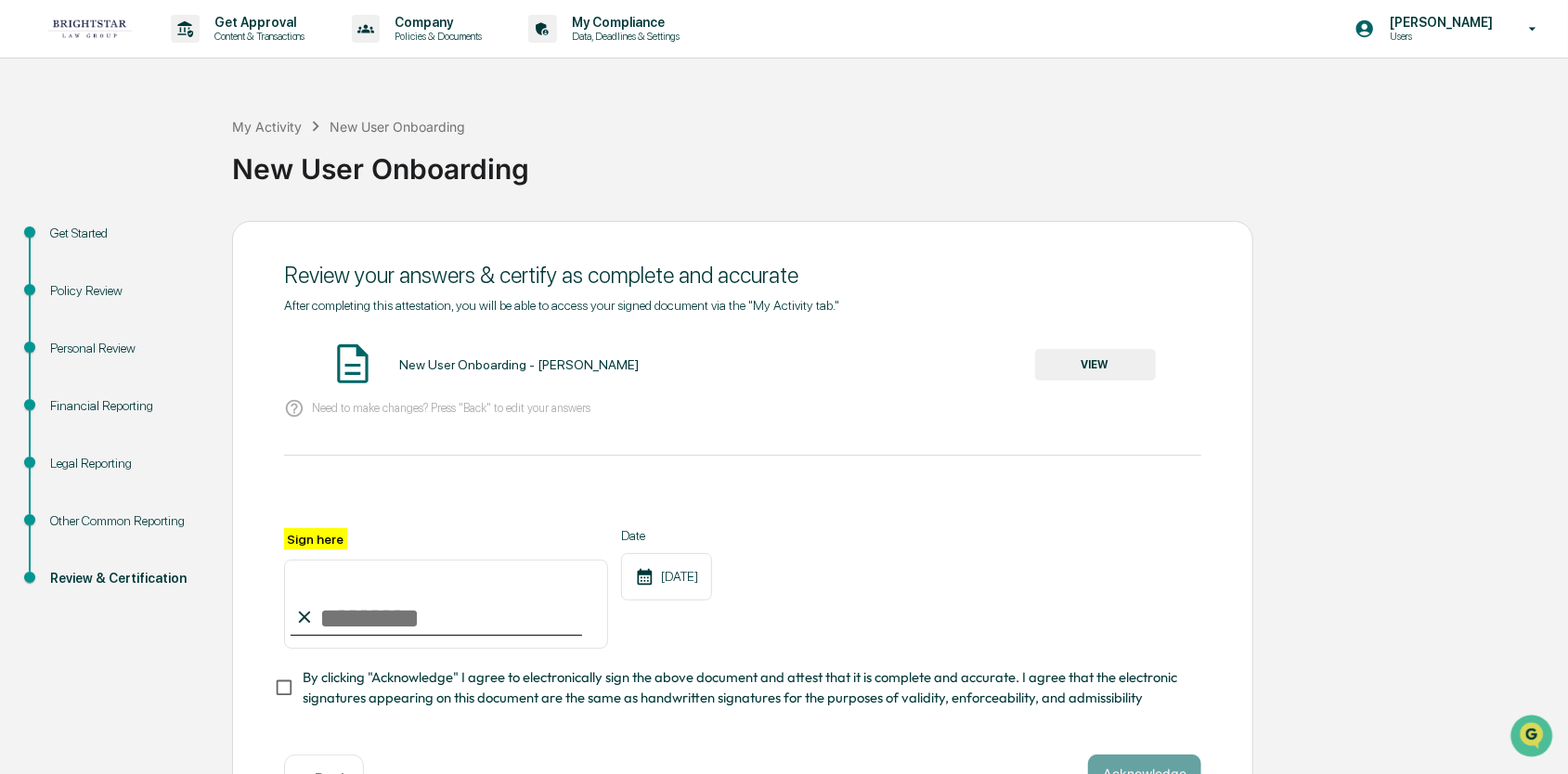
click at [376, 610] on input "Sign here" at bounding box center [445, 604] width 324 height 89
type input "**********"
click at [1068, 547] on div "**********" at bounding box center [742, 588] width 917 height 121
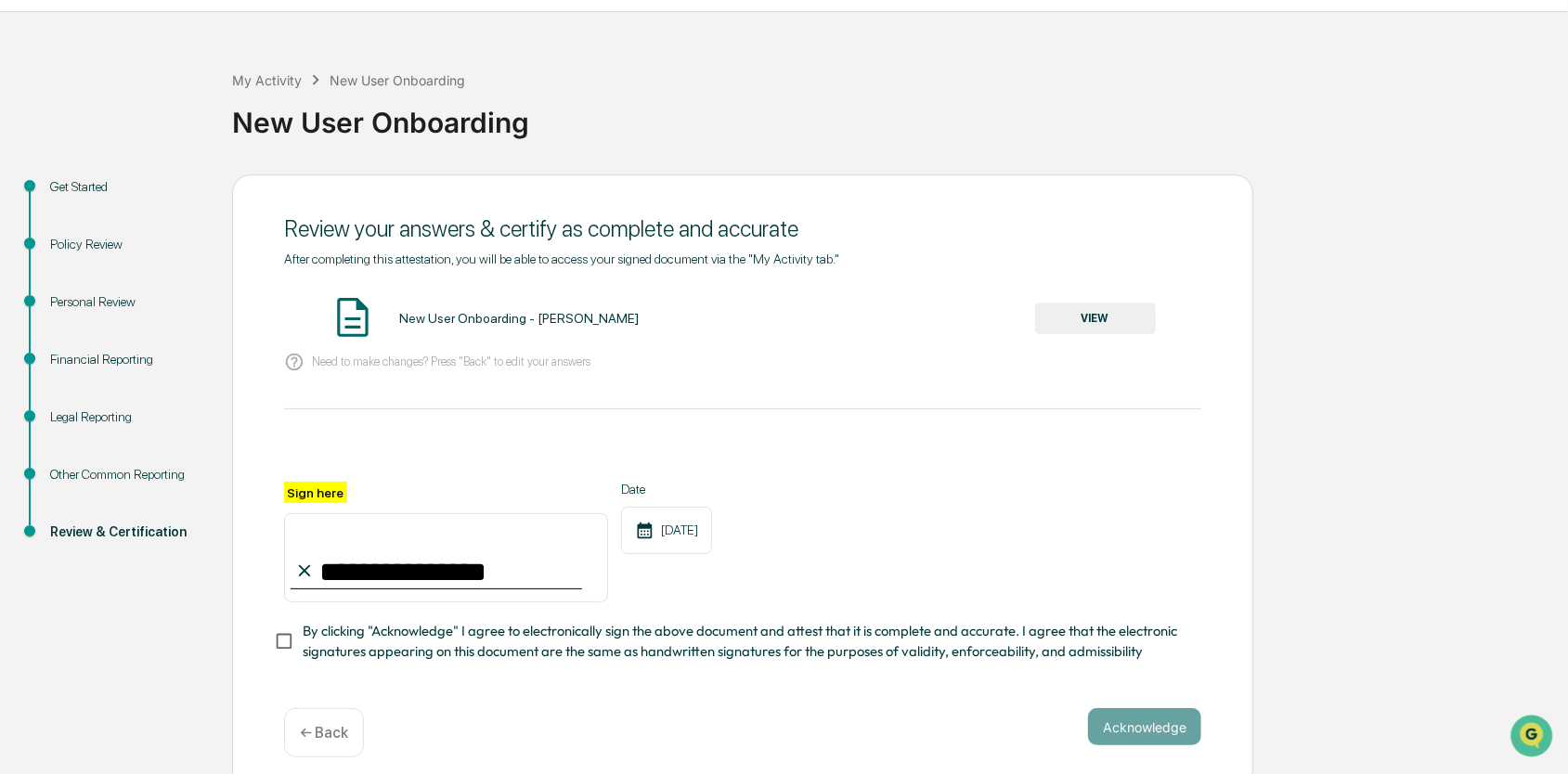
scroll to position [69, 0]
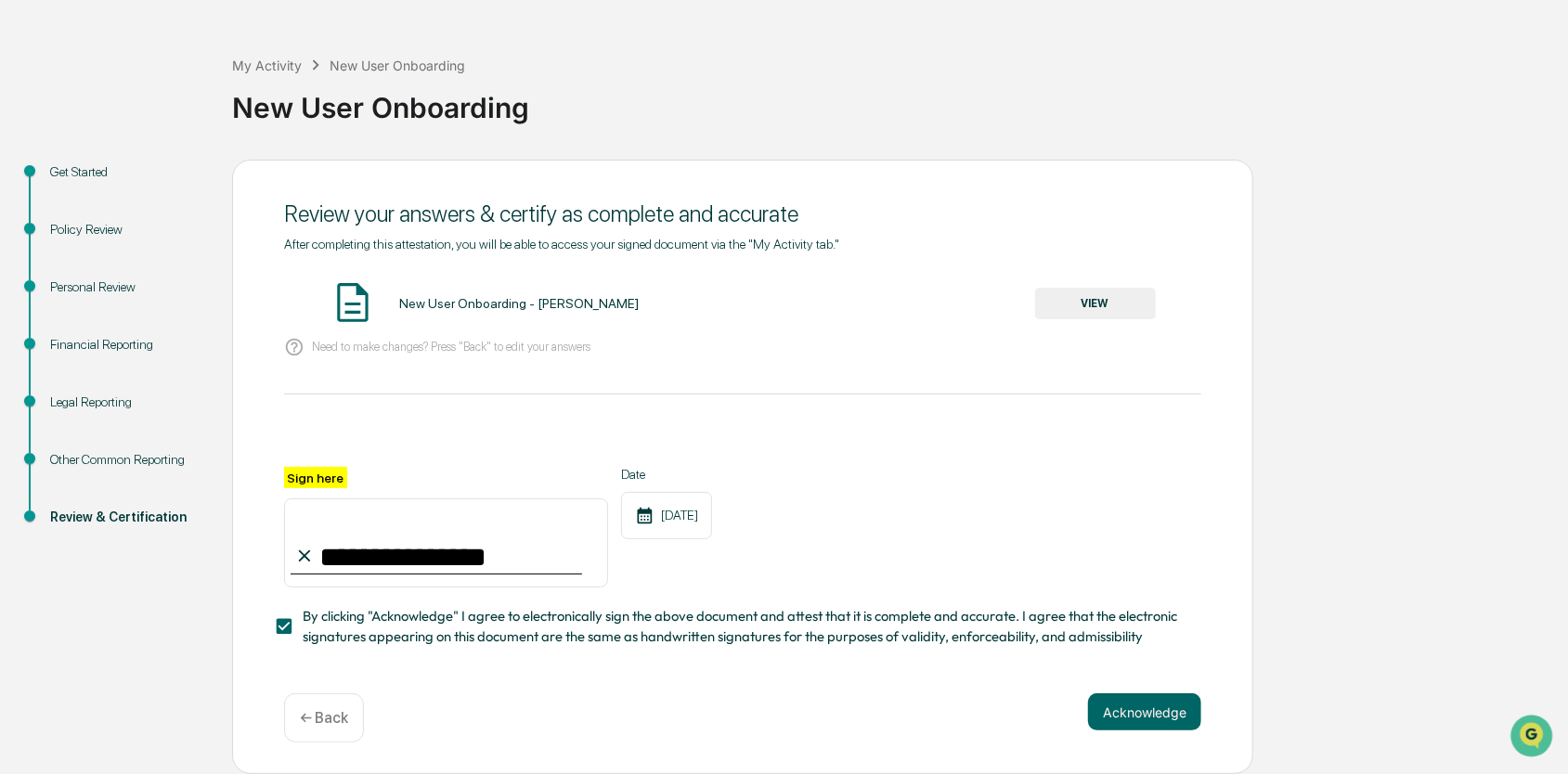
click at [1141, 685] on div "**********" at bounding box center [742, 467] width 1022 height 615
click at [82, 450] on div "Other Common Reporting" at bounding box center [126, 460] width 152 height 20
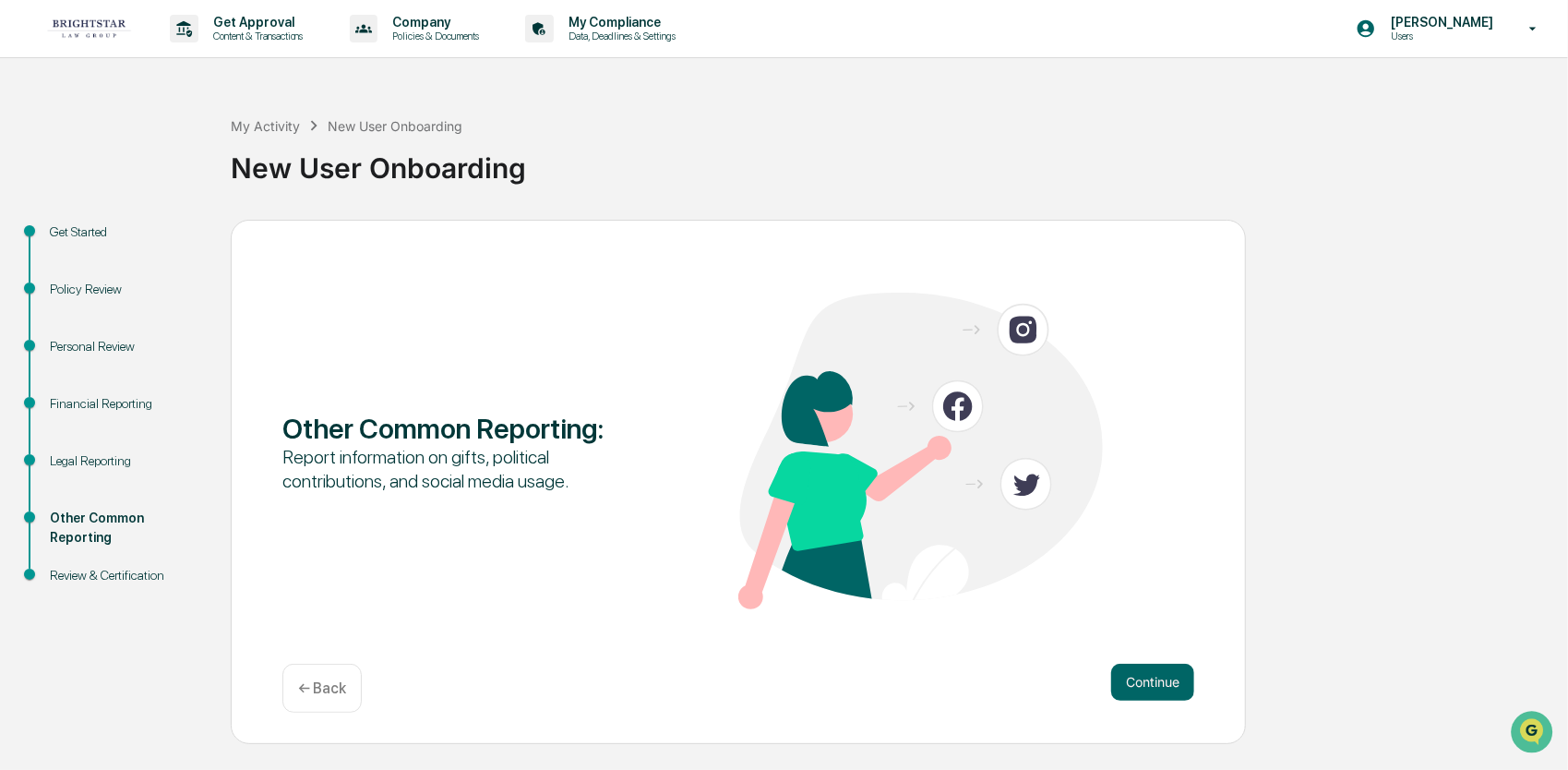
click at [79, 397] on div "Financial Reporting" at bounding box center [125, 404] width 151 height 20
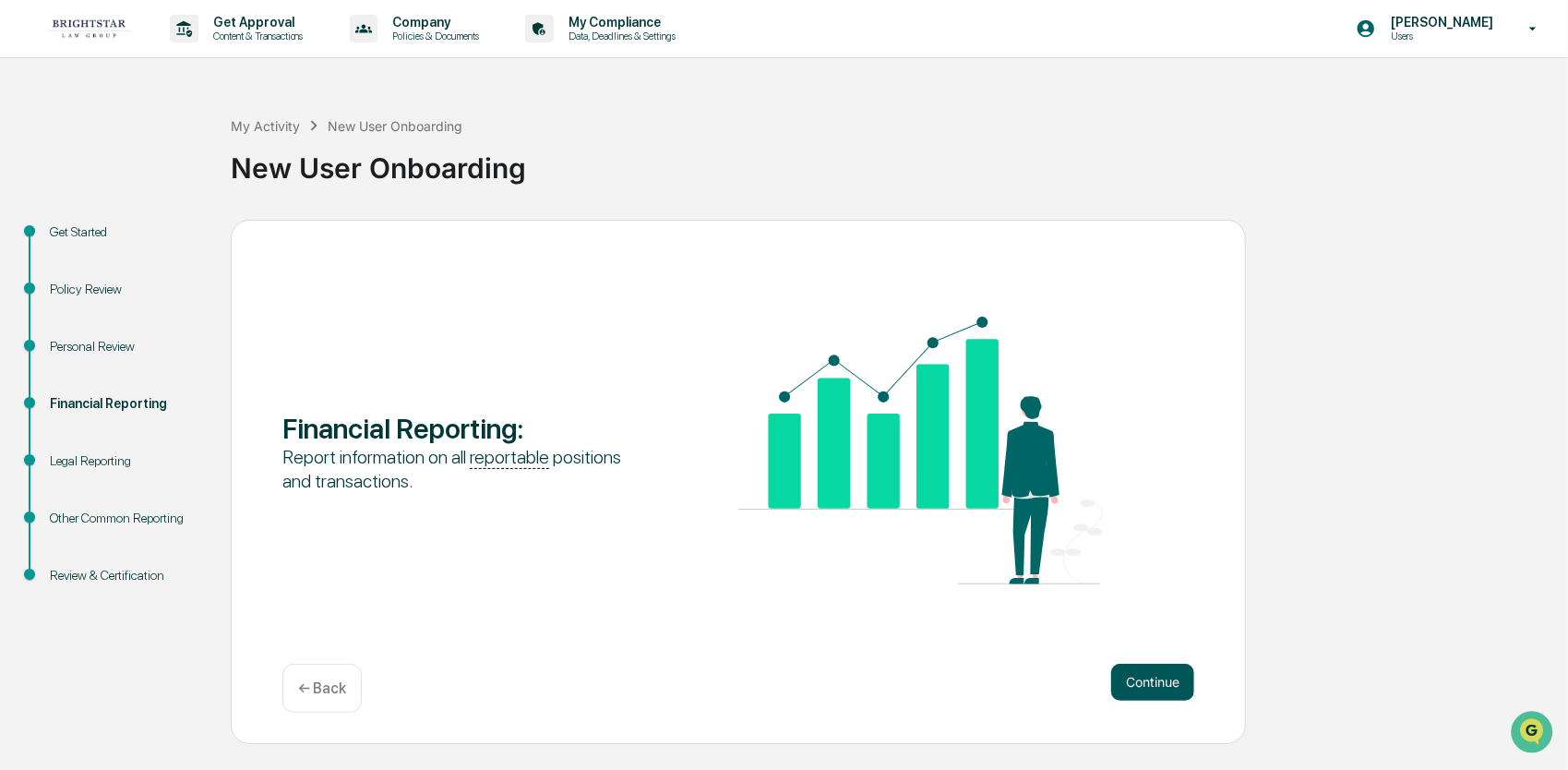
click at [1126, 689] on button "Continue" at bounding box center [1153, 682] width 83 height 37
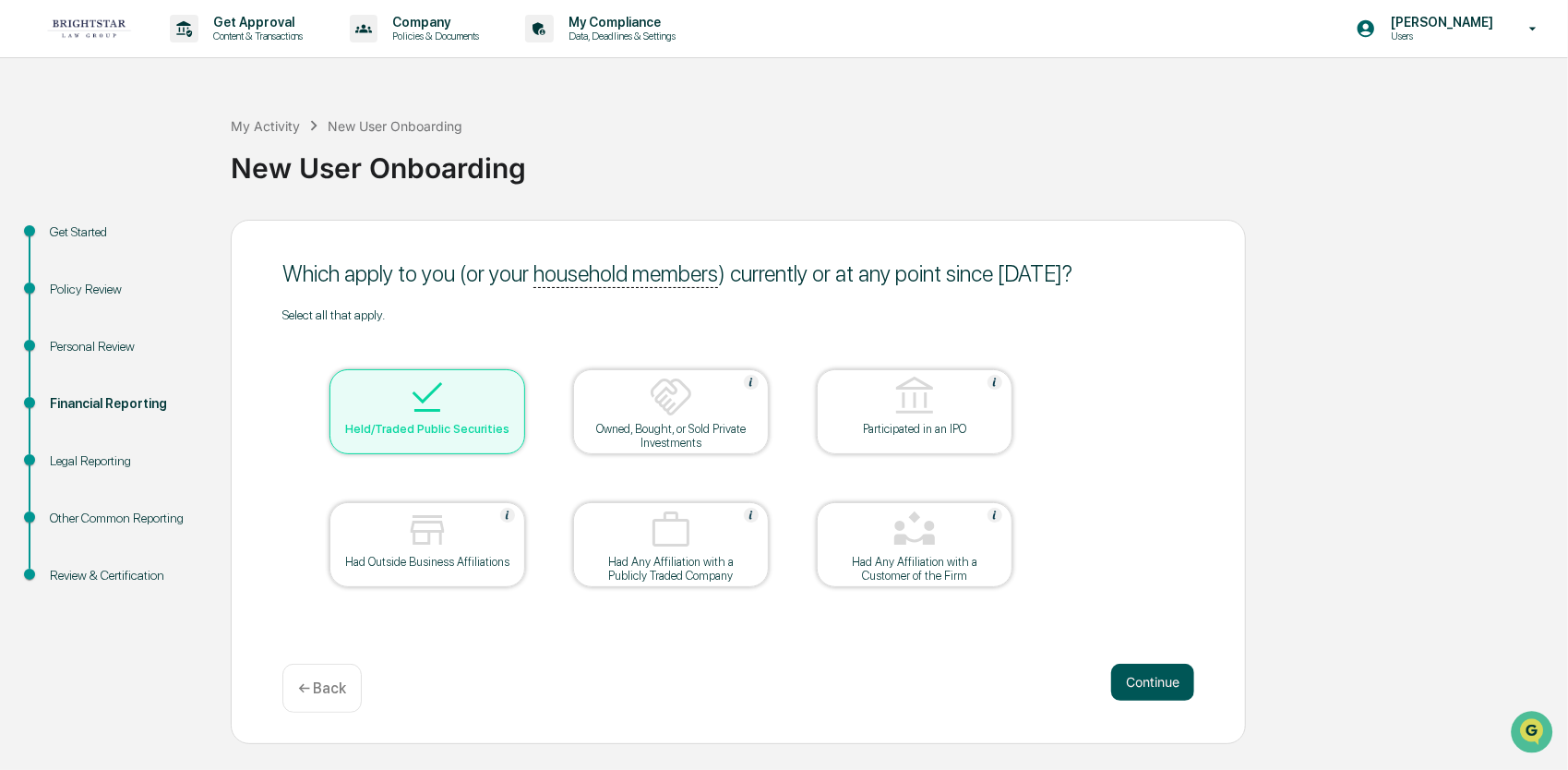
click at [1173, 680] on button "Continue" at bounding box center [1153, 682] width 83 height 37
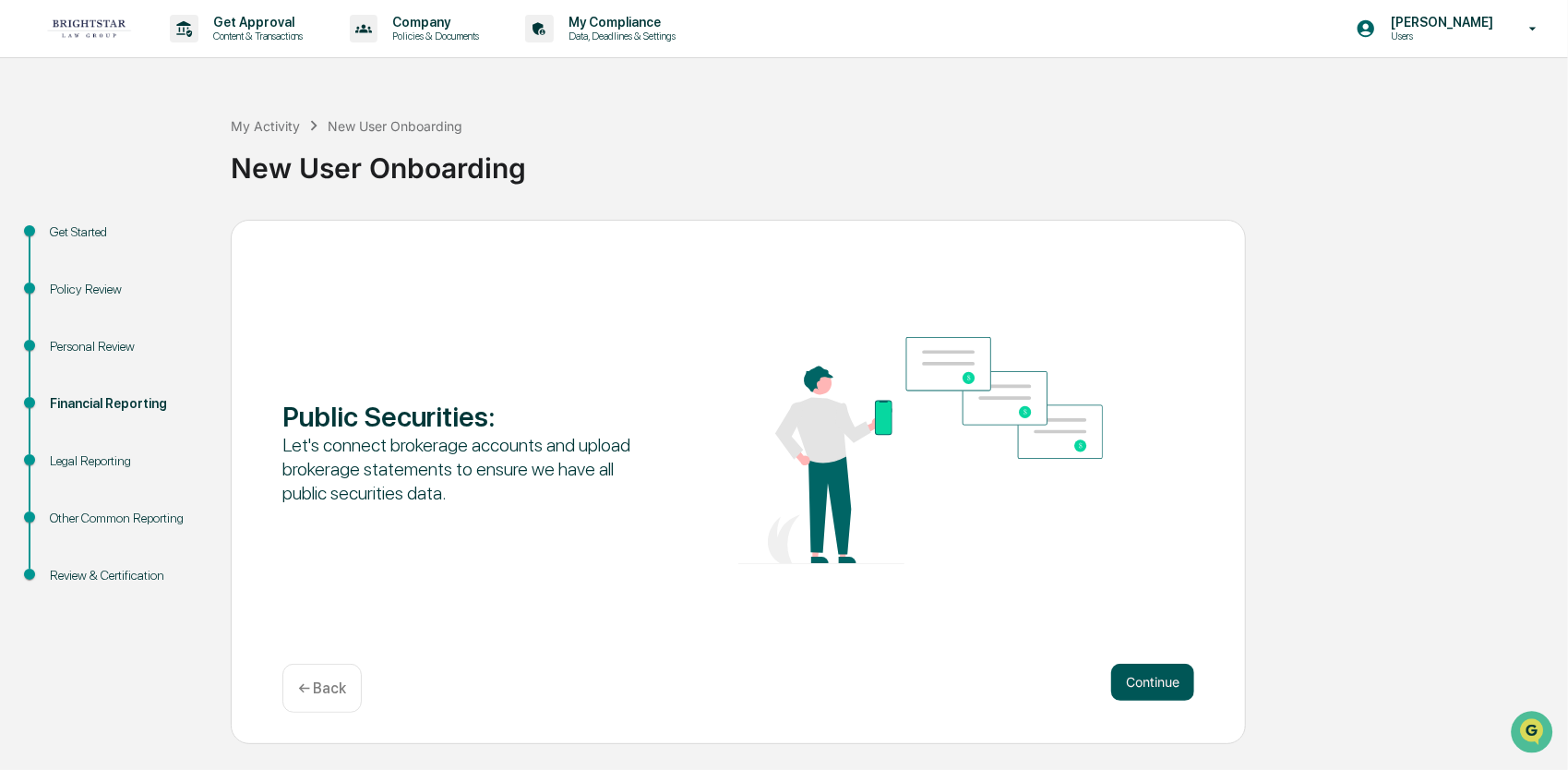
click at [1161, 681] on button "Continue" at bounding box center [1153, 682] width 83 height 37
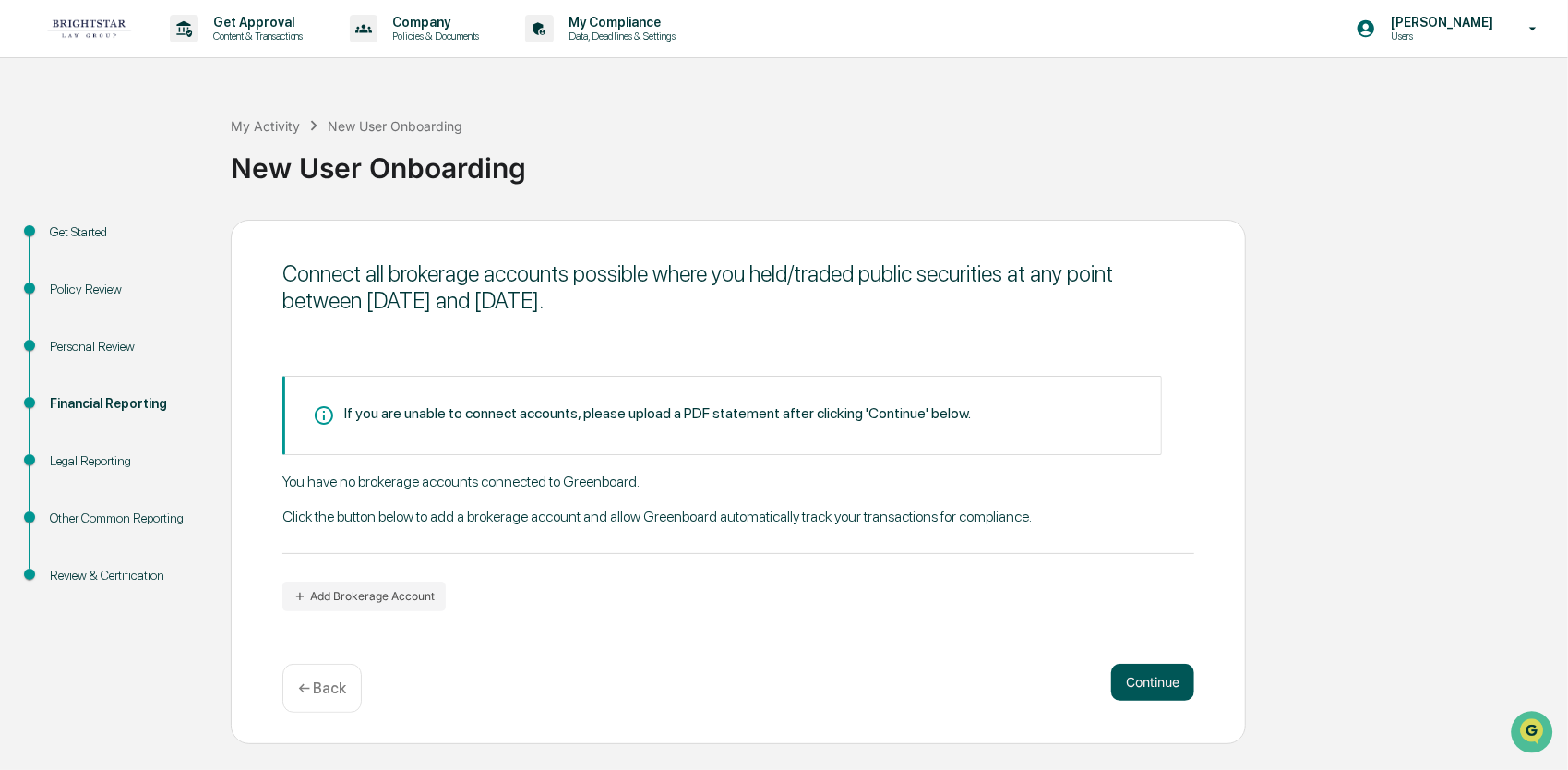
click at [1155, 688] on button "Continue" at bounding box center [1153, 682] width 83 height 37
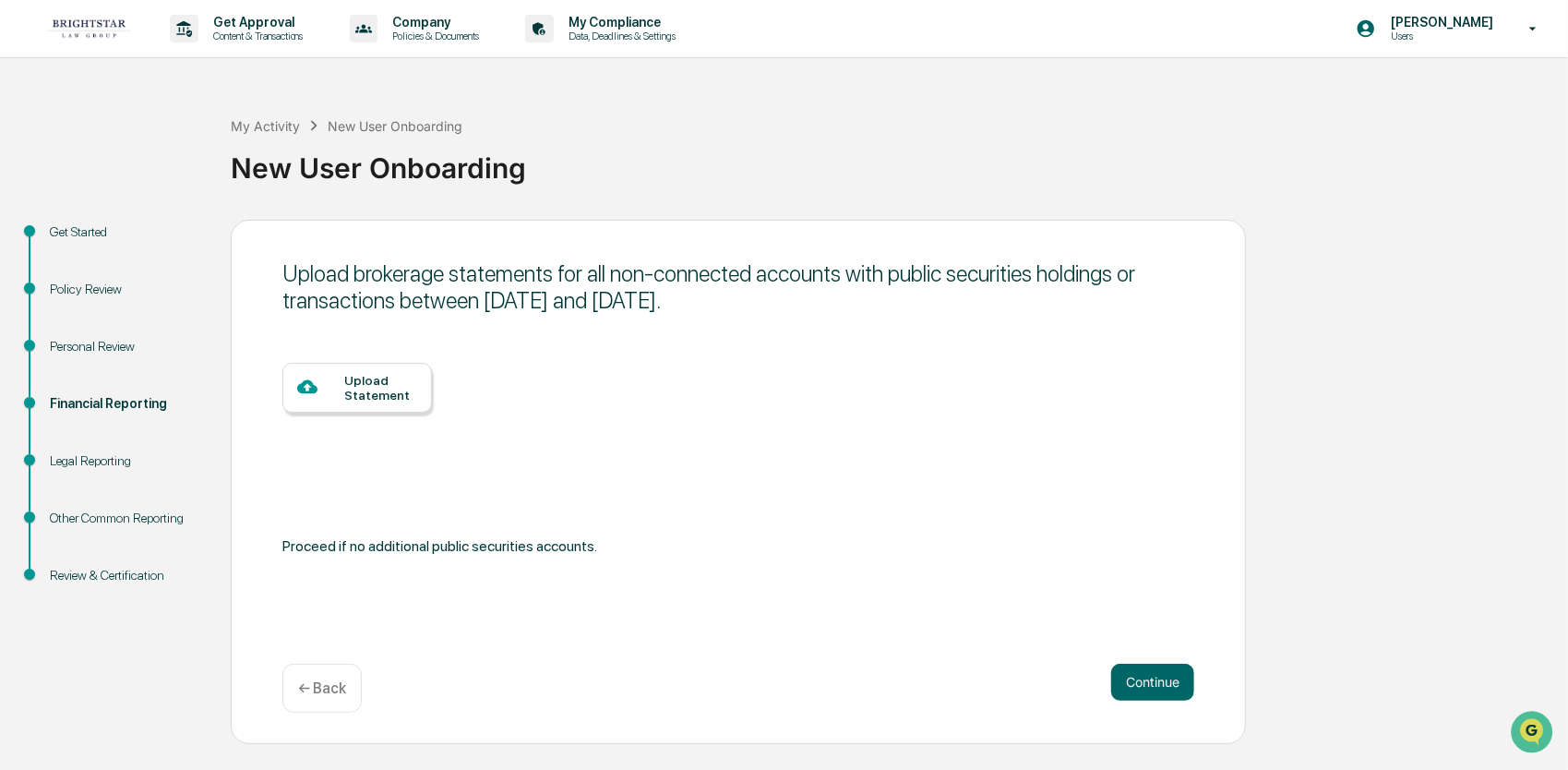
click at [340, 377] on div at bounding box center [320, 387] width 47 height 23
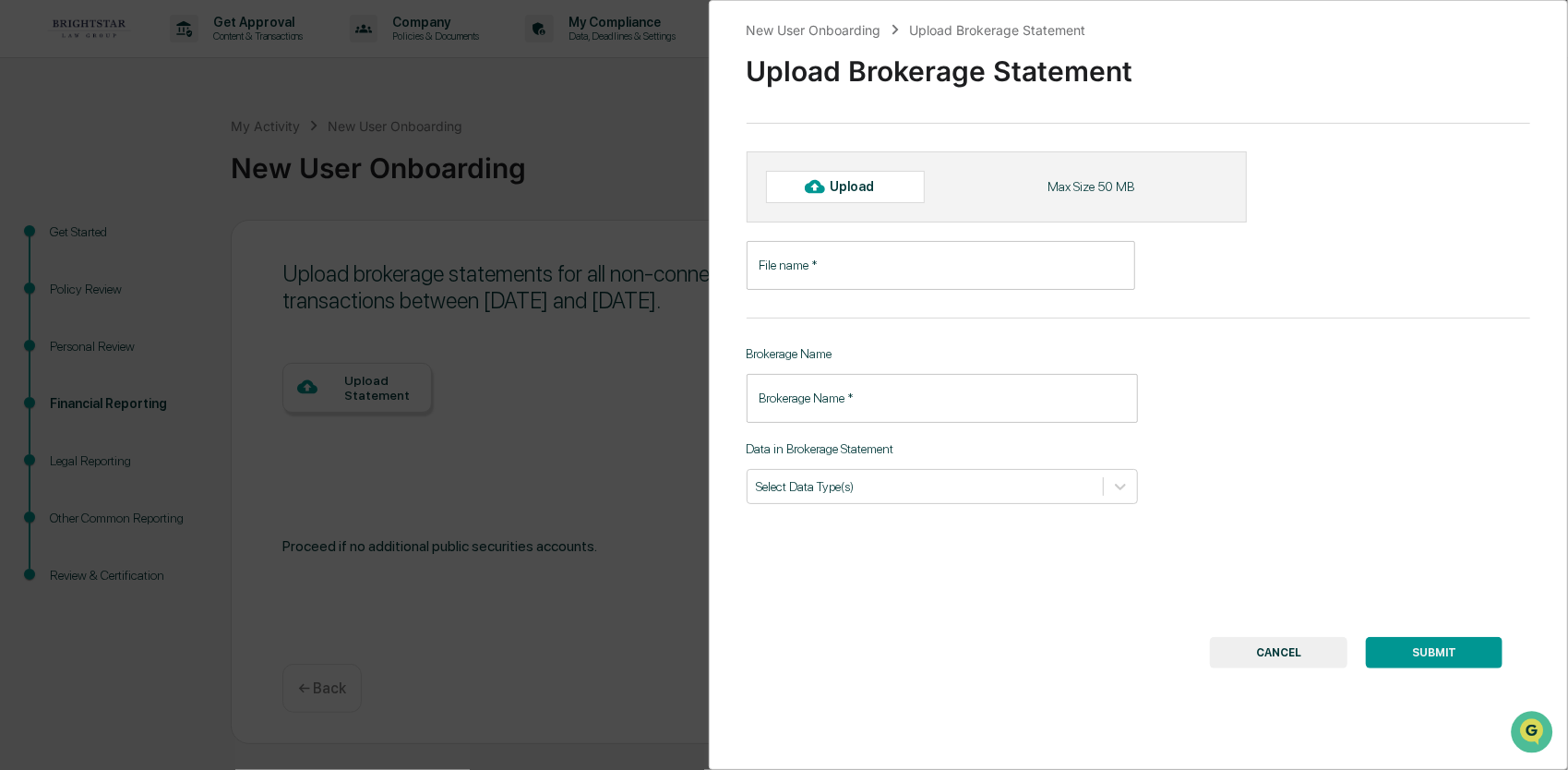
click at [882, 265] on input "File name   *" at bounding box center [940, 265] width 388 height 49
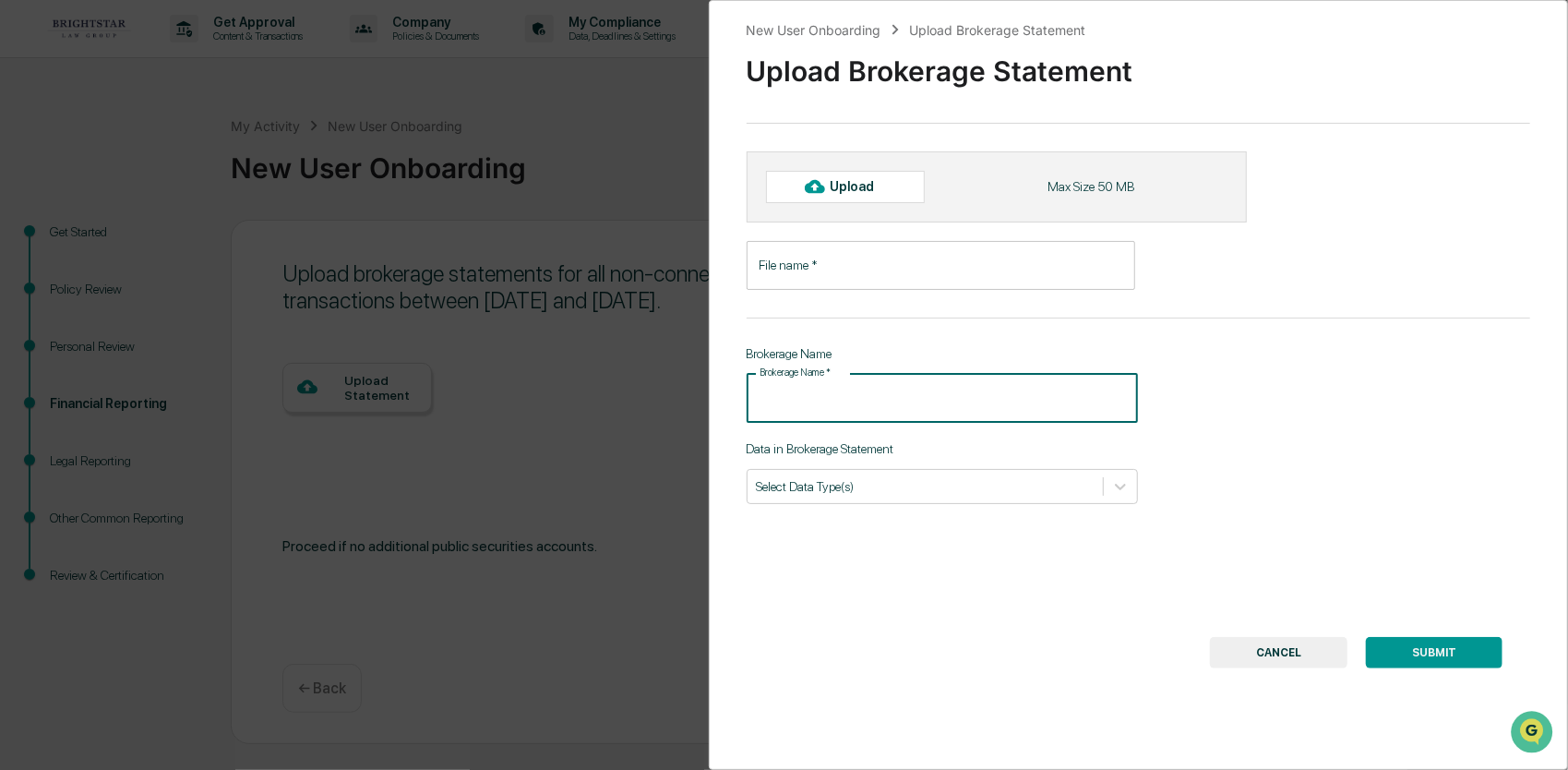
click at [781, 383] on div "Brokerage Name   * Brokerage Name   *" at bounding box center [942, 397] width 392 height 49
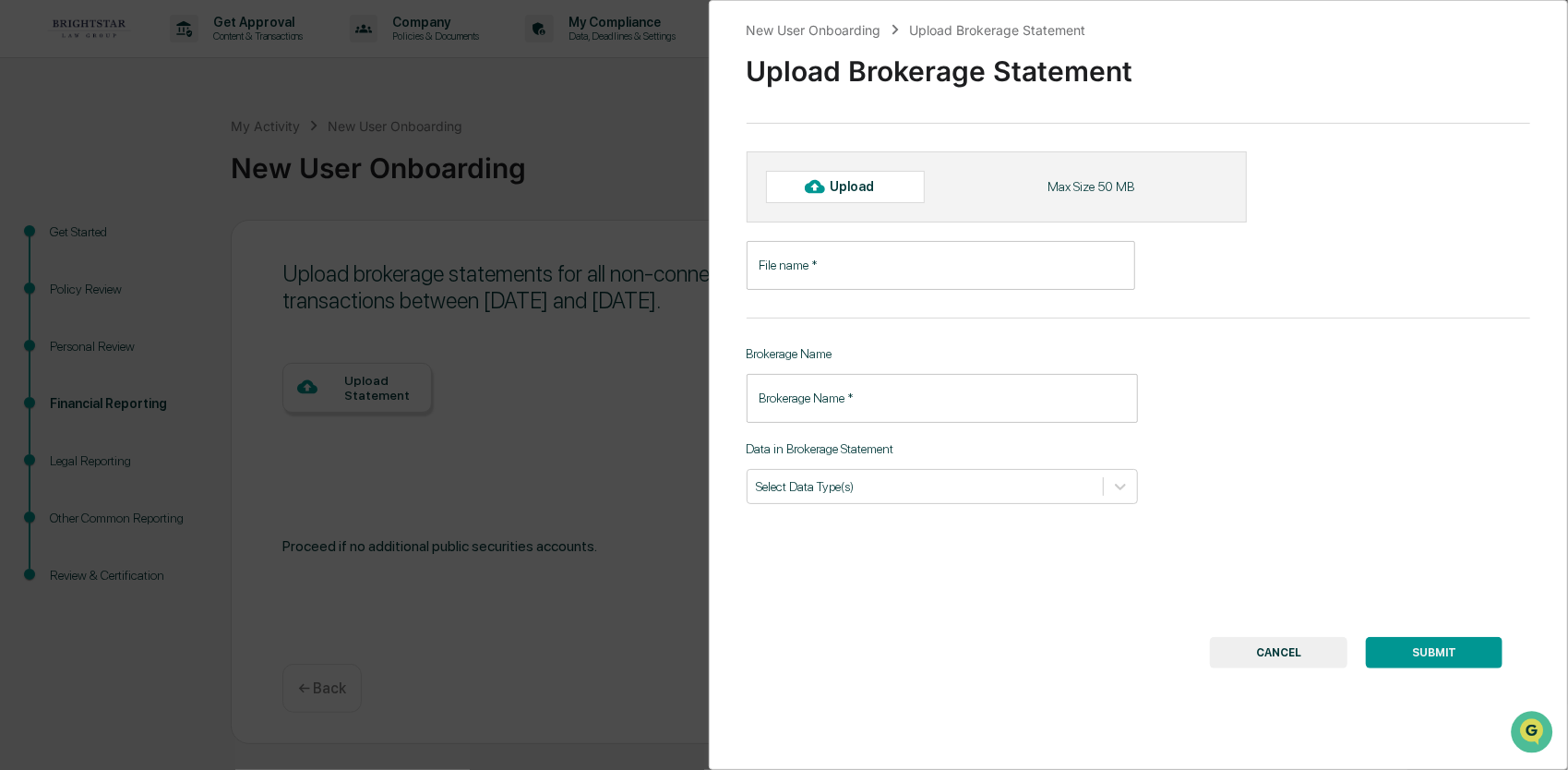
click at [1286, 647] on button "CANCEL" at bounding box center [1279, 653] width 138 height 32
